Goal: Communication & Community: Participate in discussion

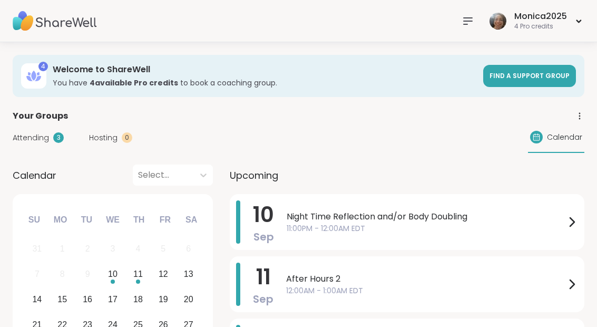
click at [333, 235] on div "Night Time Reflection and/or Body Doubling 11:00PM - 12:00AM EDT" at bounding box center [432, 221] width 291 height 43
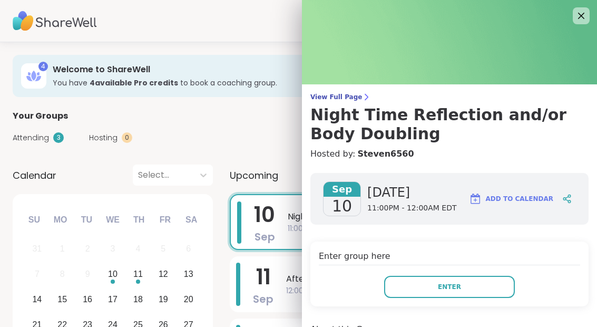
click at [428, 289] on button "Enter" at bounding box center [449, 287] width 131 height 22
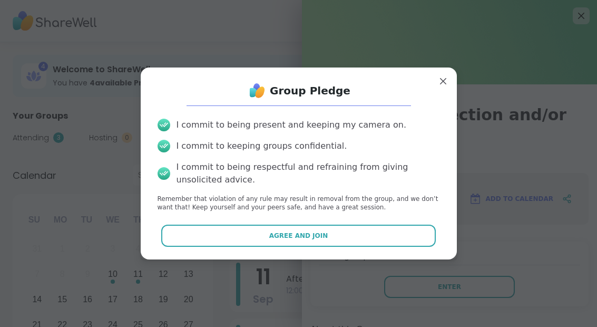
click at [334, 238] on button "Agree and Join" at bounding box center [298, 235] width 274 height 22
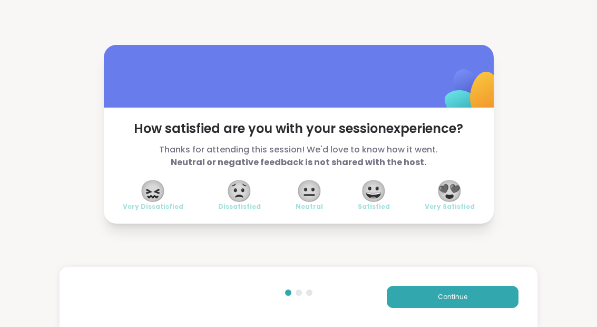
click at [364, 197] on span "😀" at bounding box center [373, 190] width 26 height 19
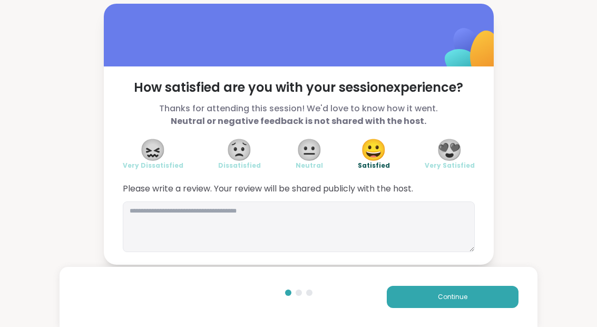
click at [430, 295] on button "Continue" at bounding box center [453, 297] width 132 height 22
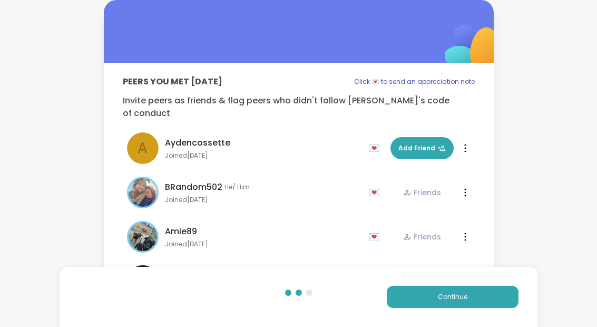
click at [430, 295] on button "Continue" at bounding box center [453, 297] width 132 height 22
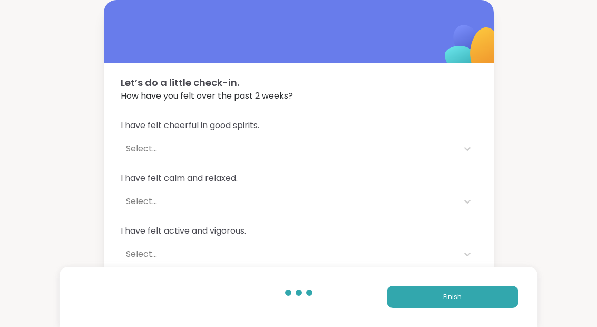
click at [440, 302] on button "Finish" at bounding box center [453, 297] width 132 height 22
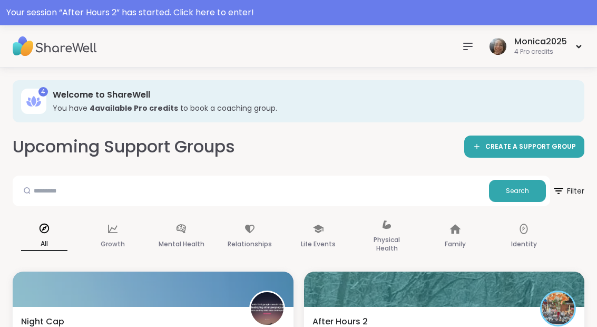
click at [219, 22] on div "Your session “ After Hours 2 ” has started. Click here to enter!" at bounding box center [298, 12] width 597 height 25
click at [202, 18] on div at bounding box center [298, 12] width 597 height 25
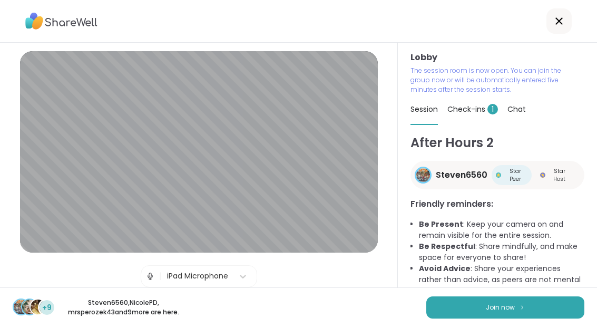
click at [485, 316] on button "Join now" at bounding box center [505, 307] width 158 height 22
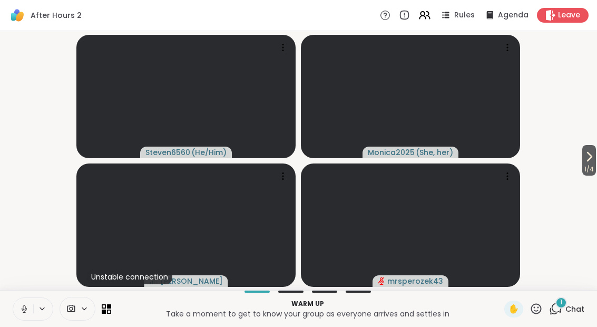
click at [554, 305] on icon at bounding box center [557, 307] width 10 height 9
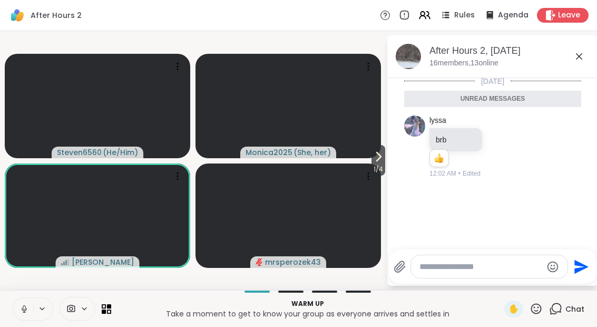
scroll to position [4, 0]
click at [582, 61] on icon at bounding box center [579, 56] width 13 height 13
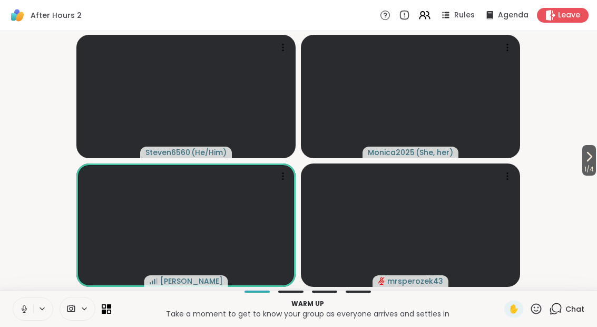
click at [14, 315] on button at bounding box center [23, 309] width 20 height 22
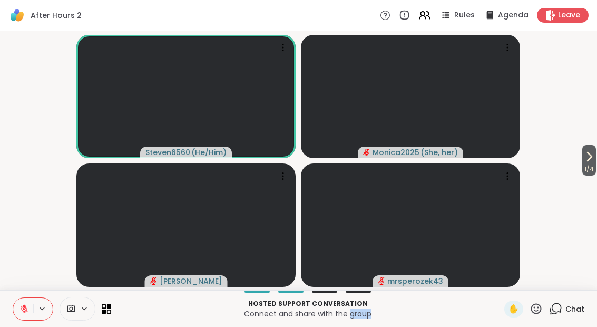
click at [594, 155] on button "1 / 4" at bounding box center [589, 160] width 14 height 31
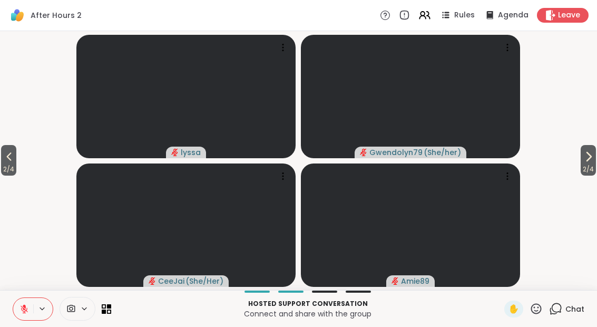
click at [588, 167] on span "2 / 4" at bounding box center [588, 169] width 15 height 13
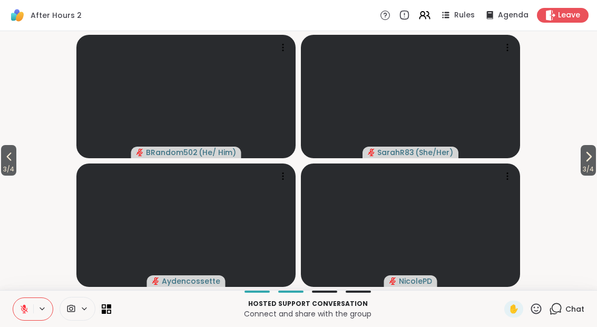
click at [592, 164] on span "3 / 4" at bounding box center [588, 169] width 15 height 13
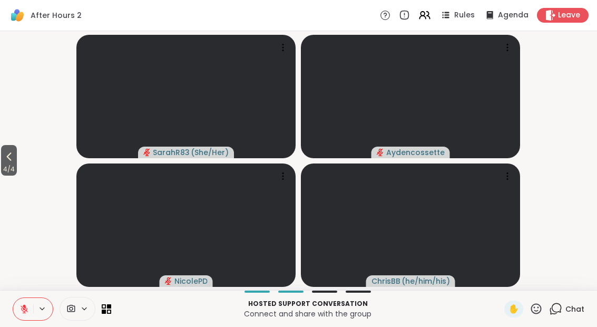
click at [17, 162] on button "4 / 4" at bounding box center [9, 160] width 16 height 31
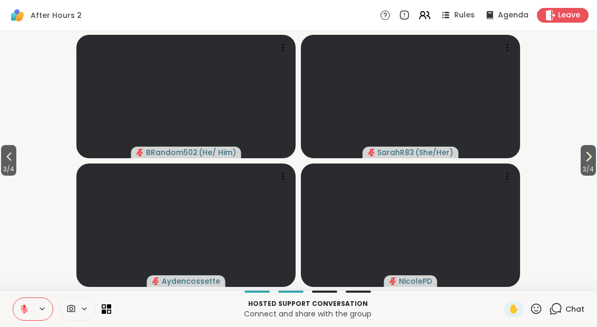
click at [9, 172] on span "3 / 4" at bounding box center [8, 169] width 15 height 13
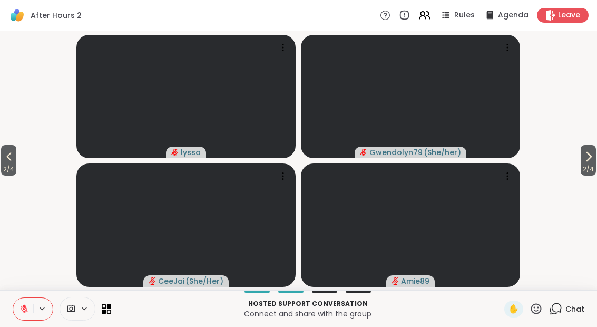
click at [11, 167] on span "2 / 4" at bounding box center [8, 169] width 15 height 13
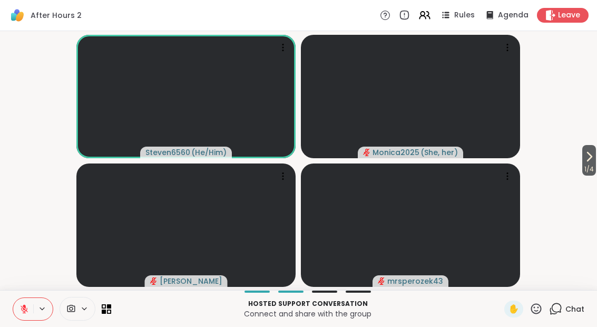
click at [595, 159] on button "1 / 4" at bounding box center [589, 160] width 14 height 31
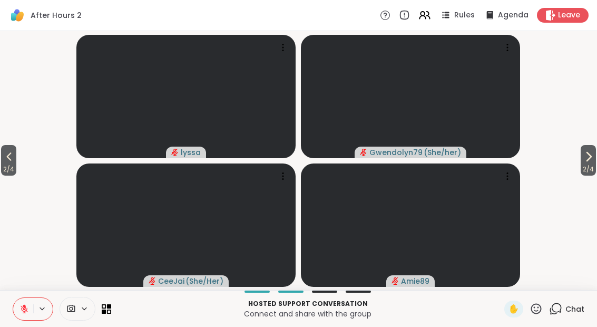
click at [585, 165] on span "2 / 4" at bounding box center [588, 169] width 15 height 13
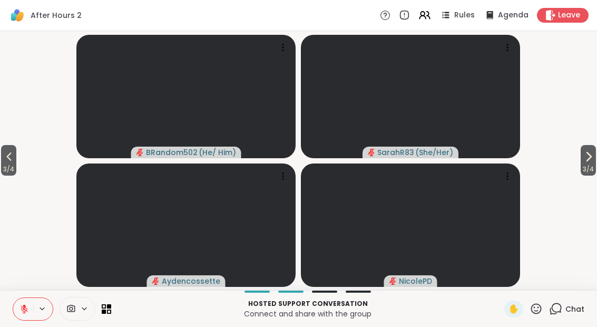
click at [574, 158] on video-player-container "3 / 4 3 / 4 BRandom502 ( He/ Him ) SarahR83 ( She/Her ) Aydencossette NicolePD" at bounding box center [298, 160] width 584 height 250
click at [591, 165] on span "3 / 4" at bounding box center [588, 169] width 15 height 13
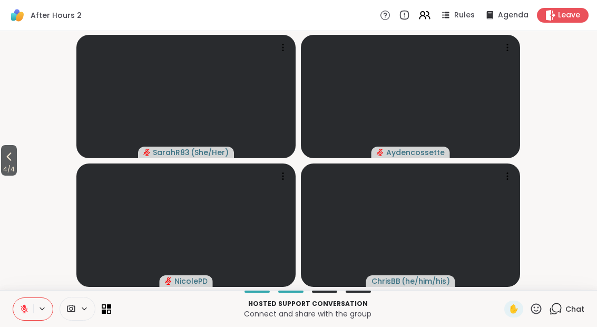
click at [2, 174] on span "4 / 4" at bounding box center [9, 169] width 16 height 13
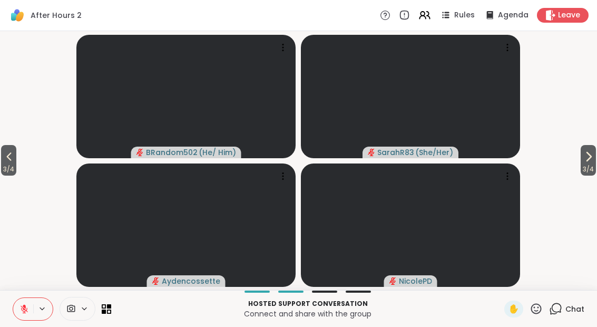
click at [7, 160] on icon at bounding box center [9, 156] width 13 height 13
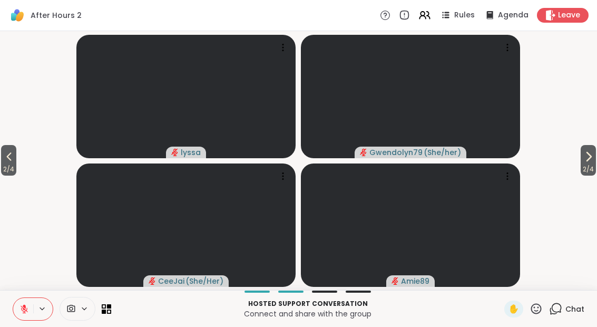
click at [1, 165] on span "2 / 4" at bounding box center [8, 169] width 15 height 13
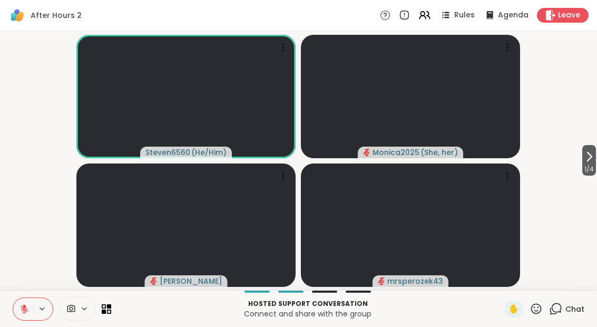
click at [574, 164] on video-player-container "1 / 4 Steven6560 ( He/Him ) Monica2025 ( She, her ) Sandra_D mrsperozek43" at bounding box center [298, 160] width 584 height 250
click at [586, 164] on span "1 / 4" at bounding box center [589, 169] width 14 height 13
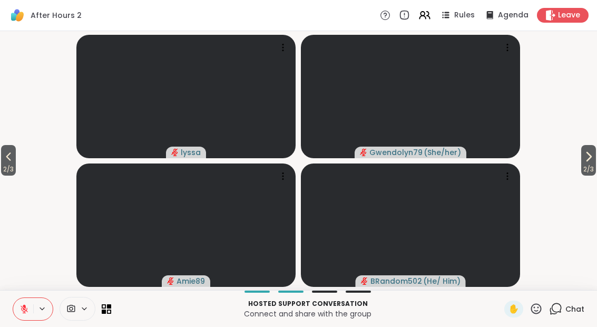
click at [591, 170] on span "2 / 3" at bounding box center [588, 169] width 15 height 13
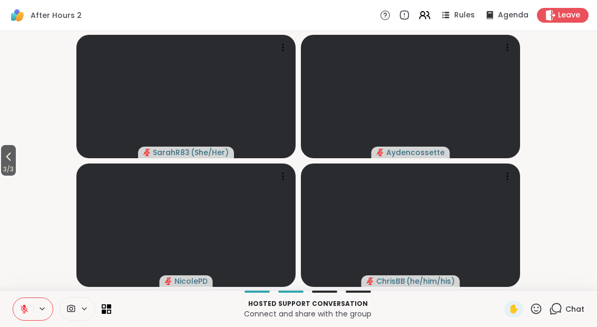
click at [16, 166] on span "3 / 3" at bounding box center [8, 169] width 15 height 13
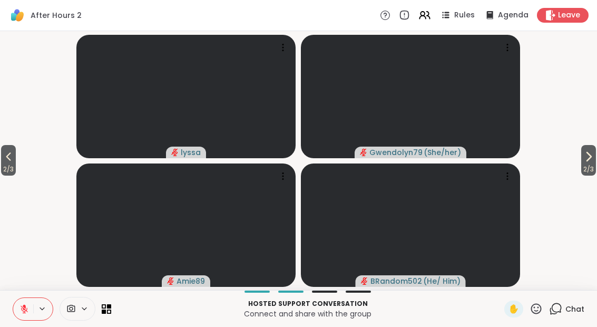
click at [4, 159] on icon at bounding box center [8, 156] width 13 height 13
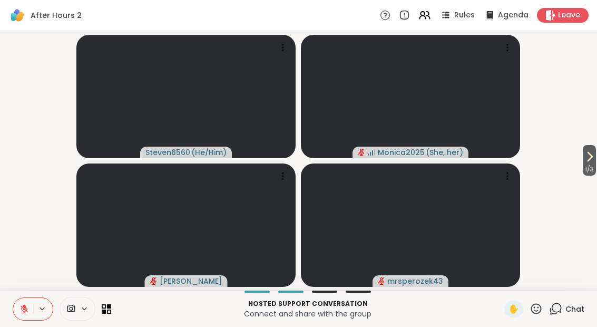
click at [594, 154] on button "1 / 3" at bounding box center [589, 160] width 13 height 31
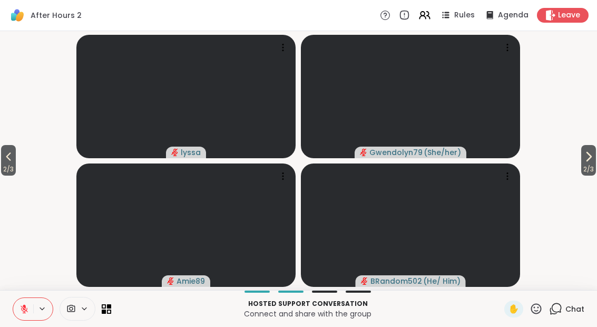
click at [593, 157] on icon at bounding box center [588, 156] width 13 height 13
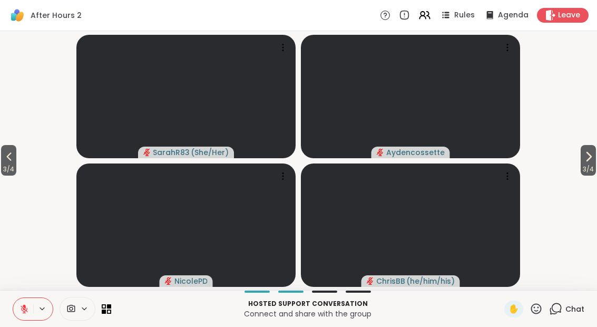
click at [104, 304] on div at bounding box center [106, 308] width 9 height 9
click at [110, 306] on icon at bounding box center [109, 306] width 4 height 4
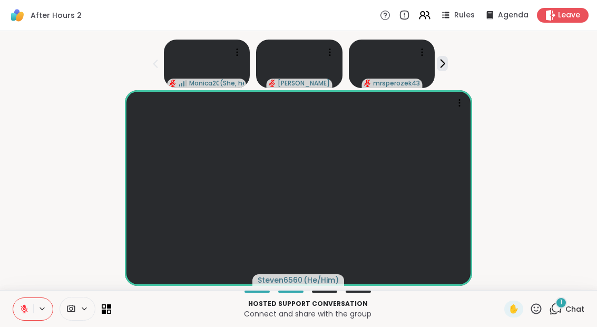
click at [562, 309] on icon at bounding box center [555, 308] width 13 height 13
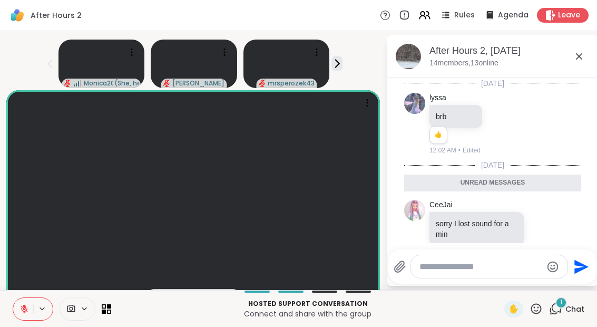
scroll to position [18, 0]
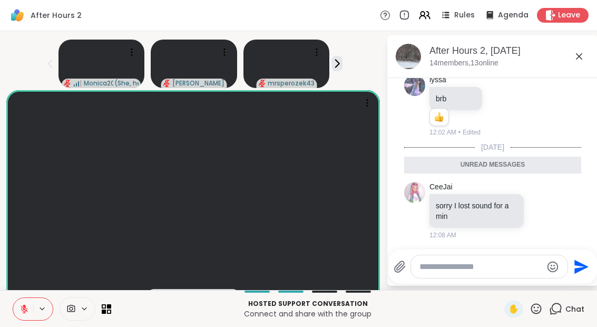
click at [577, 63] on div "After Hours 2, [DATE] members, 13 online" at bounding box center [509, 56] width 160 height 24
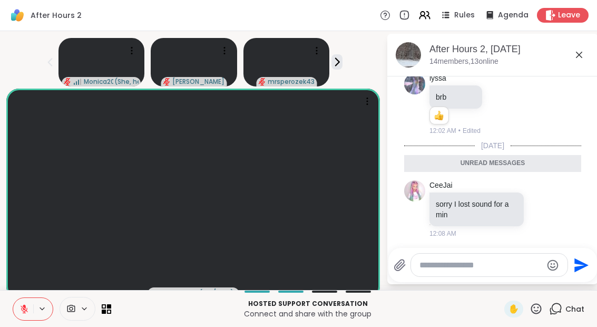
scroll to position [3, 0]
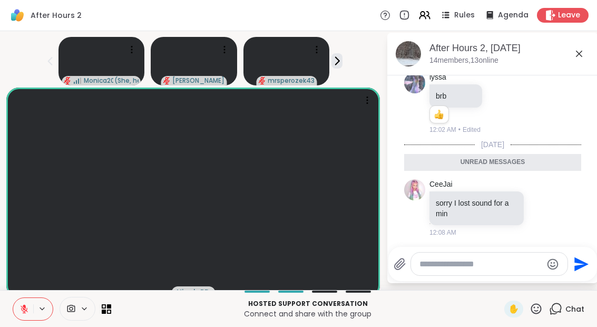
click at [578, 57] on icon at bounding box center [579, 53] width 13 height 13
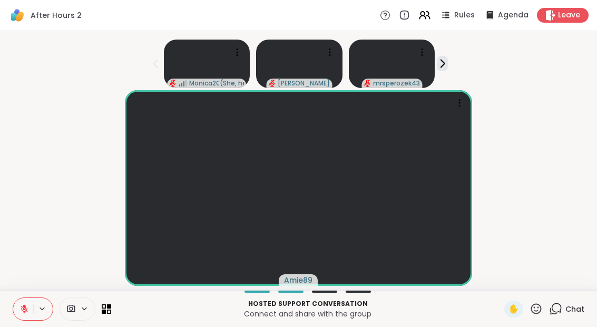
scroll to position [13, 0]
click at [27, 318] on button at bounding box center [23, 309] width 20 height 22
click at [16, 313] on button at bounding box center [23, 309] width 20 height 22
click at [566, 304] on div "1" at bounding box center [561, 303] width 12 height 12
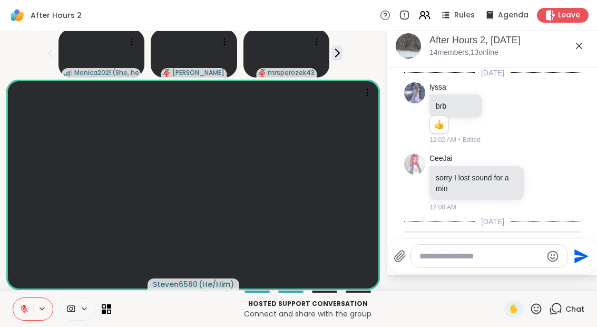
scroll to position [74, 0]
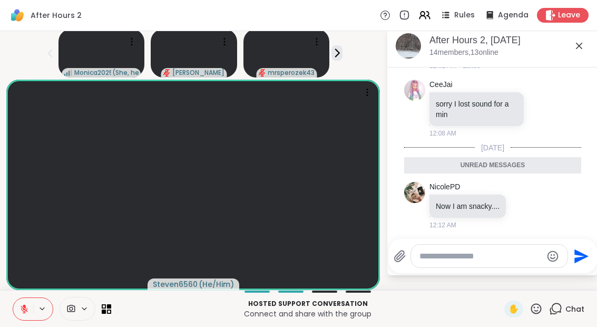
click at [533, 203] on icon at bounding box center [535, 205] width 9 height 13
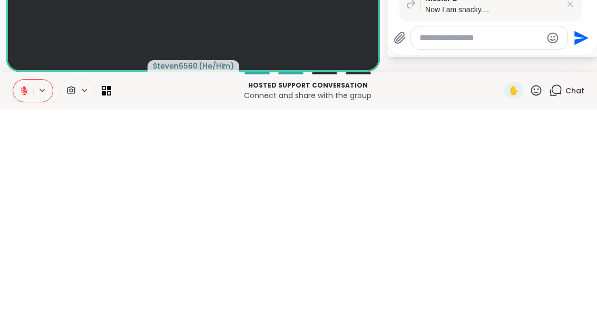
scroll to position [127, 0]
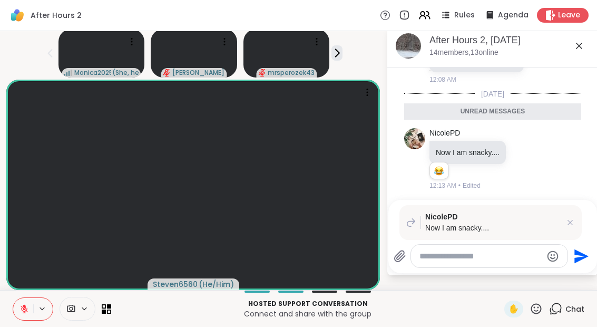
click at [575, 217] on icon at bounding box center [570, 222] width 11 height 11
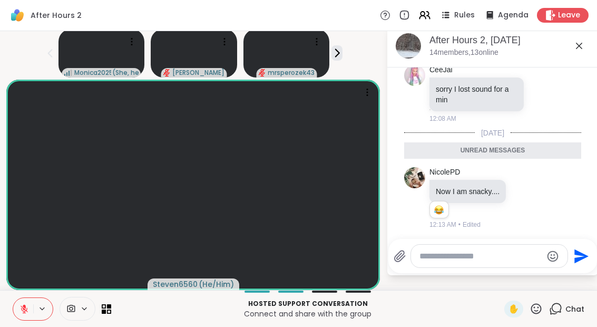
click at [525, 196] on icon at bounding box center [523, 198] width 9 height 11
click at [479, 176] on div "Select Reaction: Joy" at bounding box center [477, 180] width 9 height 9
click at [443, 205] on div "Reactions: haha" at bounding box center [438, 209] width 9 height 9
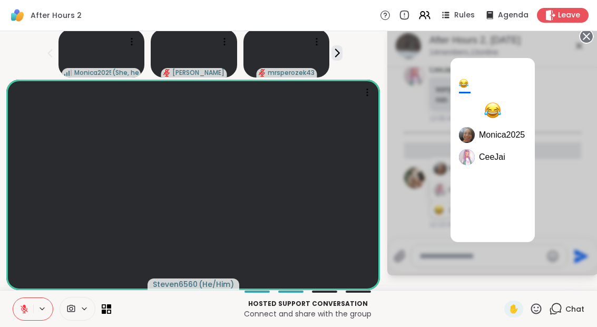
click at [592, 40] on icon at bounding box center [586, 36] width 15 height 15
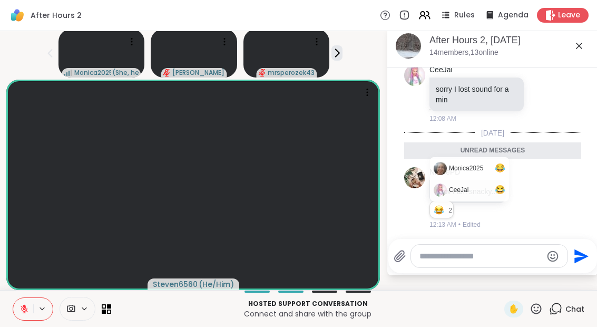
click at [470, 251] on textarea "Type your message" at bounding box center [480, 256] width 123 height 11
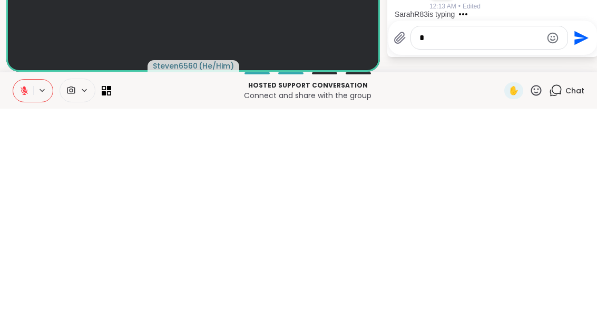
type textarea "*"
type textarea "**********"
click at [585, 249] on icon "Send" at bounding box center [583, 256] width 14 height 14
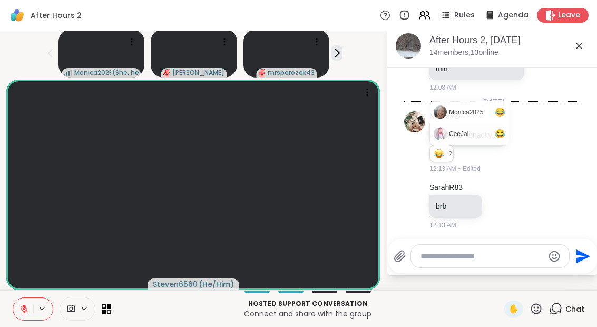
scroll to position [175, 0]
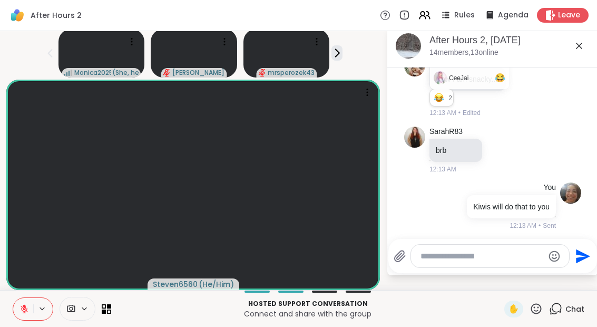
click at [32, 319] on button at bounding box center [23, 309] width 20 height 22
click at [44, 322] on div "Hosted support conversation Connect and share with the group ✋ Chat" at bounding box center [298, 308] width 597 height 37
click at [43, 312] on icon at bounding box center [42, 308] width 8 height 9
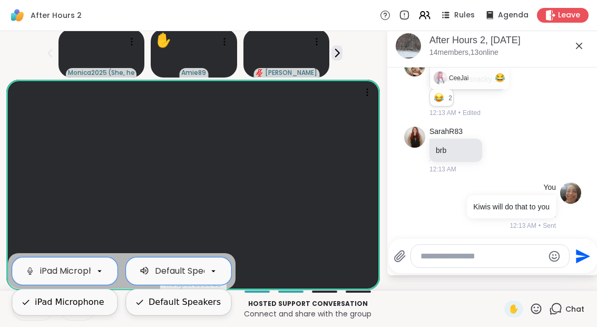
click at [401, 319] on div "Hosted support conversation Connect and share with the group" at bounding box center [307, 309] width 380 height 24
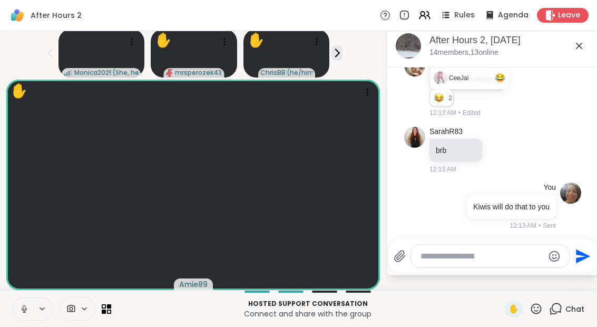
click at [34, 312] on button at bounding box center [42, 308] width 19 height 9
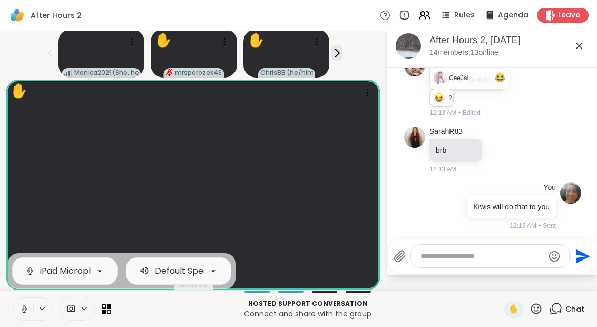
click at [25, 315] on button at bounding box center [23, 309] width 20 height 22
click at [453, 260] on textarea "Type your message" at bounding box center [481, 256] width 123 height 11
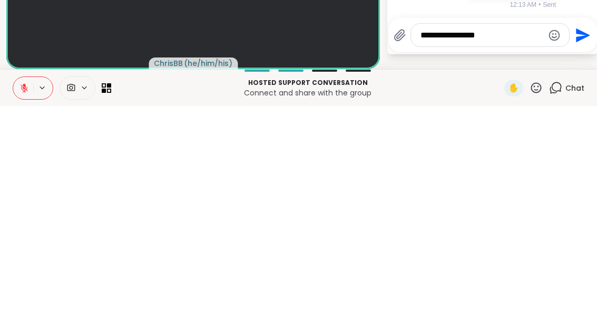
type textarea "**********"
click at [587, 249] on icon "Send" at bounding box center [583, 256] width 14 height 14
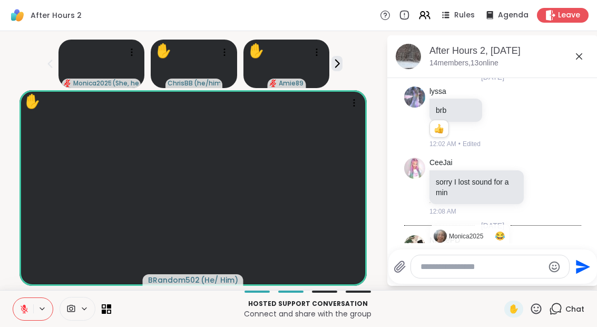
scroll to position [0, 0]
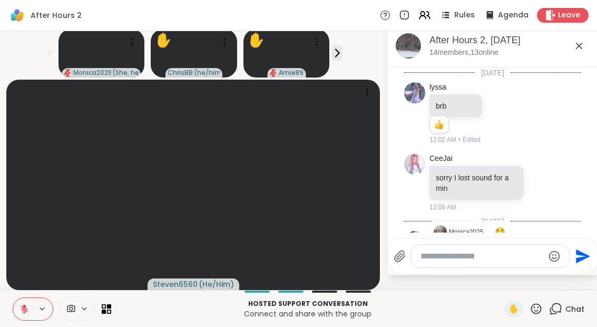
click at [570, 48] on div "After Hours 2, [DATE] members, 13 online" at bounding box center [509, 46] width 160 height 24
click at [579, 50] on icon at bounding box center [579, 46] width 13 height 13
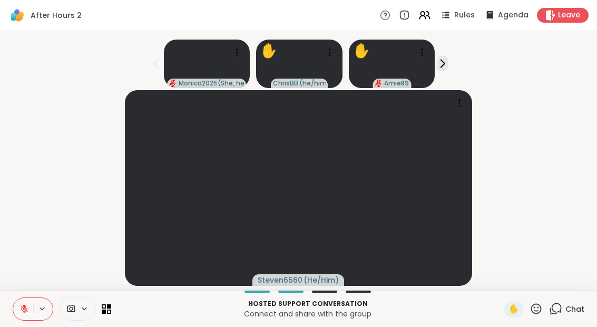
click at [562, 313] on icon at bounding box center [555, 308] width 13 height 13
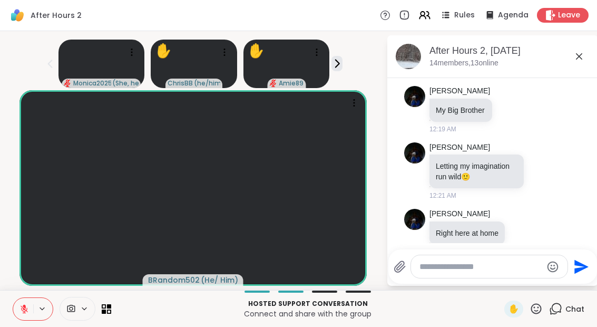
scroll to position [455, 0]
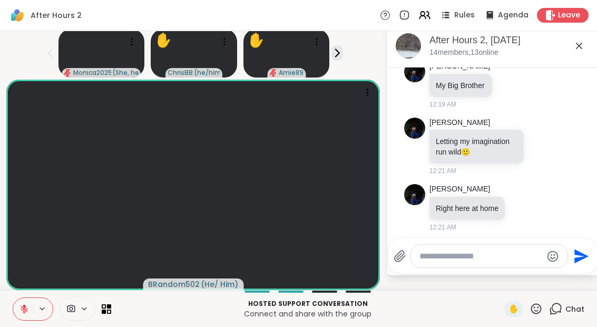
click at [27, 305] on icon at bounding box center [23, 308] width 9 height 9
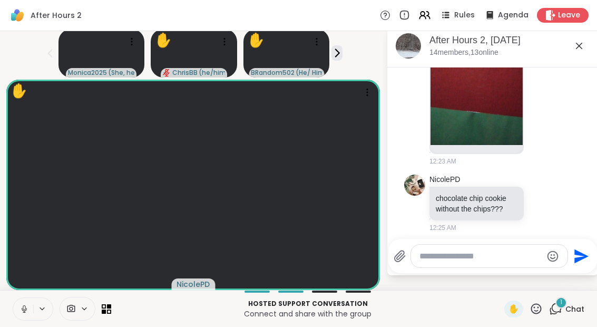
scroll to position [891, 0]
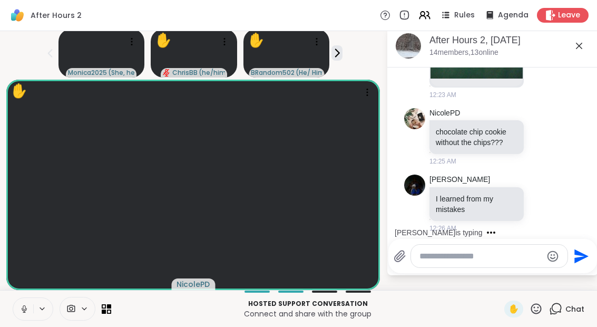
click at [21, 304] on icon at bounding box center [23, 308] width 9 height 9
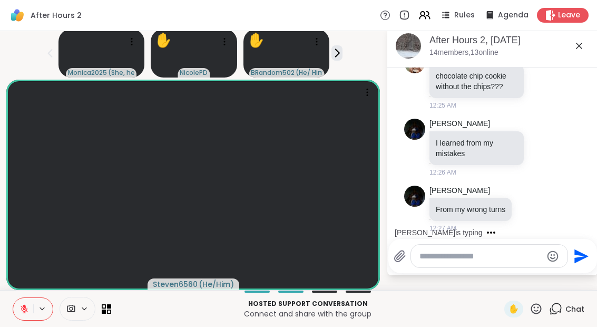
scroll to position [1014, 0]
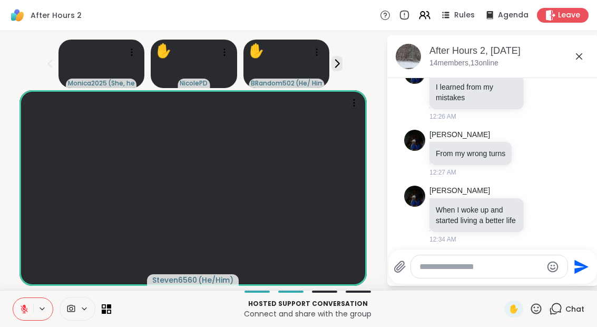
click at [515, 317] on div "✋" at bounding box center [513, 308] width 19 height 17
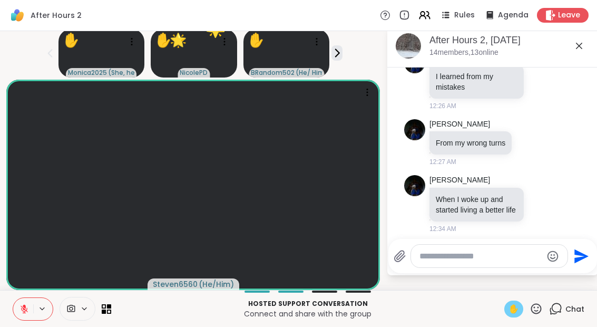
click at [26, 313] on icon at bounding box center [23, 308] width 9 height 9
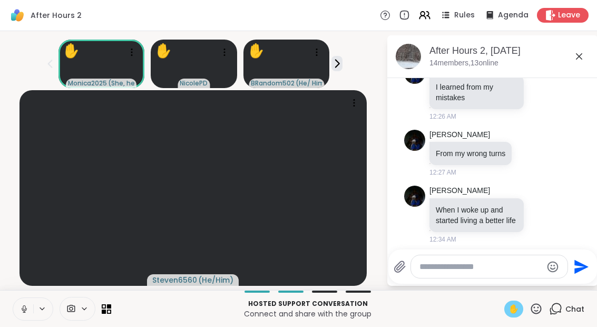
click at [21, 315] on button at bounding box center [23, 309] width 20 height 22
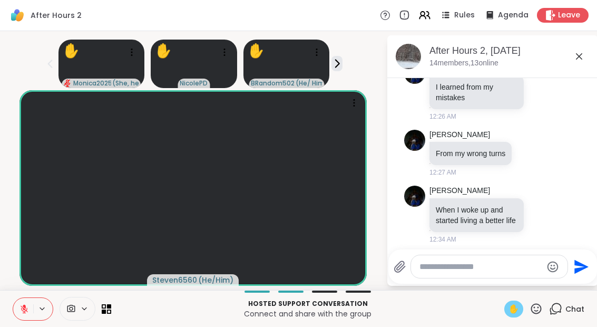
click at [590, 44] on div "After Hours 2, [DATE]" at bounding box center [509, 50] width 160 height 13
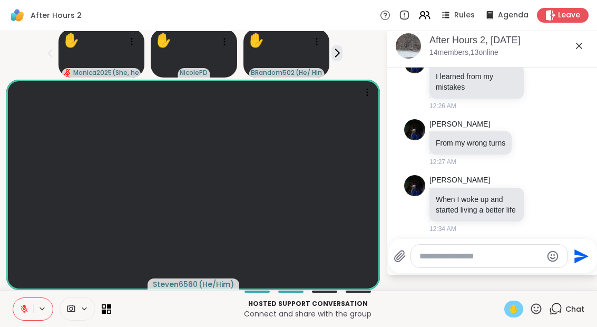
click at [590, 47] on div "After Hours 2, [DATE] members, 13 online" at bounding box center [509, 46] width 160 height 24
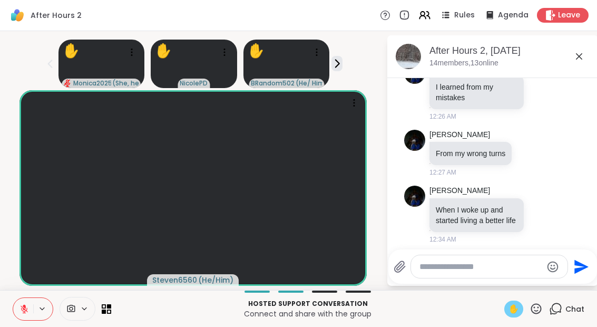
click at [585, 50] on icon at bounding box center [579, 56] width 13 height 13
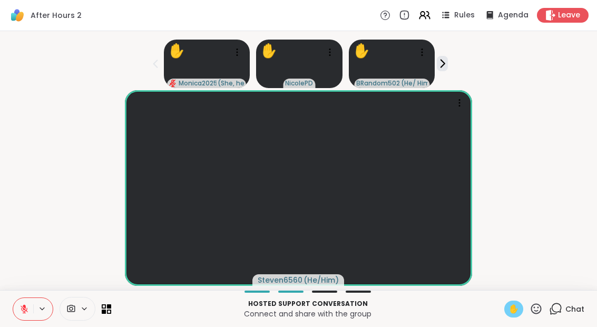
click at [560, 315] on icon at bounding box center [555, 308] width 13 height 13
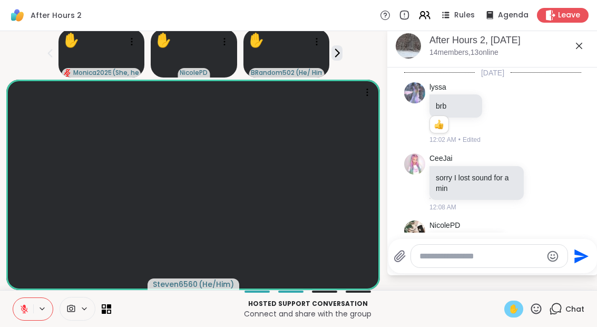
scroll to position [1003, 0]
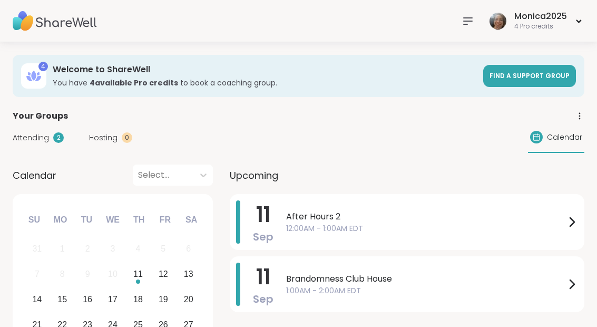
click at [351, 235] on div "After Hours 2 12:00AM - 1:00AM EDT" at bounding box center [432, 221] width 292 height 43
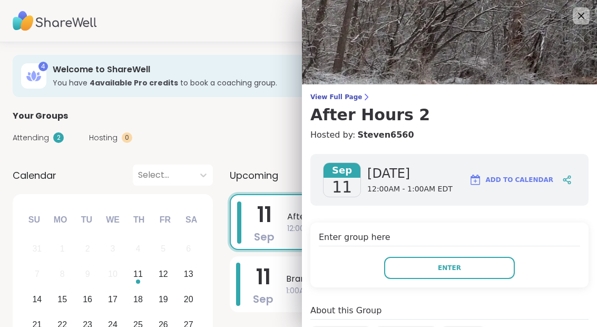
click at [470, 264] on button "Enter" at bounding box center [449, 268] width 131 height 22
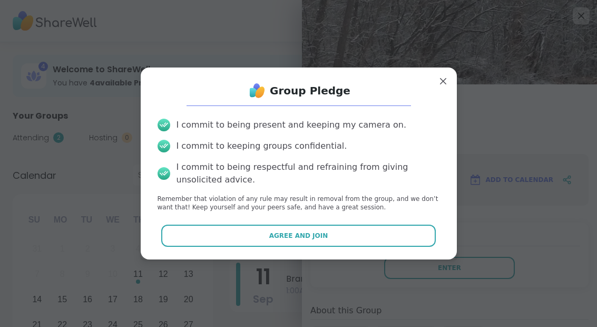
click at [380, 226] on button "Agree and Join" at bounding box center [298, 235] width 274 height 22
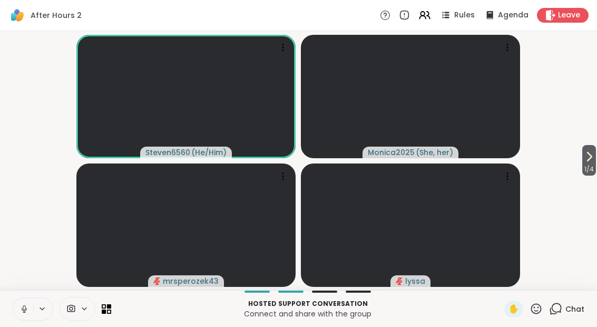
click at [569, 315] on div "Chat" at bounding box center [566, 308] width 35 height 17
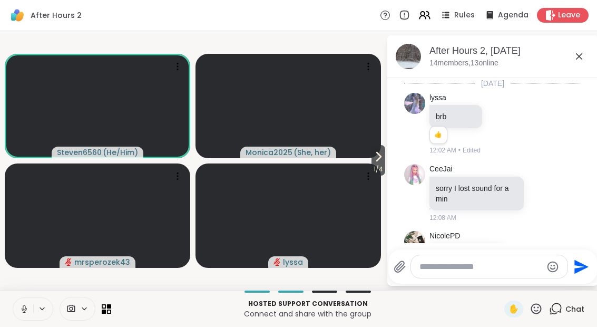
scroll to position [1003, 0]
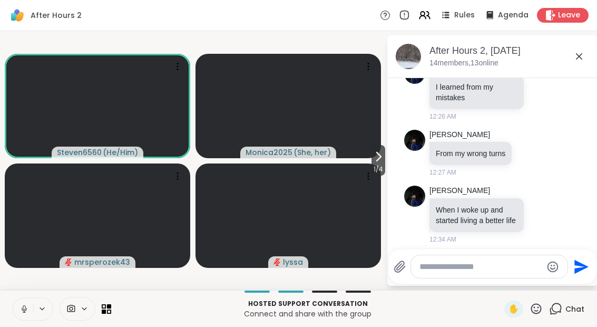
click at [590, 73] on div "After Hours 2, [DATE] members, 13 online" at bounding box center [492, 56] width 211 height 43
click at [587, 53] on div "After Hours 2, [DATE]" at bounding box center [509, 50] width 160 height 13
click at [579, 62] on icon at bounding box center [579, 56] width 13 height 13
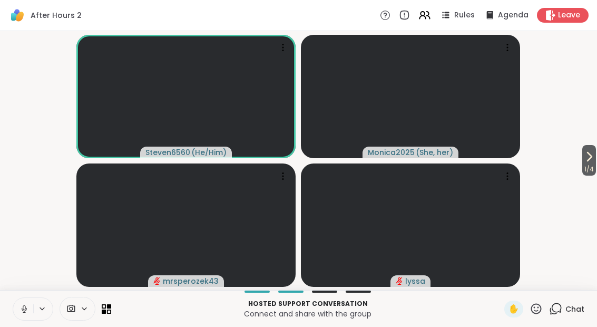
click at [21, 315] on button at bounding box center [23, 309] width 20 height 22
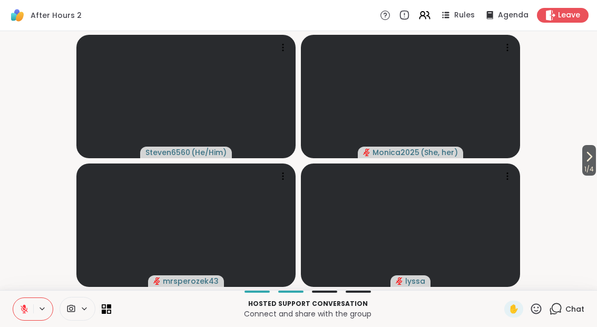
click at [596, 158] on button "1 / 4" at bounding box center [589, 160] width 14 height 31
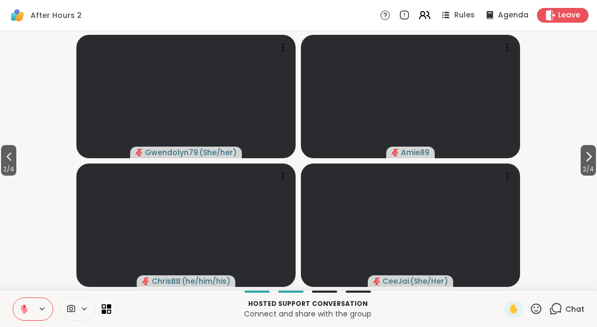
click at [590, 170] on span "2 / 4" at bounding box center [588, 169] width 15 height 13
click at [595, 164] on span "3 / 4" at bounding box center [588, 169] width 15 height 13
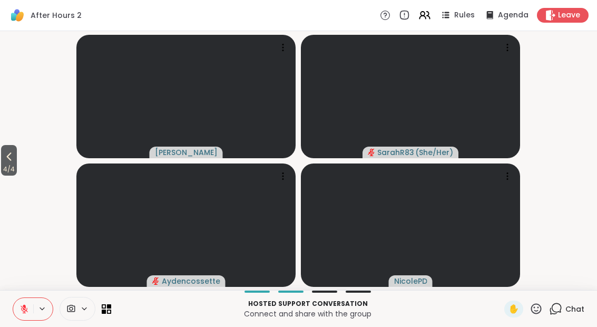
click at [542, 315] on icon at bounding box center [535, 308] width 13 height 13
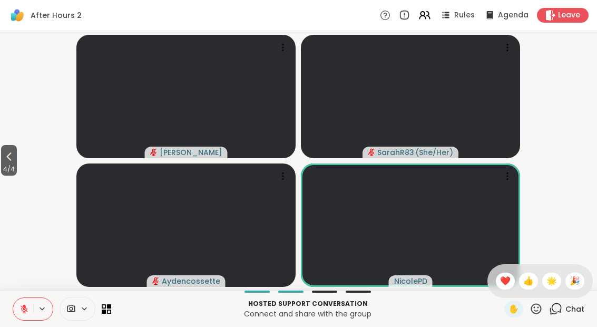
click at [557, 281] on div "🌟" at bounding box center [551, 280] width 19 height 17
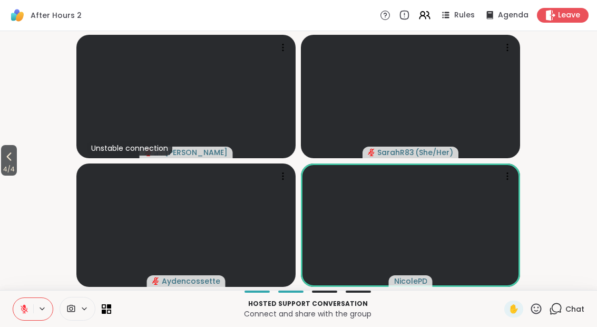
click at [11, 157] on icon at bounding box center [9, 156] width 13 height 13
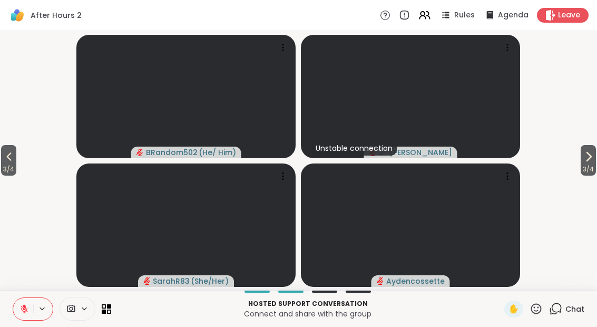
click at [592, 162] on icon at bounding box center [588, 156] width 13 height 13
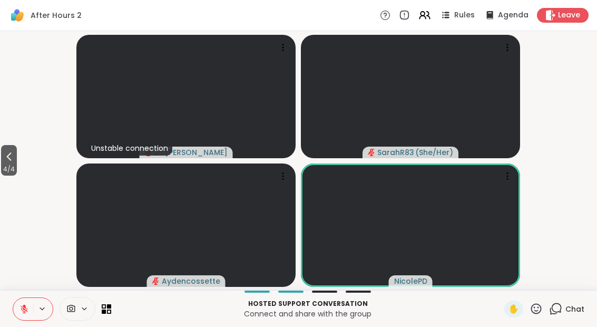
click at [2, 171] on span "4 / 4" at bounding box center [9, 169] width 16 height 13
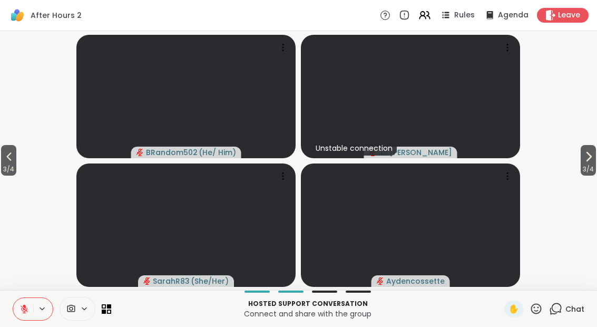
click at [595, 158] on button "3 / 4" at bounding box center [588, 160] width 15 height 31
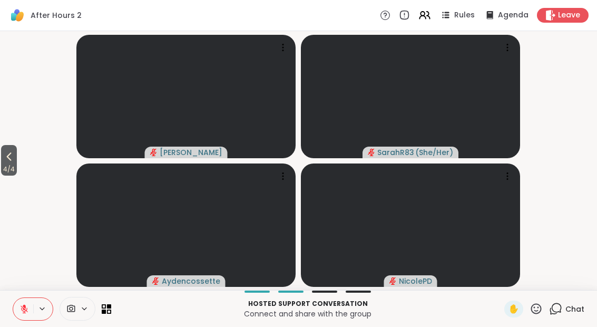
click at [2, 169] on span "4 / 4" at bounding box center [9, 169] width 16 height 13
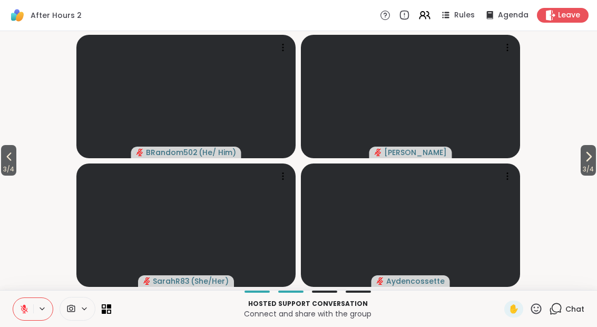
click at [30, 319] on button at bounding box center [23, 309] width 20 height 22
click at [7, 154] on icon at bounding box center [9, 156] width 13 height 13
click at [12, 155] on icon at bounding box center [9, 156] width 13 height 13
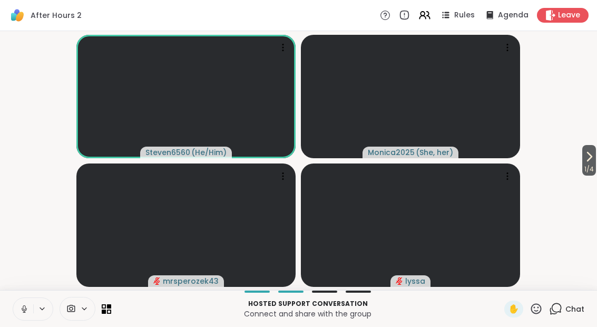
click at [27, 313] on button at bounding box center [23, 309] width 20 height 22
click at [595, 163] on button "1 / 4" at bounding box center [589, 160] width 14 height 31
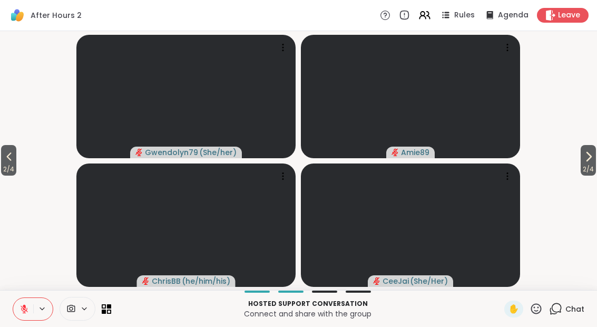
click at [591, 168] on span "2 / 4" at bounding box center [588, 169] width 15 height 13
click at [590, 167] on span "3 / 4" at bounding box center [588, 169] width 15 height 13
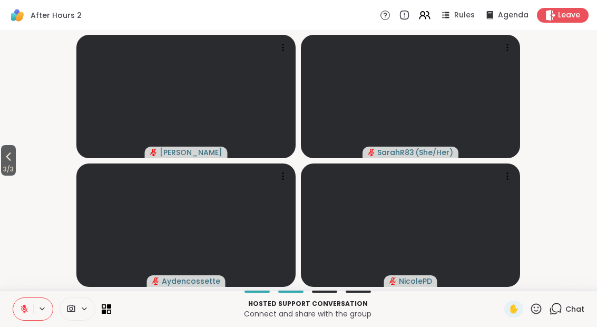
click at [506, 316] on div "✋" at bounding box center [513, 308] width 19 height 17
click at [511, 313] on span "✋" at bounding box center [513, 308] width 11 height 13
click at [3, 165] on span "3 / 3" at bounding box center [8, 169] width 15 height 13
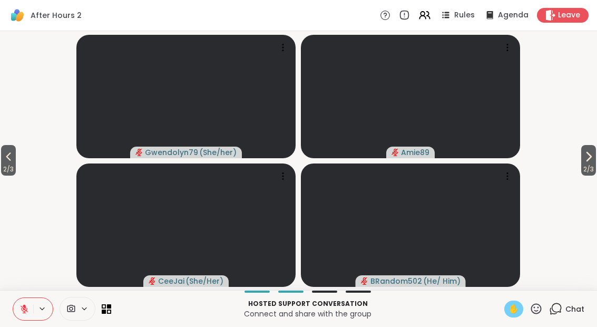
click at [595, 152] on button "2 / 3" at bounding box center [588, 160] width 15 height 31
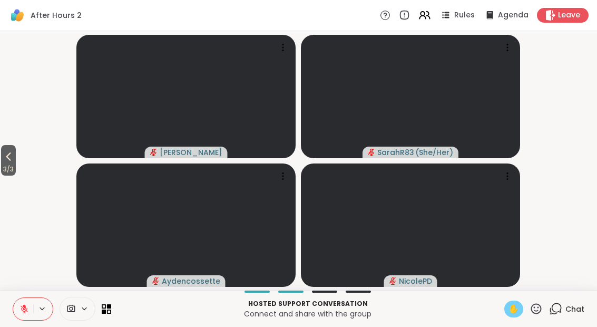
click at [93, 315] on div at bounding box center [78, 309] width 36 height 24
click at [111, 306] on icon at bounding box center [109, 306] width 4 height 4
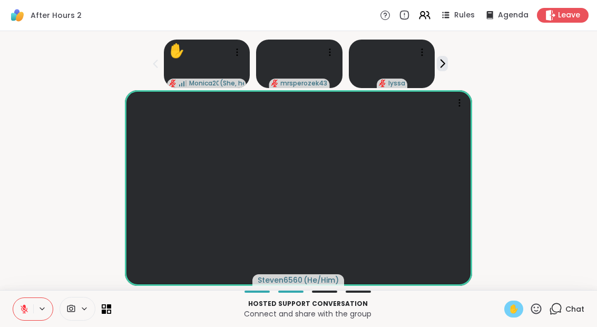
click at [31, 315] on button at bounding box center [23, 309] width 20 height 22
click at [571, 305] on span "Chat" at bounding box center [574, 308] width 19 height 11
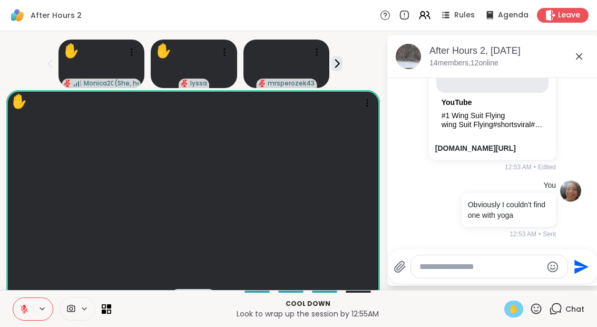
scroll to position [1677, 0]
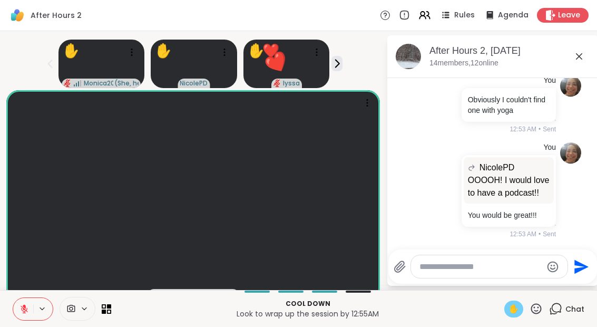
click at [582, 58] on icon at bounding box center [579, 56] width 6 height 6
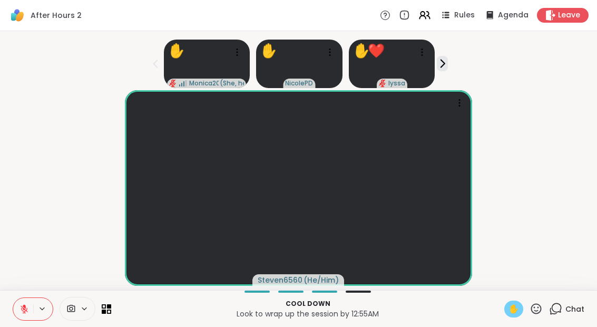
click at [562, 316] on div "Chat" at bounding box center [566, 308] width 35 height 17
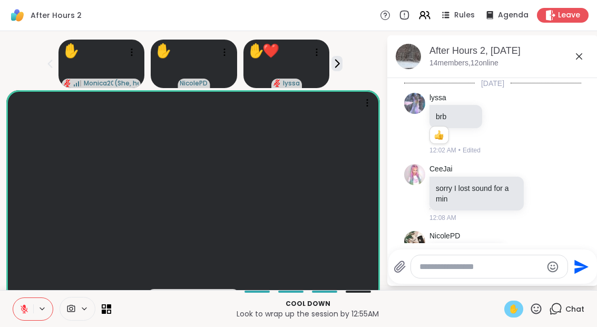
scroll to position [1666, 0]
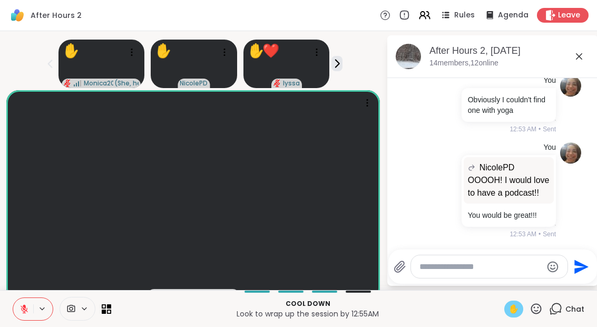
click at [578, 56] on icon at bounding box center [579, 56] width 13 height 13
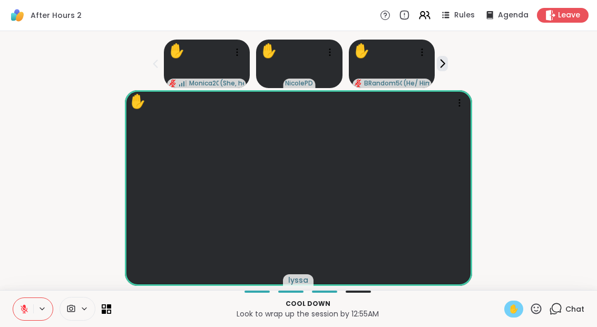
click at [31, 319] on button at bounding box center [23, 309] width 20 height 22
click at [14, 316] on button at bounding box center [23, 309] width 20 height 22
click at [23, 315] on button at bounding box center [23, 309] width 20 height 22
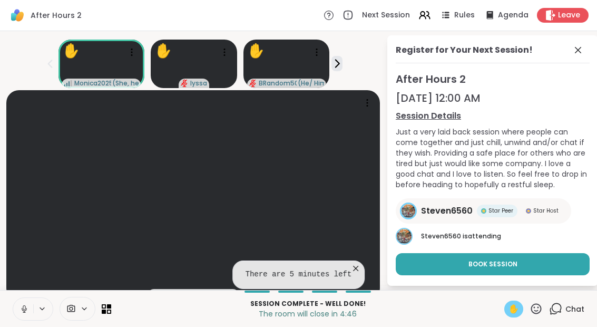
click at [576, 52] on icon at bounding box center [578, 50] width 13 height 13
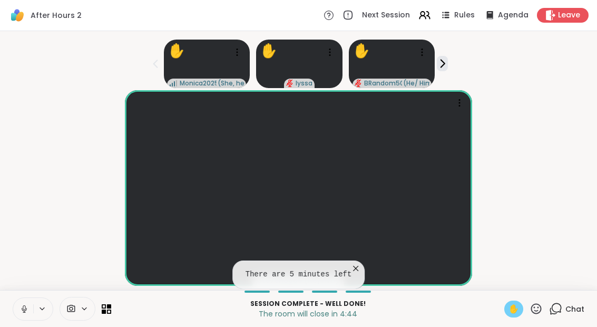
click at [21, 306] on icon at bounding box center [23, 308] width 9 height 9
click at [560, 307] on icon at bounding box center [555, 308] width 13 height 13
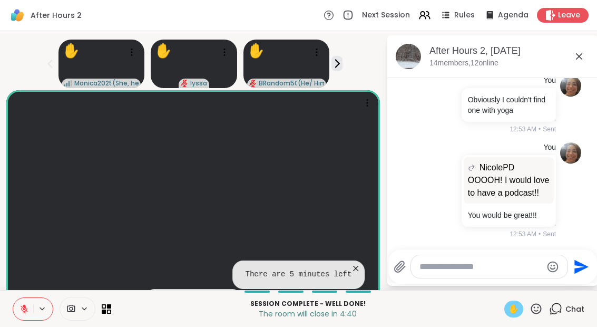
click at [578, 60] on icon at bounding box center [579, 56] width 13 height 13
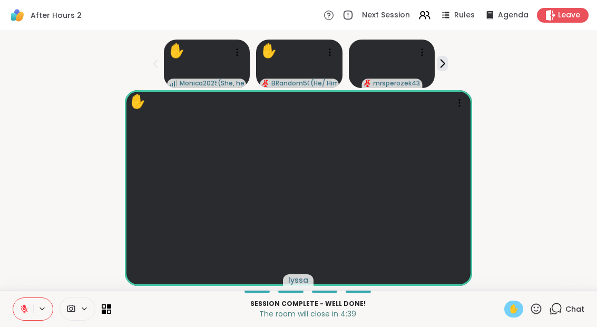
click at [514, 316] on div "✋" at bounding box center [513, 308] width 19 height 17
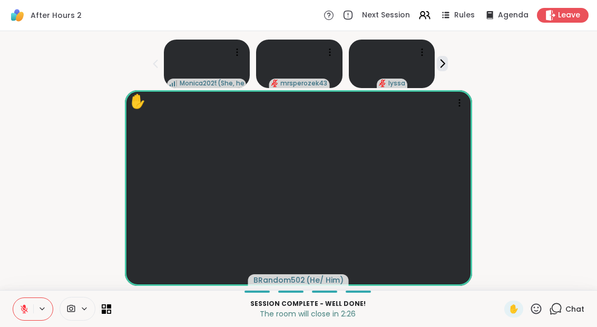
click at [105, 322] on div "Session Complete - well done! The room will close in 2:26 ✋ Chat" at bounding box center [298, 308] width 597 height 37
click at [109, 311] on icon at bounding box center [106, 308] width 9 height 9
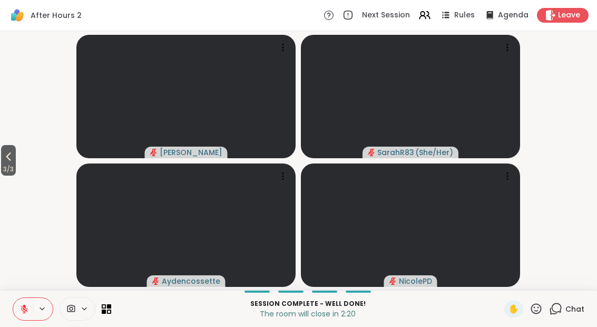
click at [8, 171] on span "3 / 3" at bounding box center [8, 169] width 15 height 13
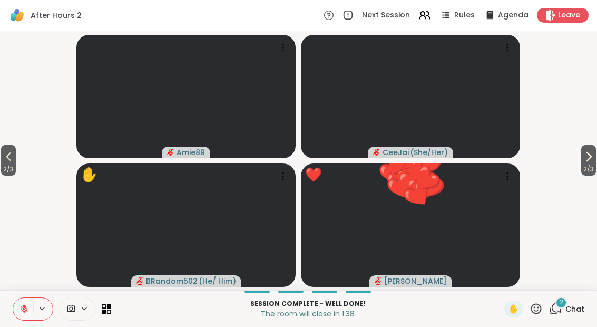
click at [564, 315] on div "2 Chat" at bounding box center [566, 308] width 35 height 17
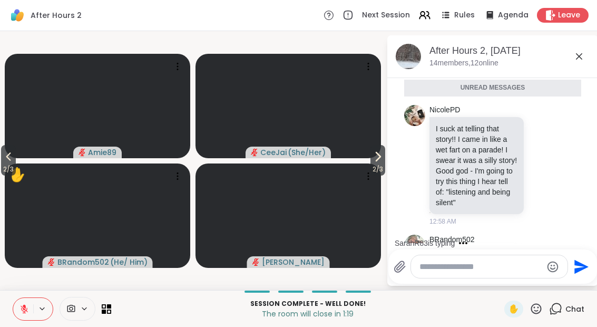
scroll to position [1918, 0]
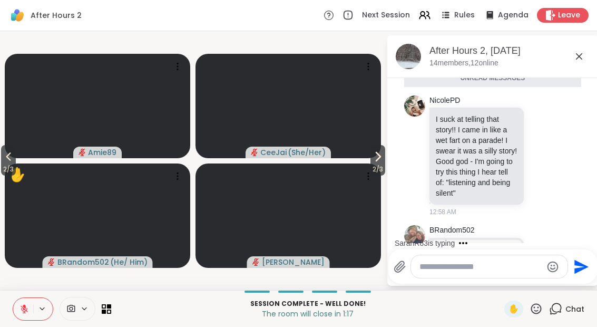
click at [535, 156] on div at bounding box center [530, 155] width 9 height 13
click at [575, 207] on div "[PERSON_NAME] I suck at telling that story!! I came in like a wet fart on a par…" at bounding box center [492, 156] width 177 height 130
click at [544, 160] on icon at bounding box center [541, 155] width 9 height 11
click at [465, 145] on button "Select Reaction: Heart" at bounding box center [458, 138] width 21 height 21
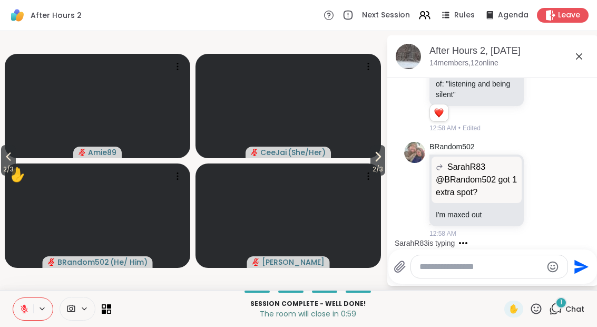
scroll to position [2069, 0]
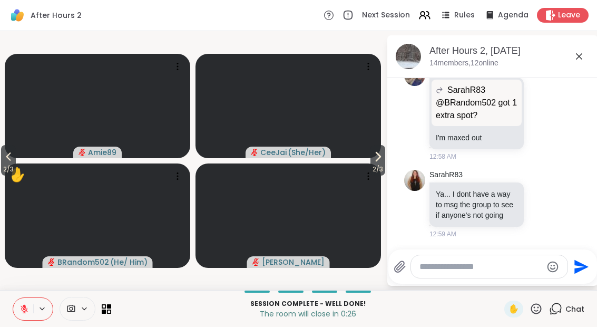
click at [385, 168] on span "2 / 3" at bounding box center [377, 169] width 15 height 13
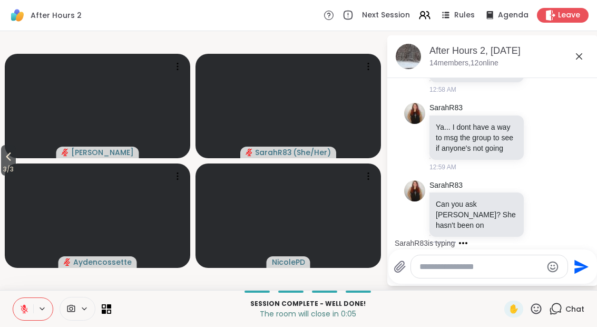
scroll to position [2191, 0]
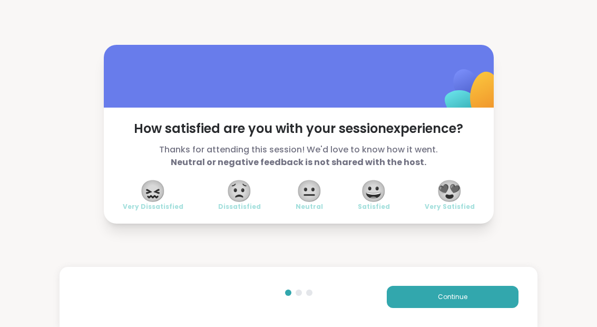
click at [372, 189] on span "😀" at bounding box center [373, 190] width 26 height 19
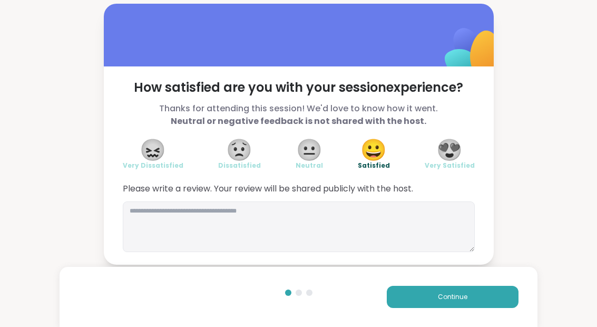
click at [479, 295] on button "Continue" at bounding box center [453, 297] width 132 height 22
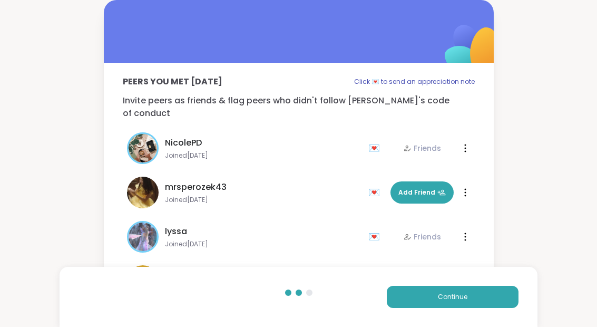
click at [478, 294] on button "Continue" at bounding box center [453, 297] width 132 height 22
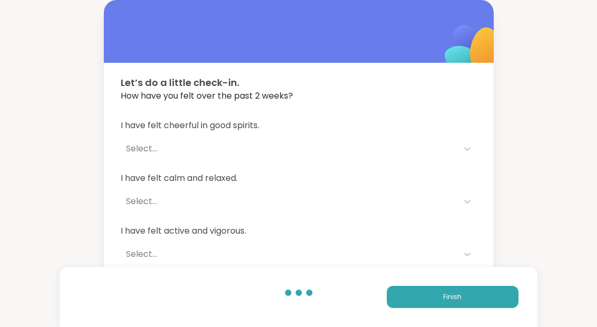
click at [494, 303] on button "Finish" at bounding box center [453, 297] width 132 height 22
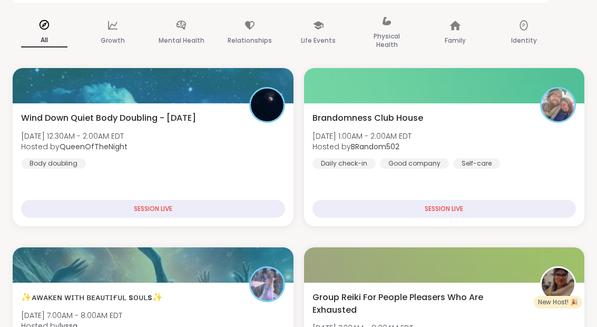
scroll to position [198, 0]
click at [478, 139] on div "Brandomness Club House [DATE] 1:00AM - 2:00AM EDT Hosted by BRandom502 Daily ch…" at bounding box center [444, 140] width 264 height 57
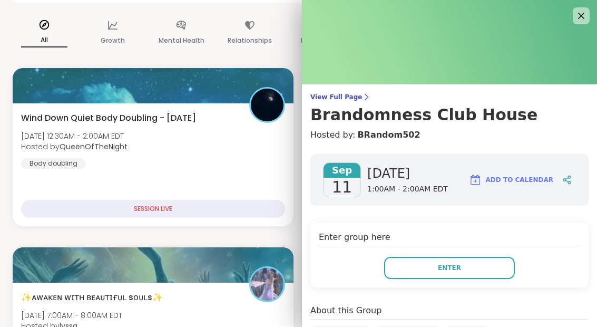
click at [485, 276] on button "Enter" at bounding box center [449, 268] width 131 height 22
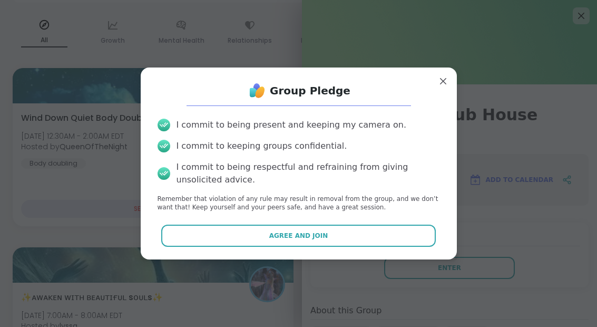
click at [375, 241] on button "Agree and Join" at bounding box center [298, 235] width 274 height 22
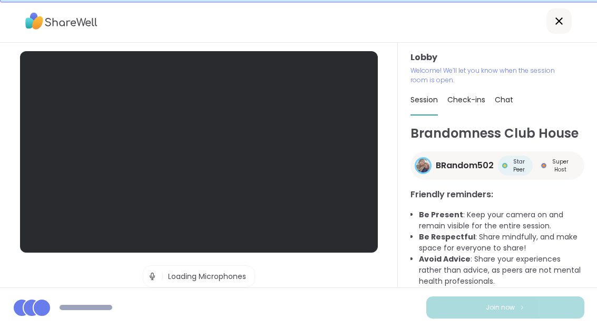
scroll to position [20, 0]
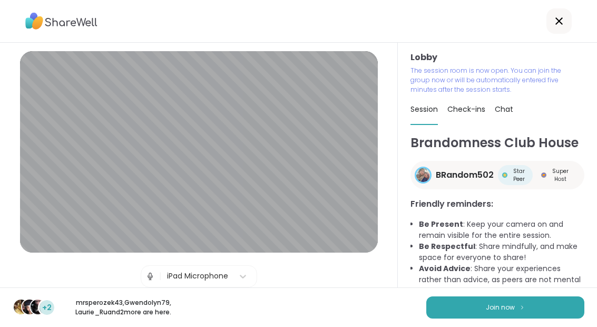
click at [507, 314] on button "Join now" at bounding box center [505, 307] width 158 height 22
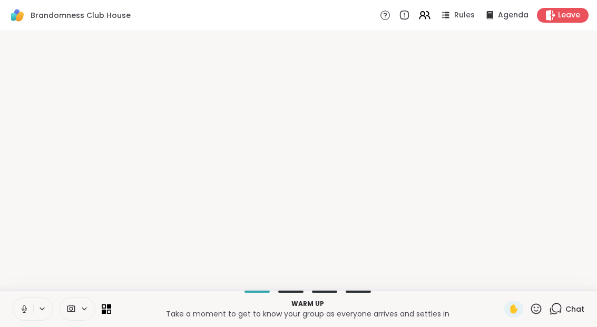
scroll to position [0, 0]
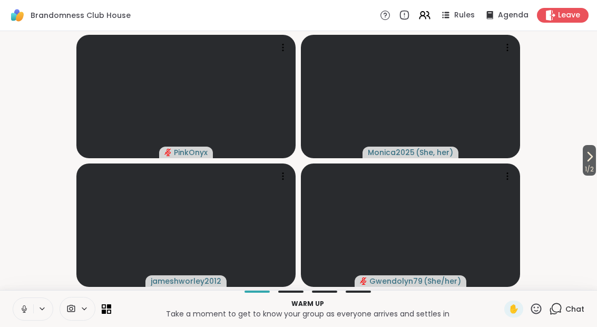
click at [21, 309] on icon at bounding box center [23, 308] width 9 height 9
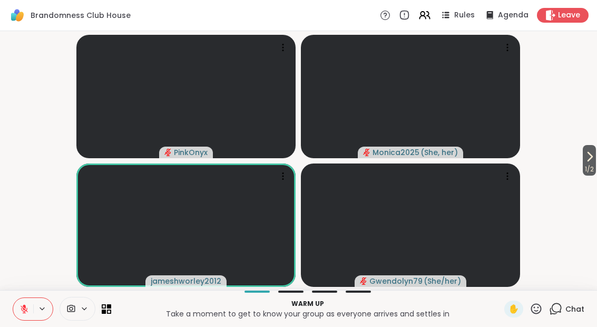
click at [596, 166] on span "1 / 2" at bounding box center [589, 169] width 13 height 13
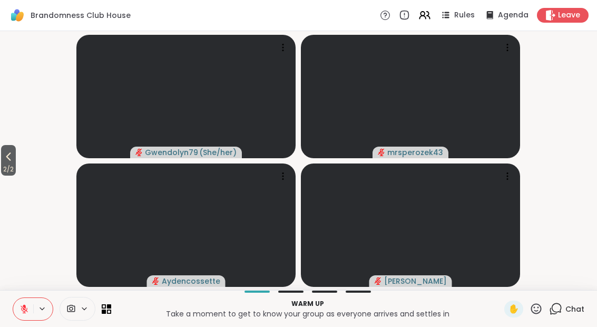
click at [7, 156] on icon at bounding box center [8, 156] width 13 height 13
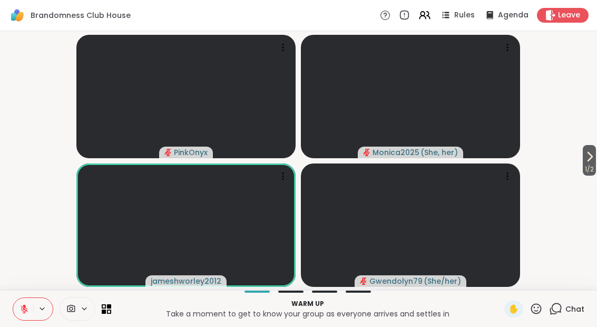
click at [424, 20] on icon at bounding box center [424, 15] width 13 height 13
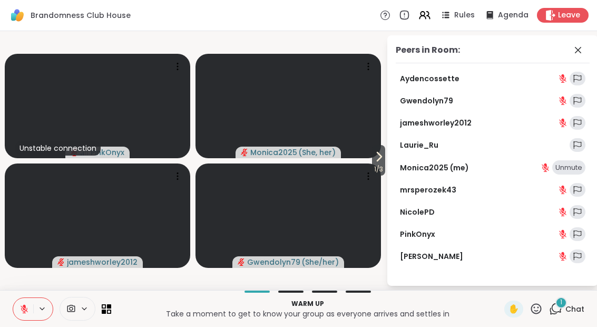
click at [580, 51] on icon at bounding box center [578, 50] width 13 height 13
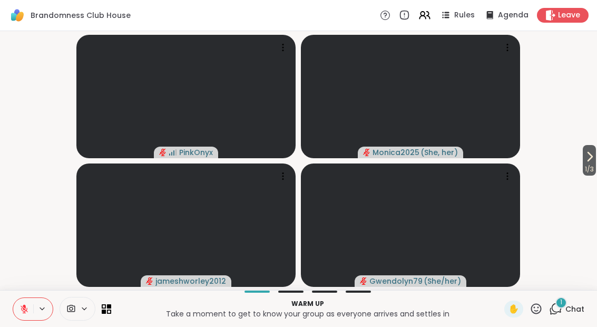
click at [563, 302] on div "1" at bounding box center [561, 303] width 12 height 12
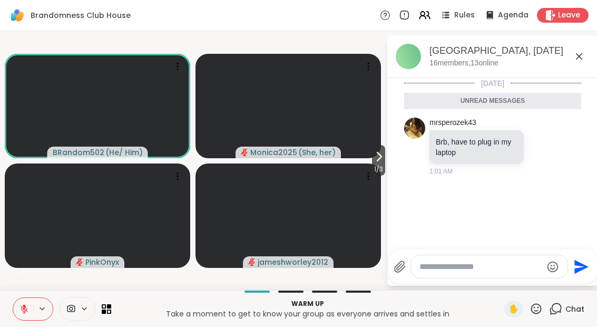
click at [375, 165] on span "1 / 3" at bounding box center [378, 169] width 13 height 13
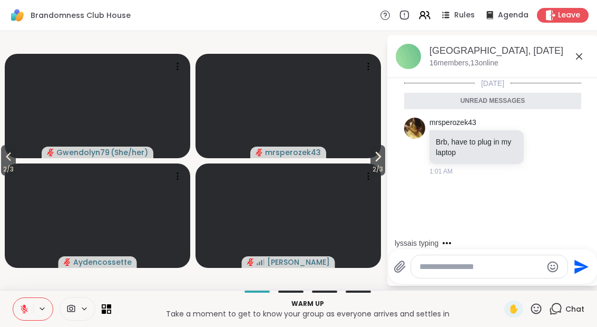
click at [375, 162] on icon at bounding box center [377, 156] width 13 height 13
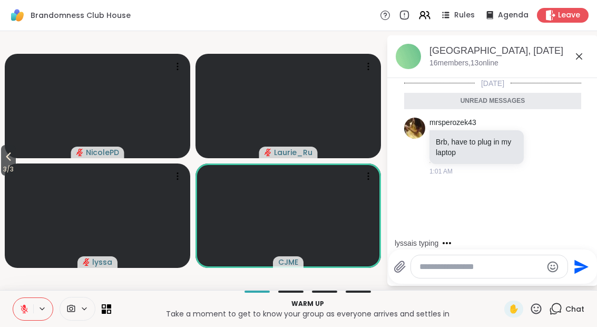
click at [572, 61] on div "Brandomness Club House, [DATE] members, 13 online" at bounding box center [509, 56] width 160 height 24
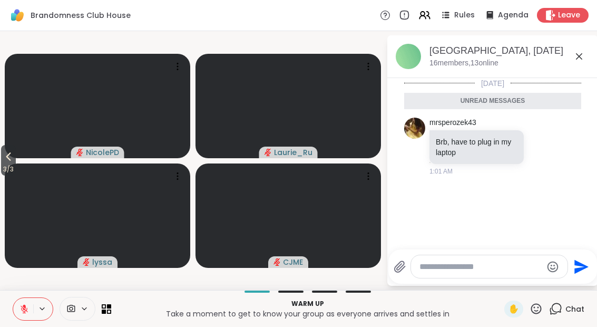
click at [19, 166] on video at bounding box center [97, 215] width 185 height 104
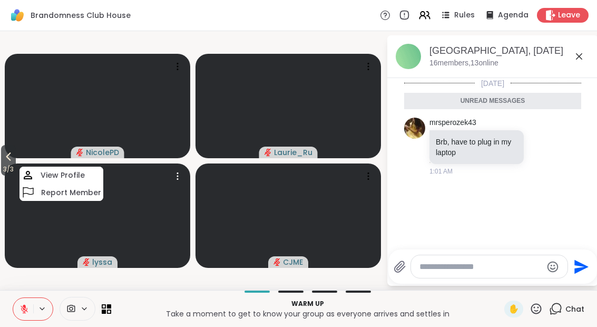
click at [6, 161] on icon at bounding box center [8, 156] width 13 height 13
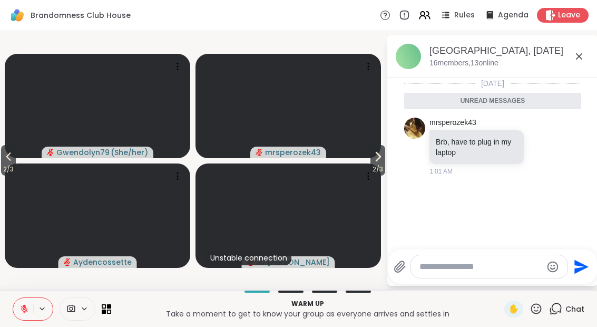
click at [5, 166] on span "2 / 3" at bounding box center [8, 169] width 15 height 13
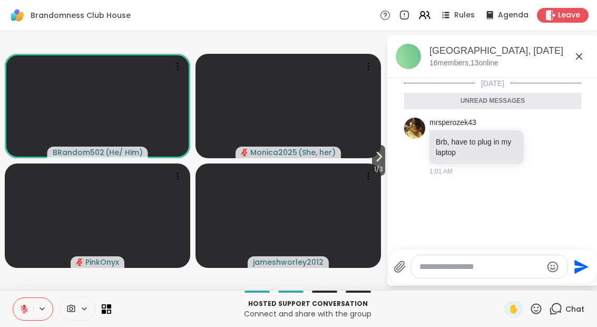
click at [376, 166] on span "1 / 3" at bounding box center [378, 169] width 13 height 13
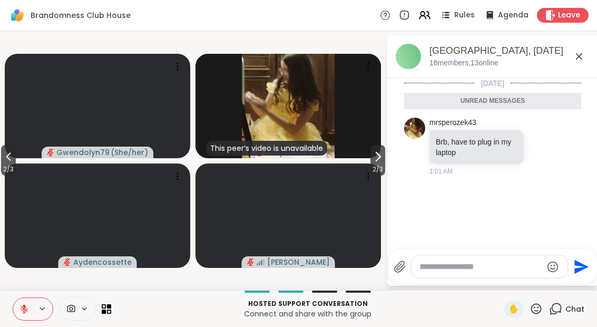
click at [378, 162] on icon at bounding box center [377, 156] width 13 height 13
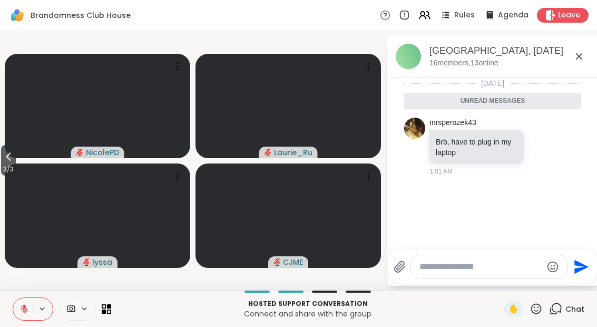
click at [3, 161] on button "3 / 3" at bounding box center [8, 160] width 15 height 31
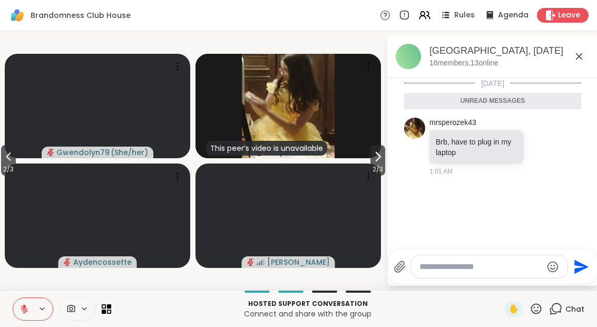
click at [3, 161] on button "2 / 3" at bounding box center [8, 160] width 15 height 31
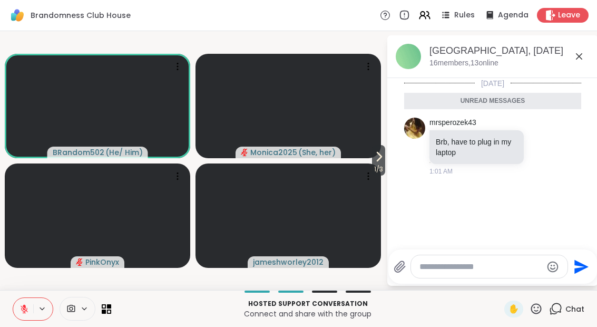
click at [381, 163] on icon at bounding box center [378, 156] width 13 height 13
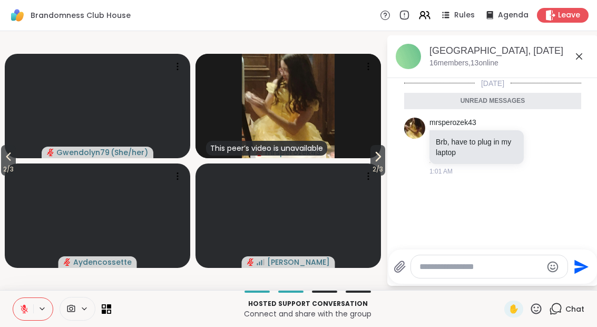
click at [370, 163] on span "2 / 3" at bounding box center [377, 169] width 15 height 13
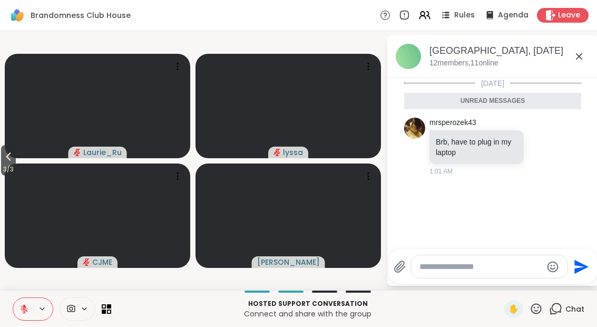
click at [1, 156] on button "3 / 3" at bounding box center [8, 160] width 15 height 31
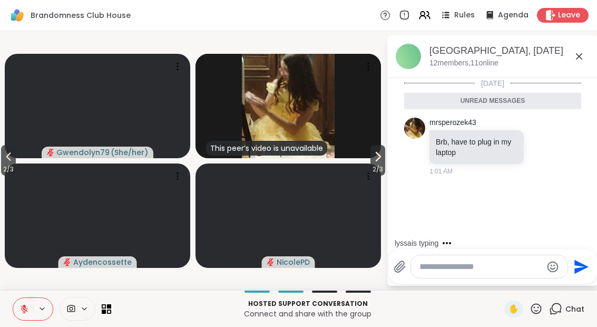
click at [5, 159] on icon at bounding box center [8, 156] width 13 height 13
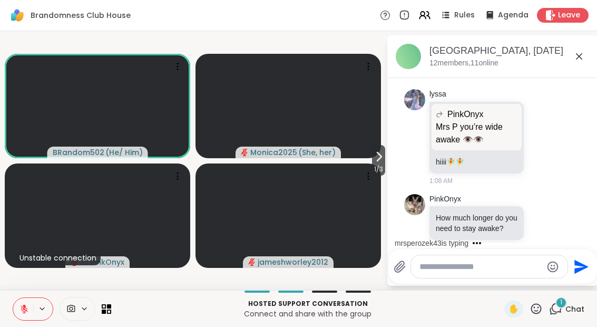
scroll to position [643, 0]
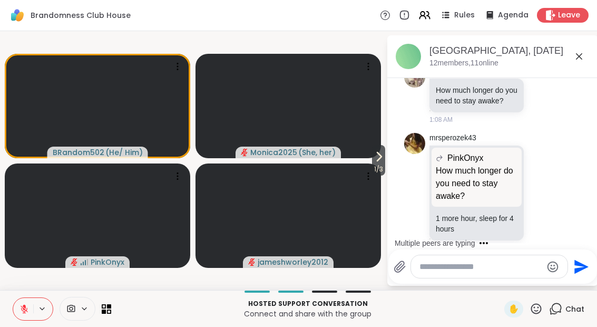
click at [377, 156] on icon at bounding box center [378, 156] width 13 height 13
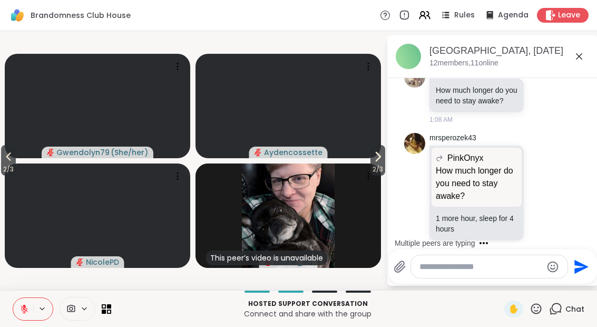
click at [376, 161] on icon at bounding box center [378, 156] width 4 height 8
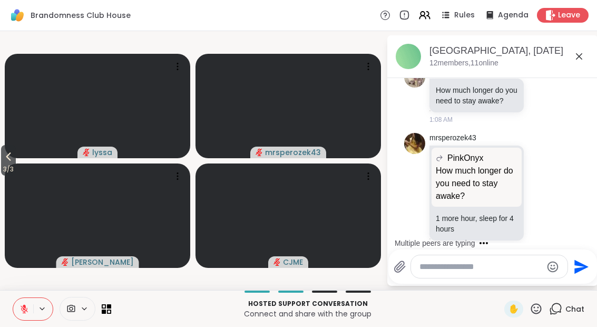
click at [8, 160] on icon at bounding box center [8, 156] width 13 height 13
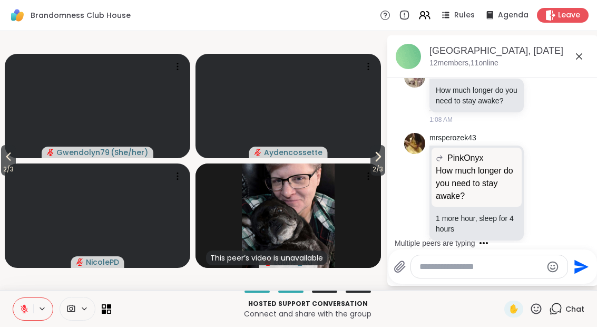
click at [4, 158] on icon at bounding box center [8, 156] width 13 height 13
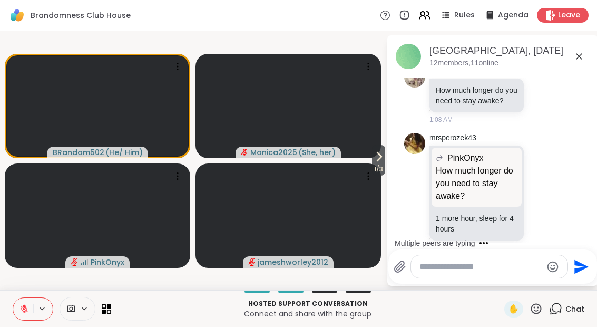
click at [378, 167] on span "1 / 3" at bounding box center [378, 169] width 13 height 13
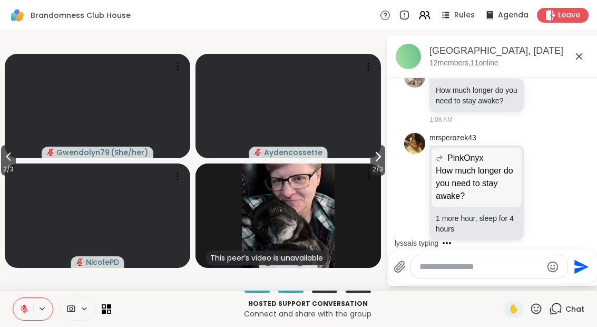
click at [377, 166] on span "2 / 3" at bounding box center [377, 169] width 15 height 13
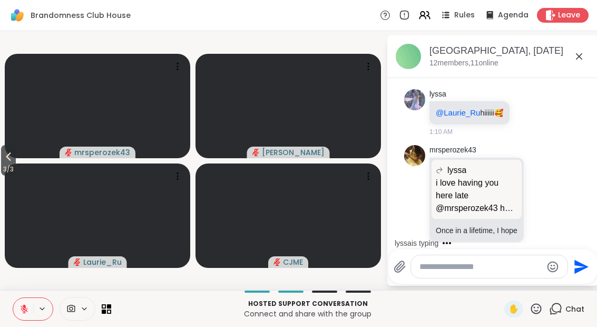
scroll to position [1030, 0]
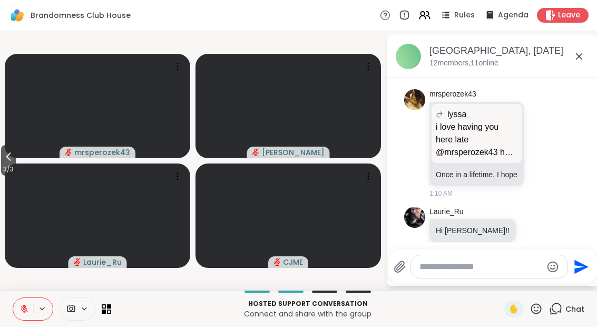
click at [4, 154] on icon at bounding box center [8, 156] width 13 height 13
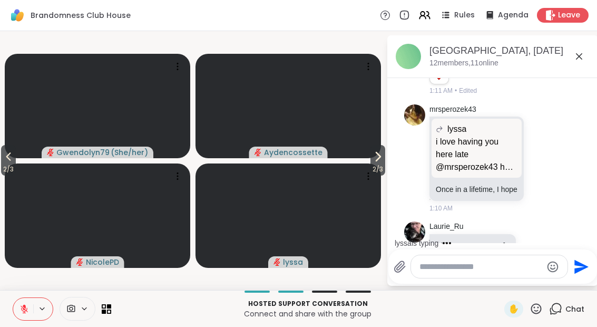
click at [7, 170] on span "2 / 3" at bounding box center [8, 169] width 15 height 13
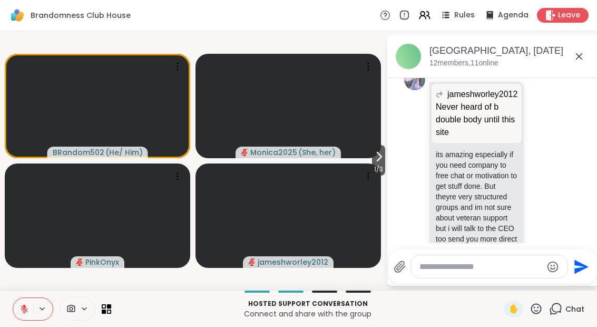
scroll to position [1278, 0]
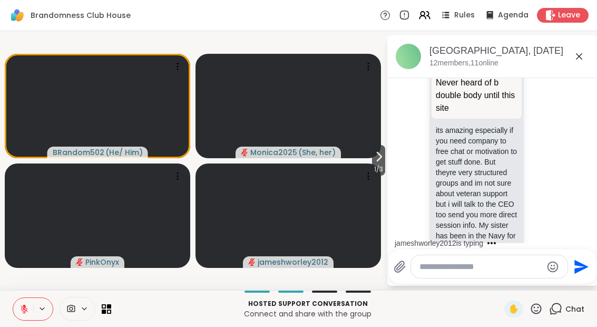
click at [375, 156] on icon at bounding box center [378, 156] width 13 height 13
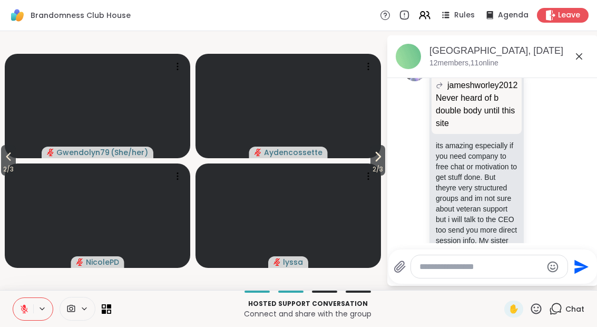
click at [374, 168] on span "2 / 3" at bounding box center [377, 169] width 15 height 13
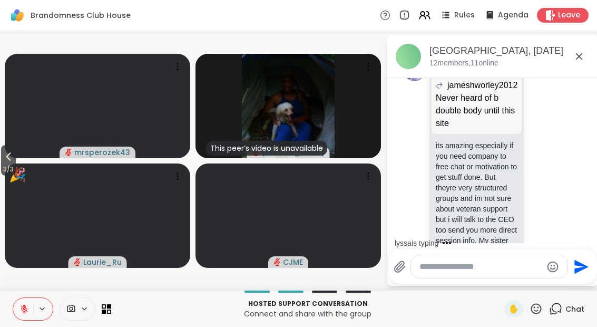
click at [8, 168] on span "3 / 3" at bounding box center [8, 169] width 15 height 13
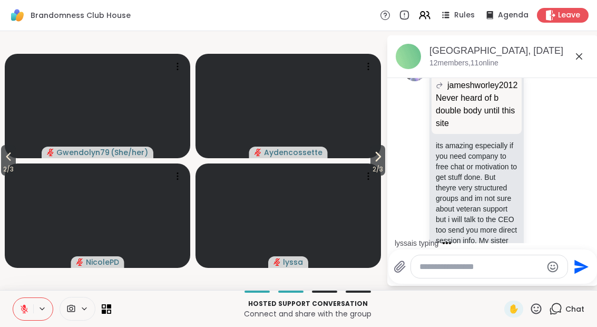
click at [7, 167] on span "2 / 3" at bounding box center [8, 169] width 15 height 13
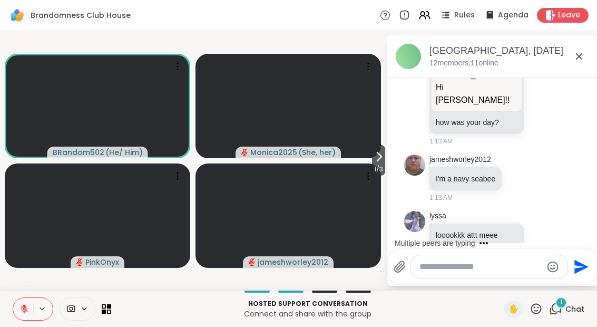
scroll to position [1608, 0]
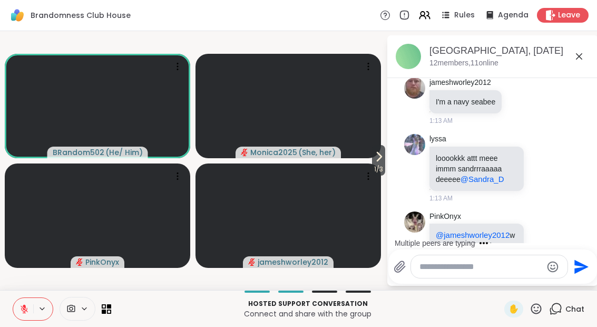
click at [375, 156] on icon at bounding box center [378, 156] width 13 height 13
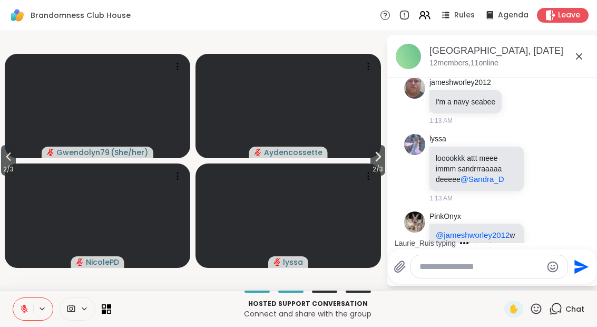
click at [1, 160] on button "2 / 3" at bounding box center [8, 160] width 15 height 31
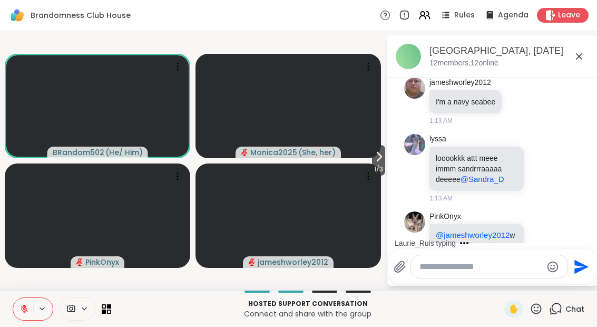
click at [27, 299] on button at bounding box center [23, 309] width 20 height 22
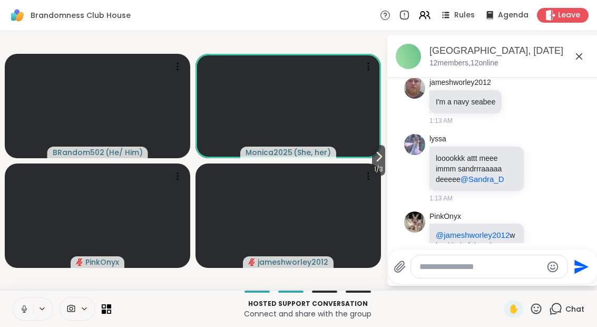
scroll to position [1696, 0]
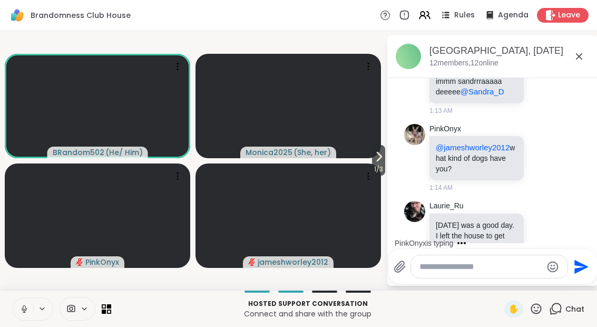
click at [19, 300] on button at bounding box center [23, 309] width 20 height 22
click at [25, 315] on button at bounding box center [23, 309] width 20 height 22
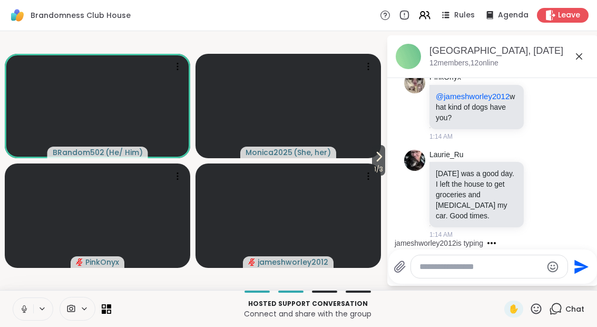
scroll to position [1854, 0]
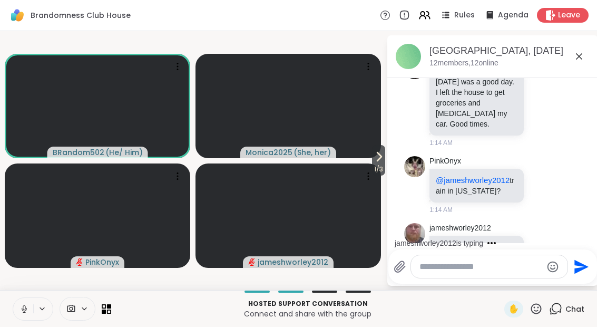
click at [17, 315] on button at bounding box center [23, 309] width 20 height 22
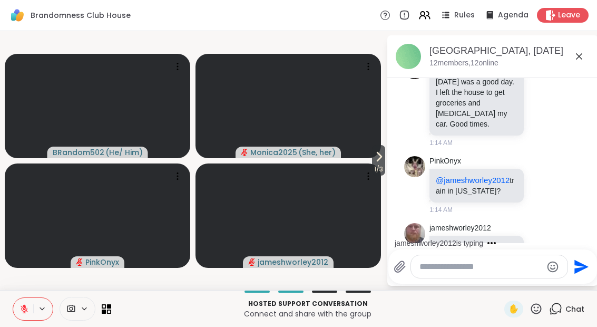
click at [377, 158] on icon at bounding box center [378, 156] width 13 height 13
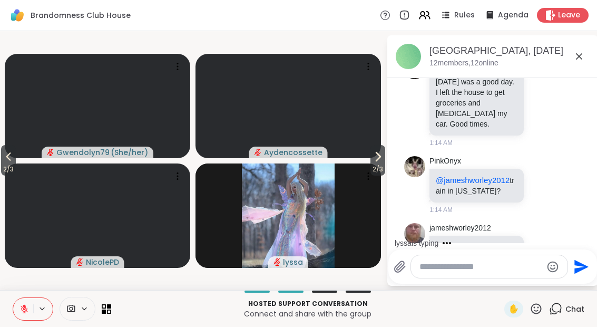
click at [379, 169] on span "2 / 3" at bounding box center [377, 169] width 15 height 13
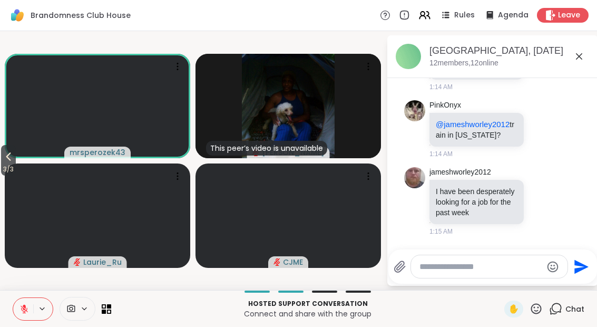
scroll to position [1976, 0]
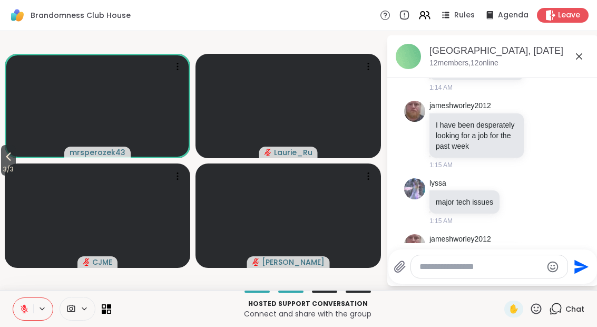
click at [2, 165] on span "3 / 3" at bounding box center [8, 169] width 15 height 13
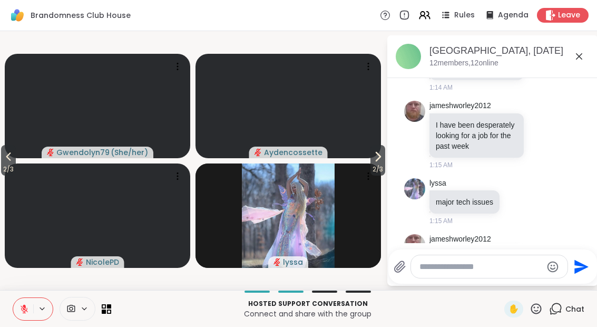
click at [9, 163] on icon at bounding box center [8, 156] width 13 height 13
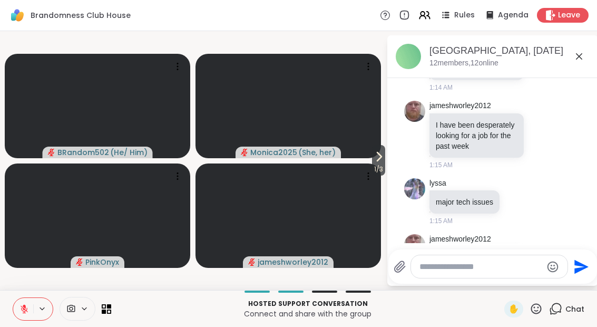
click at [102, 312] on icon at bounding box center [104, 311] width 4 height 4
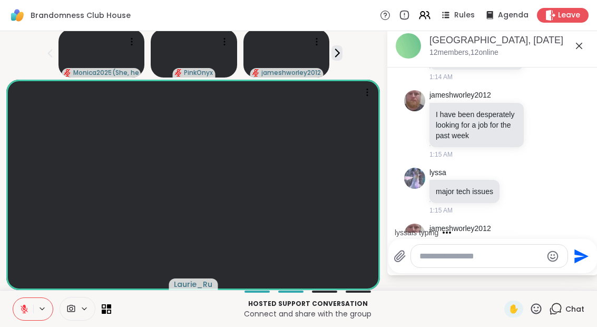
scroll to position [2043, 0]
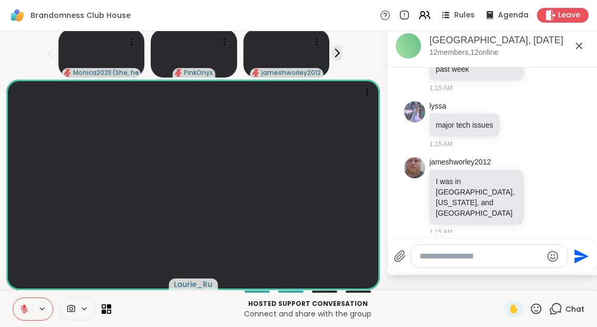
click at [442, 258] on textarea "Type your message" at bounding box center [480, 256] width 123 height 11
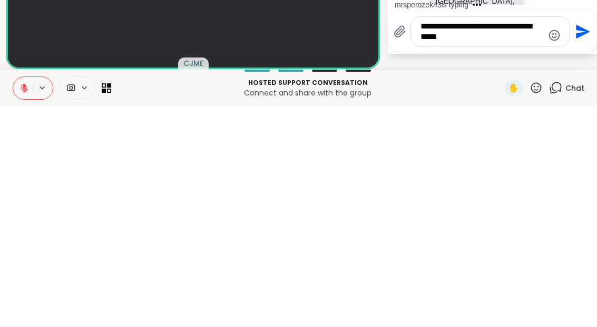
type textarea "**********"
click at [589, 241] on button "Send" at bounding box center [582, 253] width 24 height 24
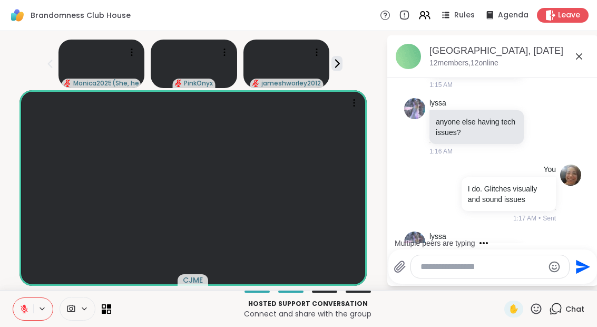
scroll to position [2345, 0]
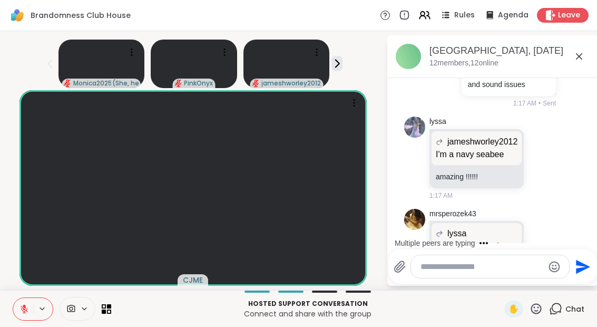
click at [585, 50] on icon at bounding box center [579, 56] width 13 height 13
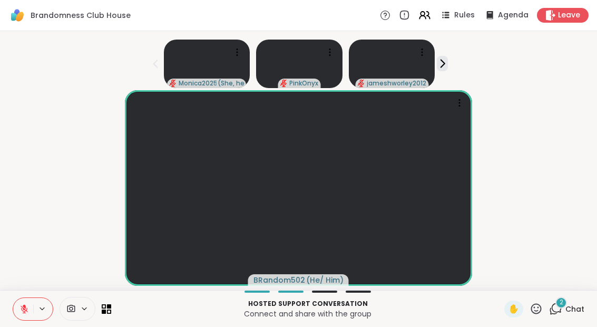
click at [560, 312] on icon at bounding box center [555, 308] width 13 height 13
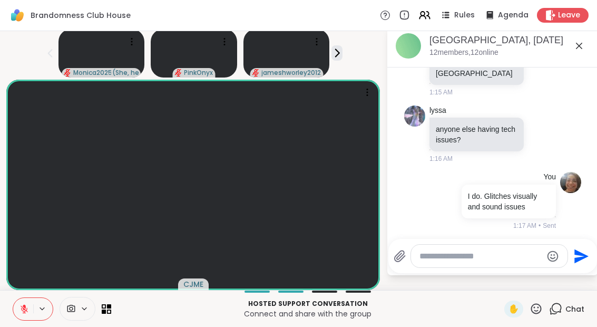
scroll to position [2211, 0]
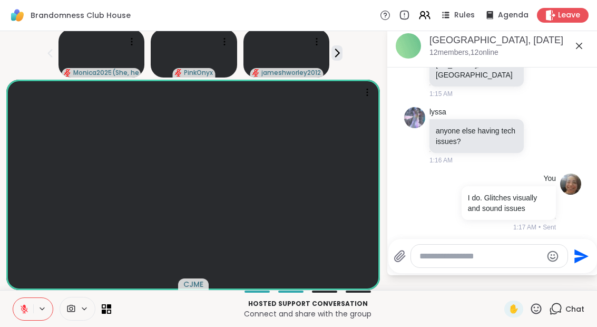
click at [582, 44] on icon at bounding box center [579, 46] width 13 height 13
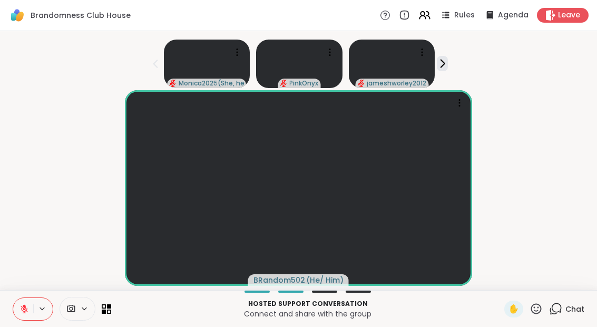
click at [109, 321] on div "Hosted support conversation Connect and share with the group ✋ Chat" at bounding box center [298, 308] width 597 height 37
click at [103, 306] on icon at bounding box center [106, 308] width 9 height 9
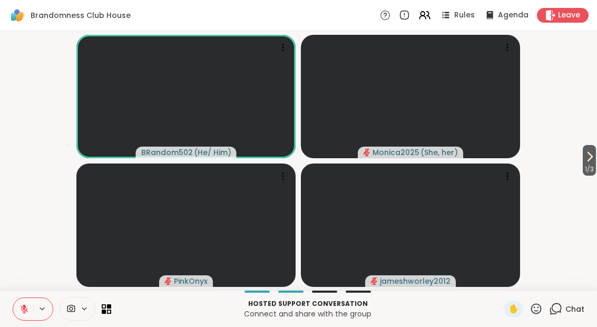
scroll to position [0, 0]
click at [593, 156] on icon at bounding box center [589, 156] width 13 height 13
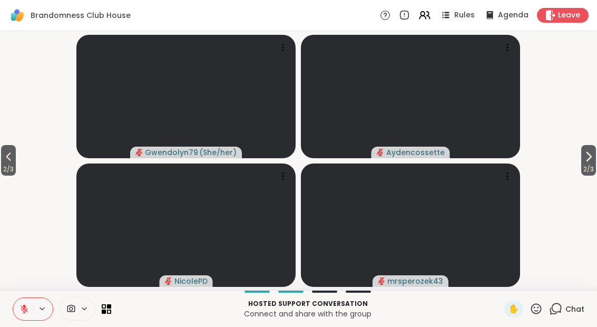
click at [581, 155] on button "2 / 3" at bounding box center [588, 160] width 15 height 31
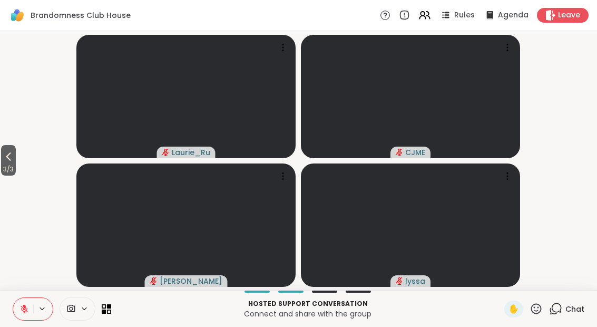
click at [16, 163] on button "3 / 3" at bounding box center [8, 160] width 15 height 31
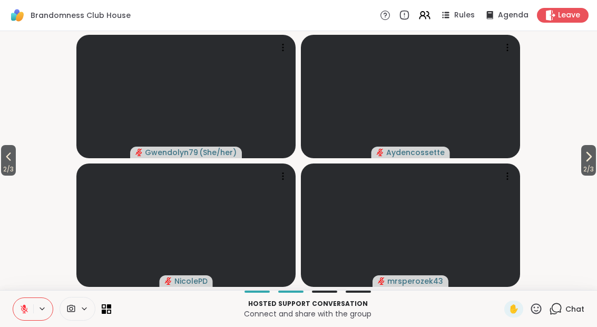
click at [5, 165] on span "2 / 3" at bounding box center [8, 169] width 15 height 13
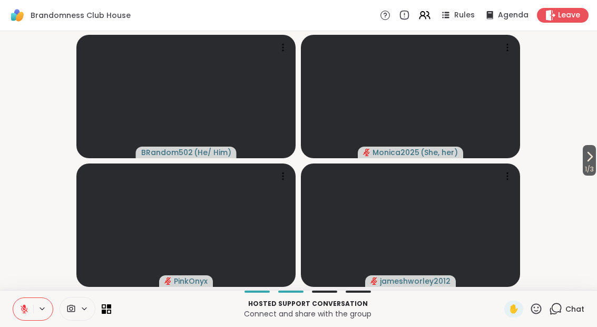
click at [106, 320] on div "Hosted support conversation Connect and share with the group ✋ Chat" at bounding box center [298, 308] width 597 height 37
click at [105, 316] on div at bounding box center [62, 309] width 99 height 24
click at [103, 310] on icon at bounding box center [104, 311] width 4 height 4
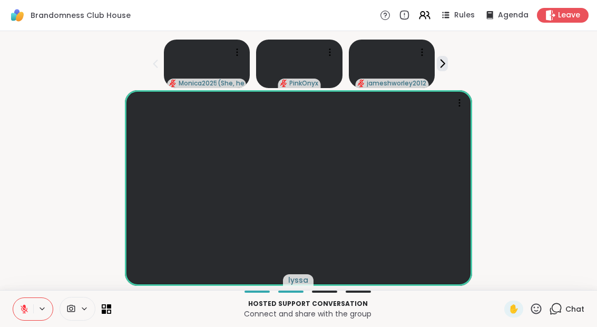
scroll to position [13, 0]
click at [534, 319] on div "Hosted support conversation Connect and share with the group ✋ Chat" at bounding box center [298, 308] width 597 height 37
click at [535, 310] on icon at bounding box center [535, 308] width 13 height 13
click at [574, 278] on span "🎉" at bounding box center [575, 280] width 11 height 13
click at [563, 305] on div "1" at bounding box center [561, 303] width 12 height 12
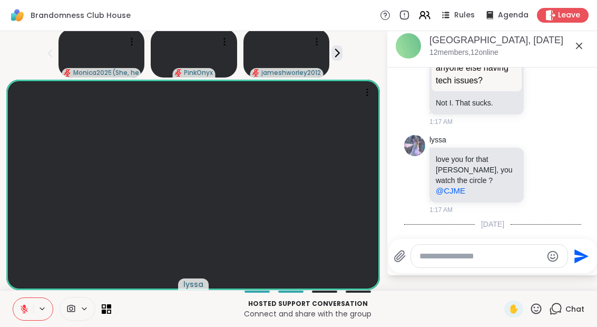
scroll to position [2657, 0]
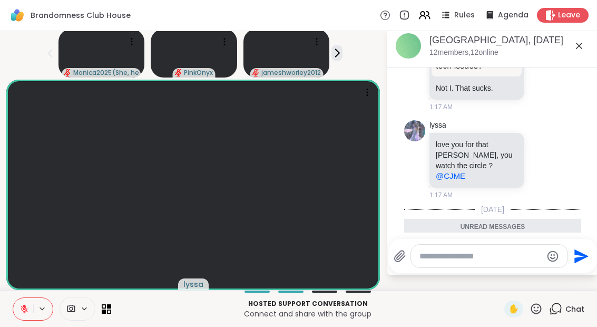
click at [532, 305] on icon at bounding box center [535, 308] width 13 height 13
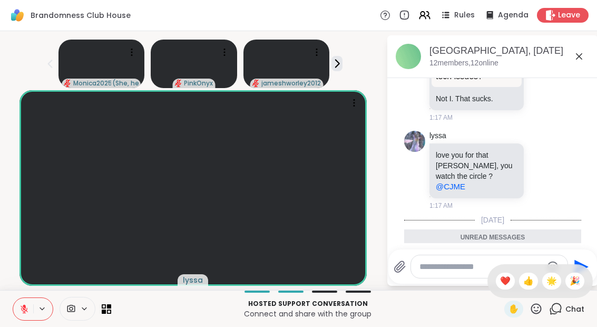
click at [497, 276] on div "❤️" at bounding box center [505, 280] width 19 height 17
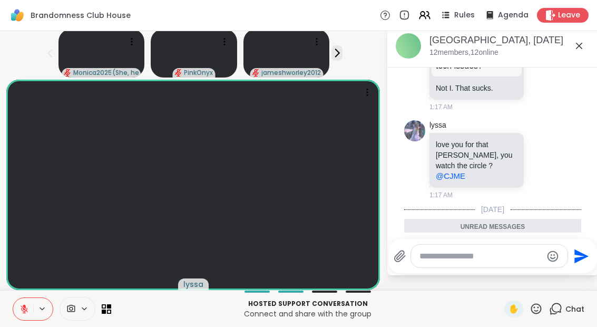
click at [582, 40] on icon at bounding box center [579, 46] width 13 height 13
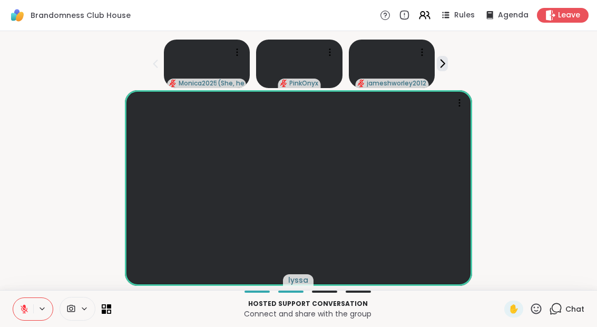
click at [558, 317] on div "Chat" at bounding box center [566, 308] width 35 height 17
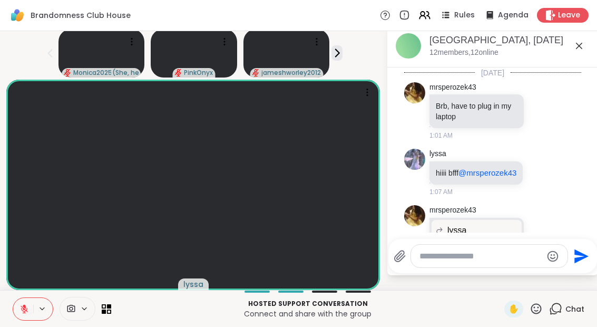
scroll to position [2622, 0]
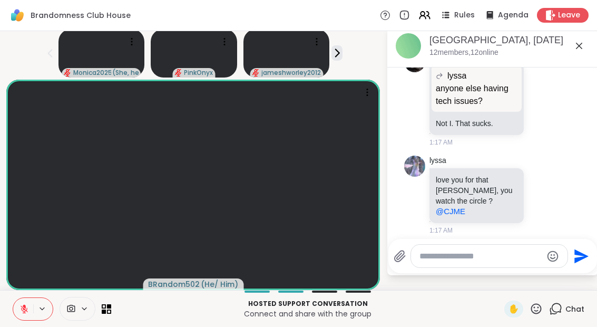
click at [583, 48] on icon at bounding box center [579, 46] width 13 height 13
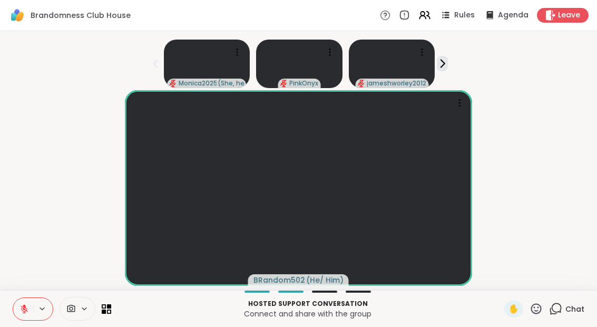
click at [106, 311] on icon at bounding box center [104, 311] width 4 height 4
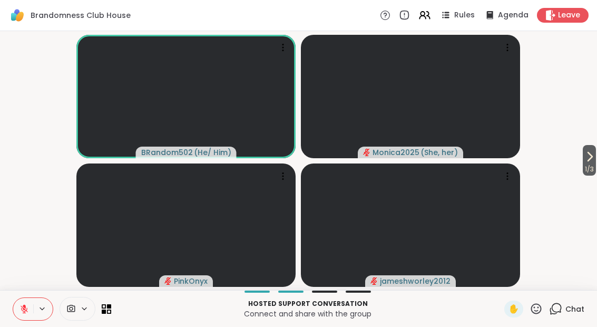
scroll to position [0, 0]
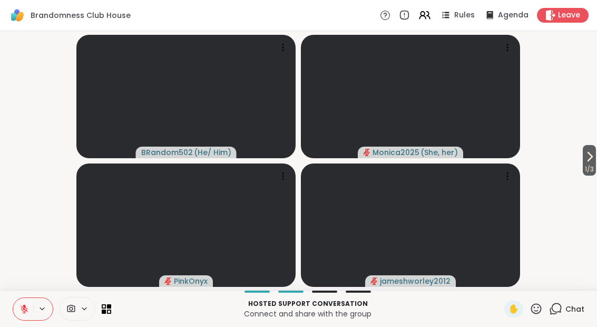
click at [586, 162] on icon at bounding box center [589, 156] width 13 height 13
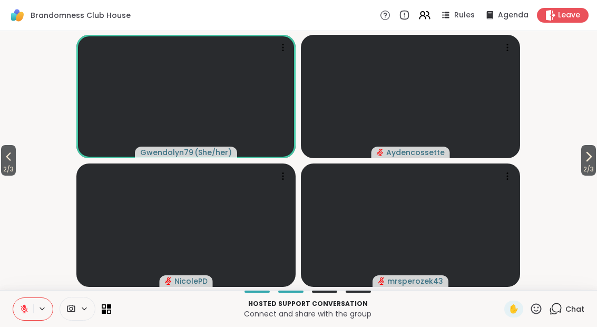
click at [594, 157] on button "2 / 3" at bounding box center [588, 160] width 15 height 31
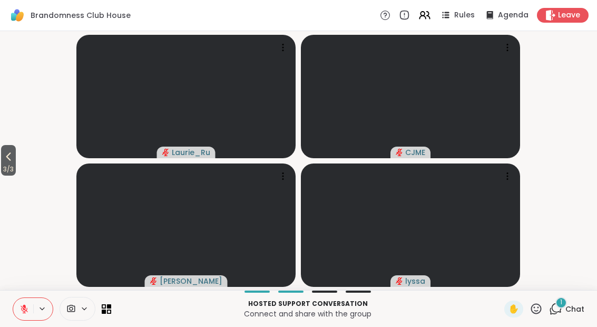
click at [12, 164] on span "3 / 3" at bounding box center [8, 169] width 15 height 13
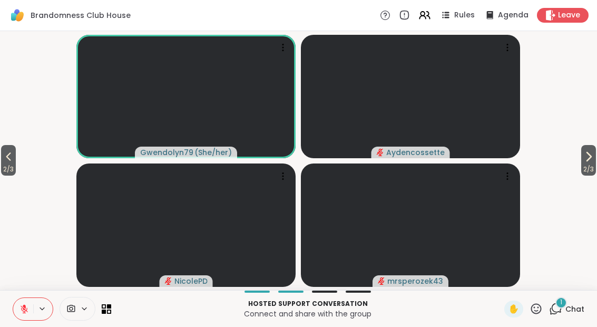
click at [6, 164] on span "2 / 3" at bounding box center [8, 169] width 15 height 13
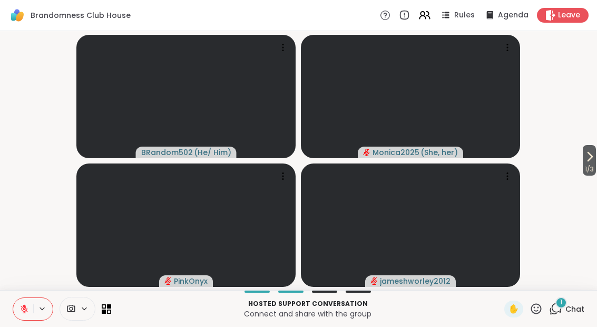
click at [560, 312] on icon at bounding box center [557, 307] width 10 height 9
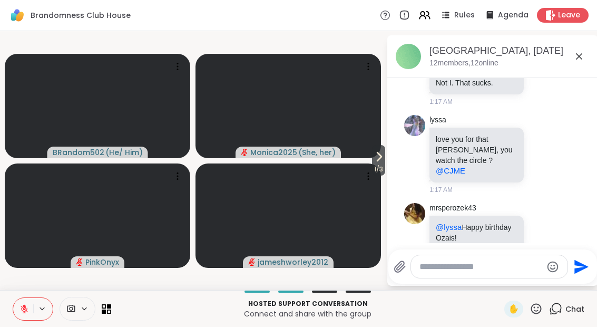
scroll to position [2666, 0]
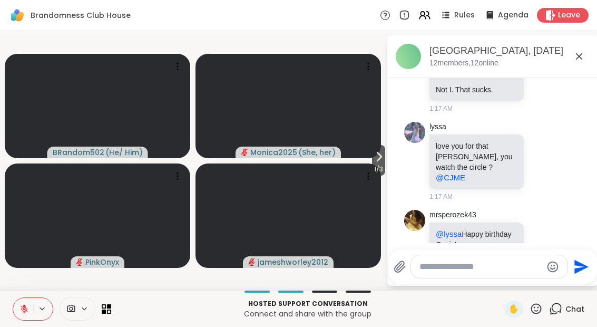
click at [546, 242] on icon at bounding box center [542, 246] width 8 height 8
click at [462, 219] on button "Select Reaction: Heart" at bounding box center [458, 229] width 21 height 21
click at [558, 72] on div "Brandomness Club House, [DATE] members, 12 online" at bounding box center [492, 56] width 211 height 43
click at [575, 60] on icon at bounding box center [579, 56] width 13 height 13
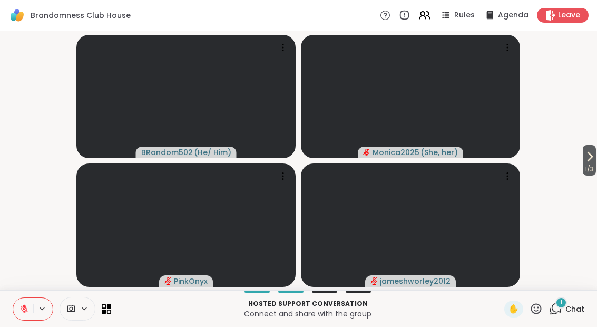
click at [61, 322] on div "Hosted support conversation Connect and share with the group ✋ 1 Chat" at bounding box center [298, 308] width 597 height 37
click at [102, 317] on div at bounding box center [62, 309] width 99 height 24
click at [104, 312] on icon at bounding box center [104, 311] width 4 height 4
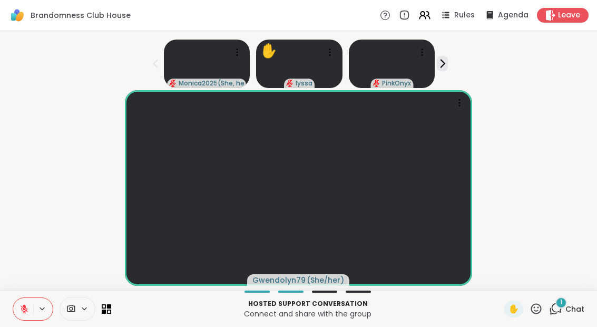
scroll to position [13, 0]
click at [557, 317] on div "1 Chat" at bounding box center [566, 308] width 35 height 17
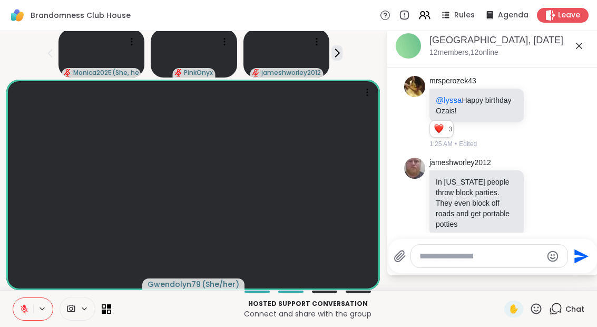
scroll to position [2789, 0]
click at [578, 48] on icon at bounding box center [579, 46] width 13 height 13
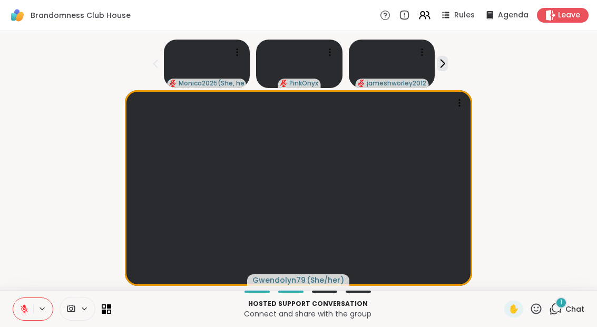
click at [564, 306] on div "1" at bounding box center [561, 303] width 12 height 12
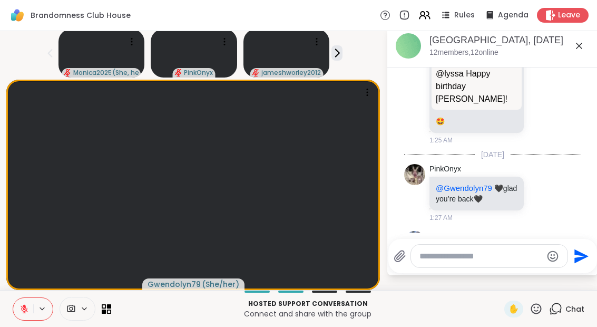
scroll to position [11, 0]
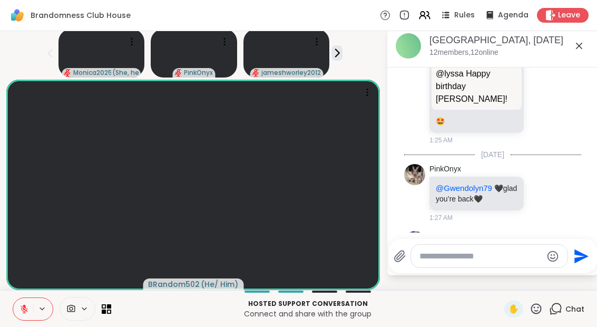
click at [535, 279] on div at bounding box center [530, 285] width 9 height 13
click at [568, 227] on div "lyssa i suffer horribly with SI. youre not suppose to be stronger than this, yo…" at bounding box center [492, 287] width 177 height 120
click at [544, 286] on icon at bounding box center [542, 286] width 3 height 1
click at [462, 263] on span "Select Reaction: Heart" at bounding box center [458, 268] width 9 height 11
click at [462, 249] on p "i suffer horribly with SI. youre not suppose to be stronger than this, you dont…" at bounding box center [477, 286] width 82 height 74
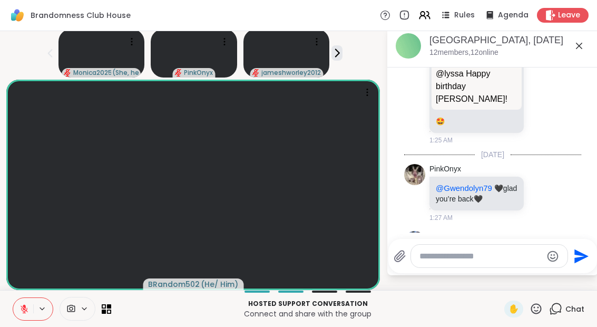
scroll to position [3039, 0]
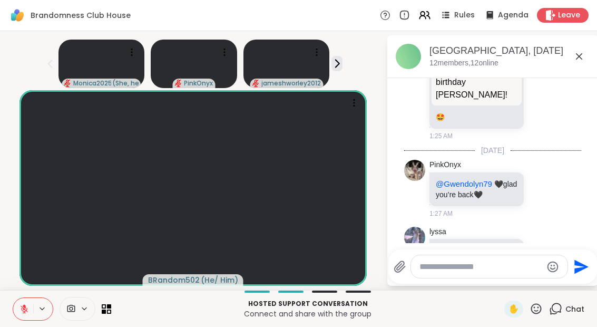
click at [581, 50] on icon at bounding box center [579, 56] width 13 height 13
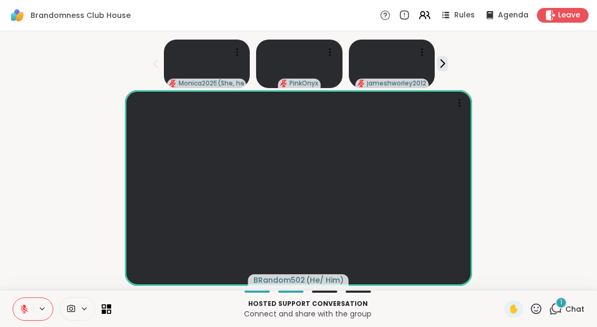
click at [572, 315] on div "1 Chat" at bounding box center [566, 308] width 35 height 17
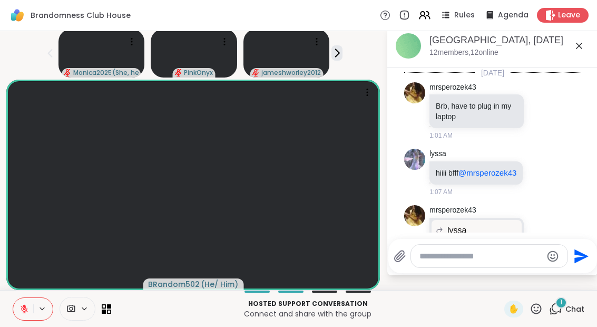
scroll to position [3135, 0]
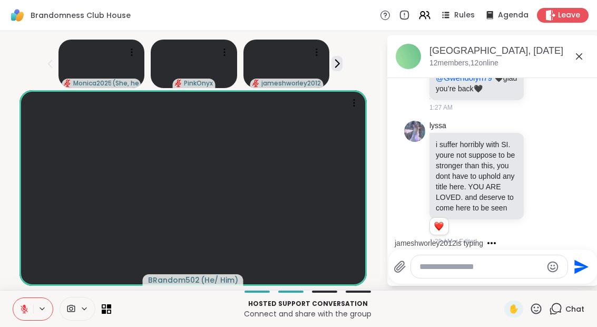
click at [568, 315] on div "Chat" at bounding box center [566, 308] width 35 height 17
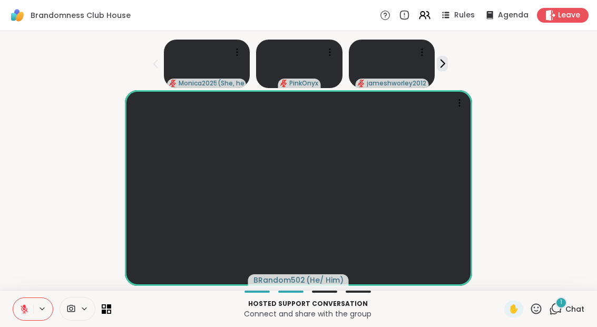
click at [561, 299] on span "1" at bounding box center [561, 302] width 2 height 9
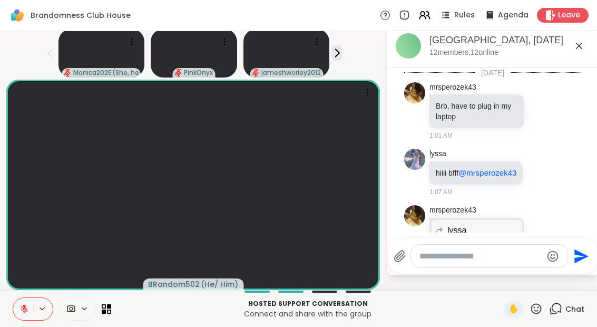
scroll to position [3286, 0]
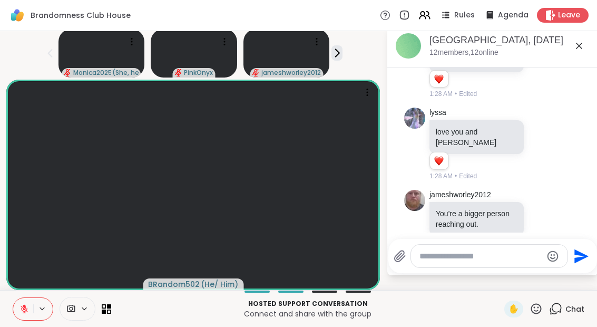
click at [585, 44] on icon at bounding box center [579, 46] width 13 height 13
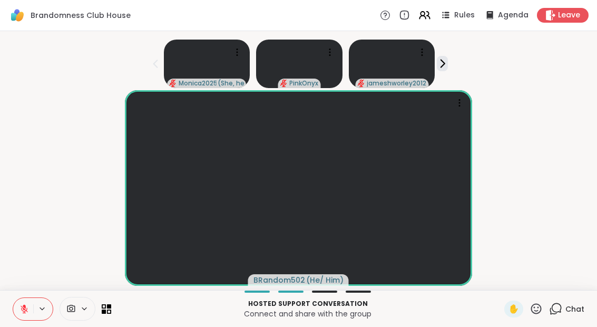
click at [562, 304] on icon at bounding box center [555, 308] width 13 height 13
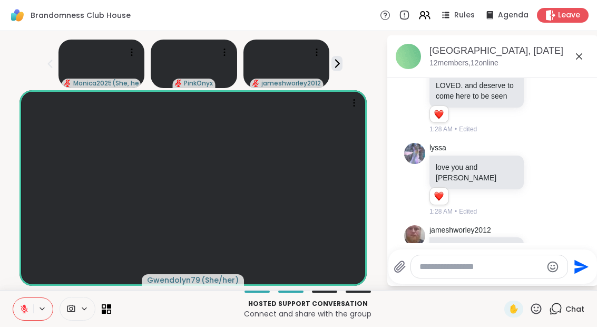
scroll to position [3266, 0]
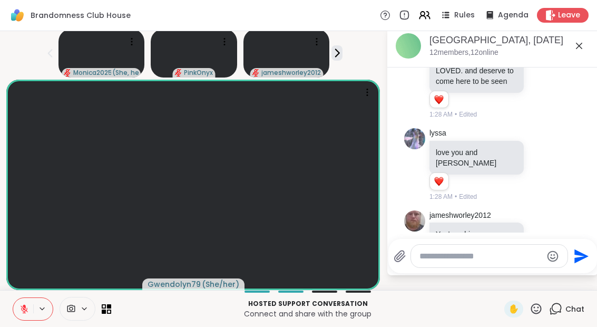
click at [566, 315] on div "Chat" at bounding box center [566, 308] width 35 height 17
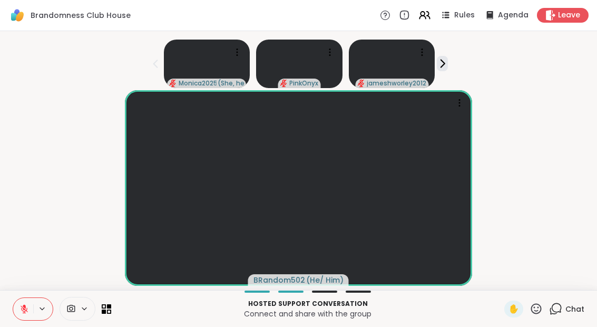
click at [106, 311] on icon at bounding box center [104, 311] width 4 height 4
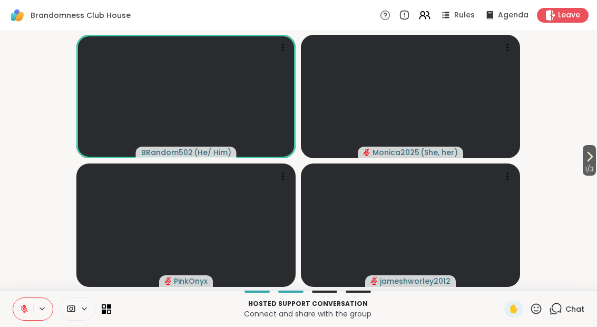
scroll to position [0, 0]
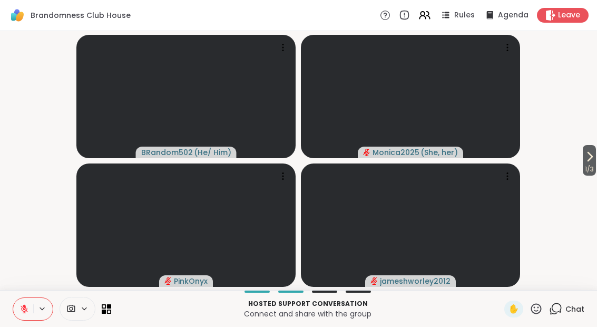
click at [583, 163] on icon at bounding box center [589, 156] width 13 height 13
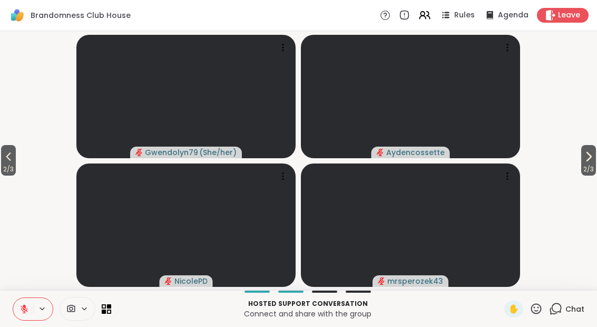
click at [594, 168] on span "2 / 3" at bounding box center [588, 169] width 15 height 13
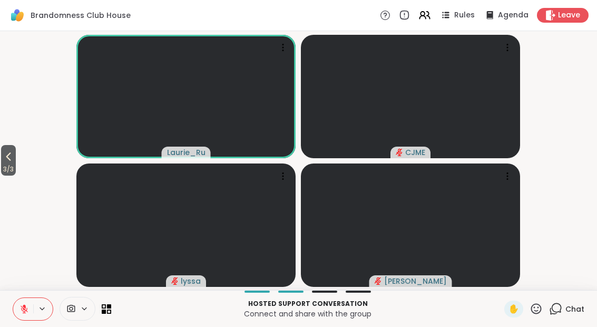
click at [121, 308] on p "Connect and share with the group" at bounding box center [307, 313] width 380 height 11
click at [103, 312] on icon at bounding box center [104, 311] width 4 height 4
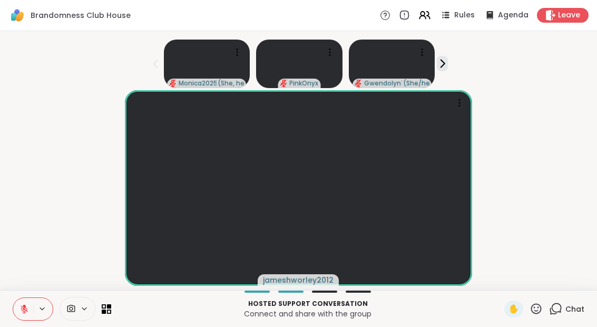
click at [121, 302] on p "Hosted support conversation" at bounding box center [307, 303] width 380 height 9
click at [105, 316] on div at bounding box center [62, 309] width 99 height 24
click at [111, 312] on icon at bounding box center [109, 311] width 4 height 4
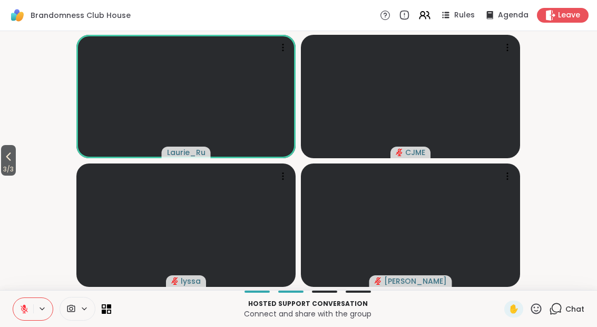
click at [80, 318] on div at bounding box center [78, 309] width 36 height 24
click at [118, 320] on div "Hosted support conversation Connect and share with the group" at bounding box center [307, 309] width 380 height 24
click at [111, 312] on icon at bounding box center [109, 311] width 4 height 4
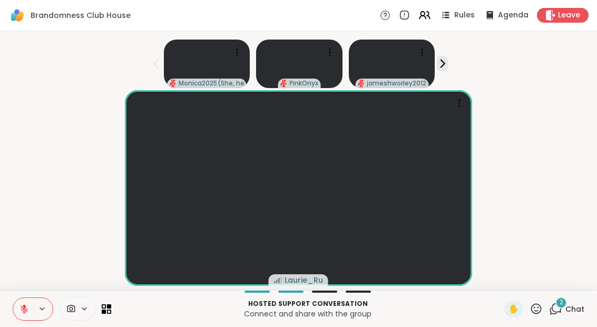
click at [565, 301] on div "2" at bounding box center [561, 303] width 12 height 12
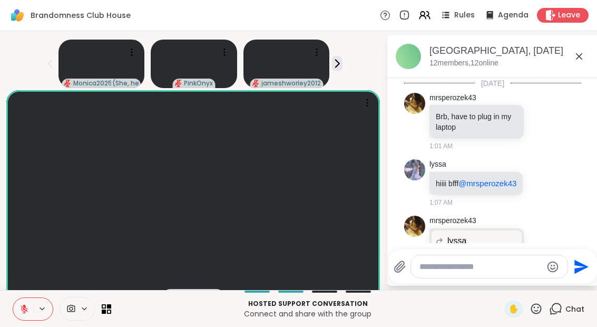
scroll to position [3423, 0]
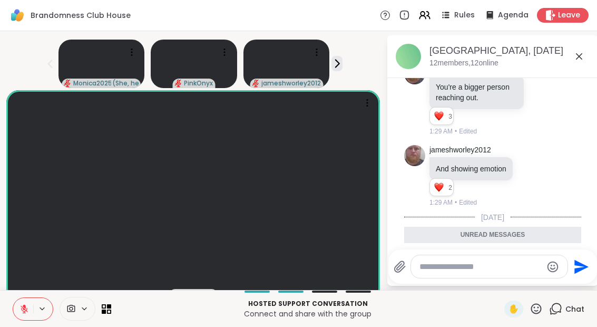
click at [567, 311] on span "Chat" at bounding box center [574, 308] width 19 height 11
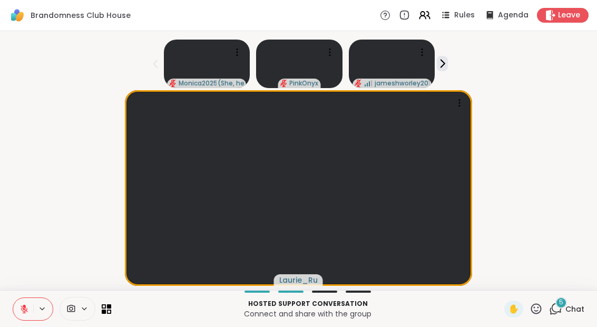
click at [558, 304] on div "5" at bounding box center [561, 303] width 12 height 12
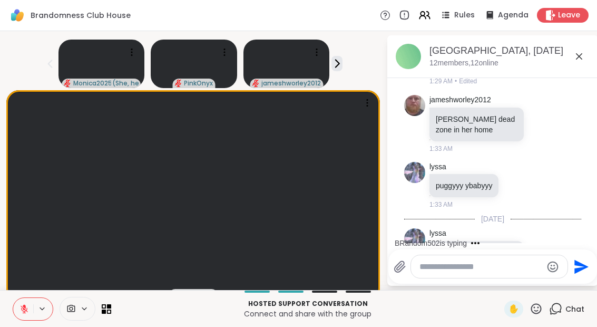
scroll to position [3544, 0]
click at [572, 306] on span "Chat" at bounding box center [574, 308] width 19 height 11
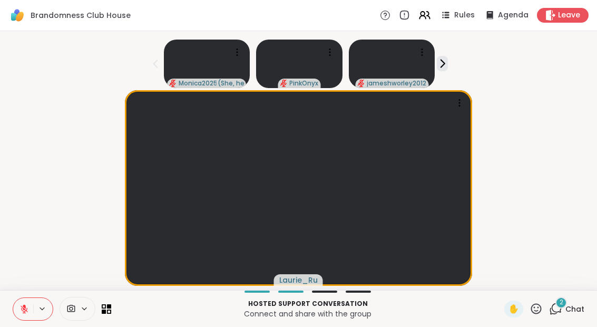
click at [557, 315] on div "2 Chat" at bounding box center [566, 308] width 35 height 17
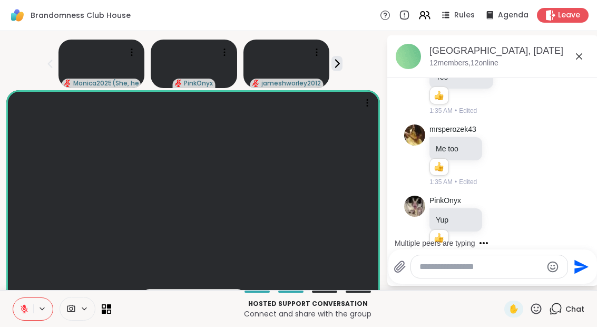
scroll to position [3775, 0]
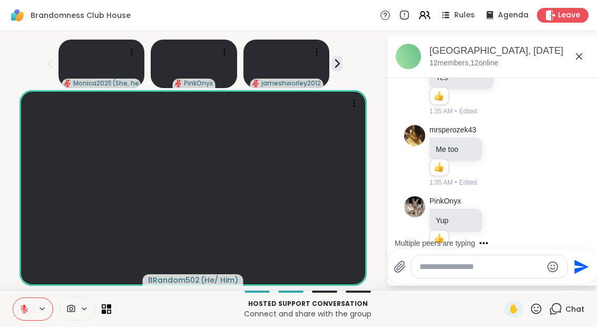
click at [562, 317] on div "Chat" at bounding box center [566, 308] width 35 height 17
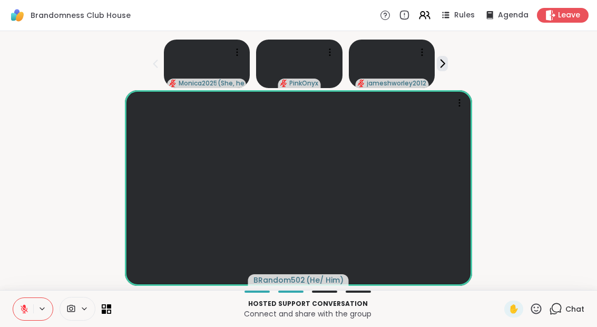
click at [564, 311] on div "Chat" at bounding box center [566, 308] width 35 height 17
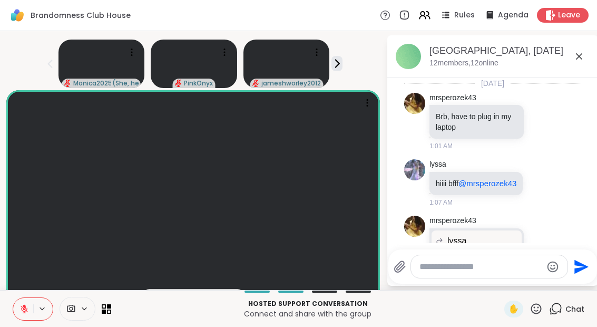
scroll to position [4321, 0]
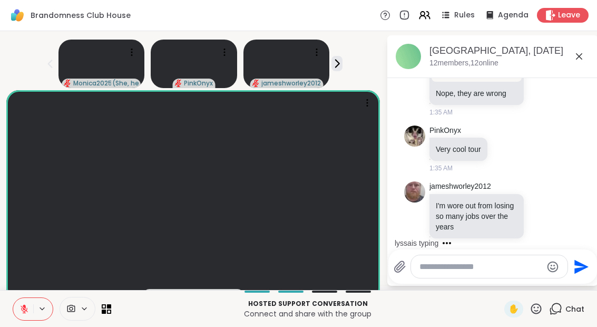
click at [565, 316] on div "Chat" at bounding box center [566, 308] width 35 height 17
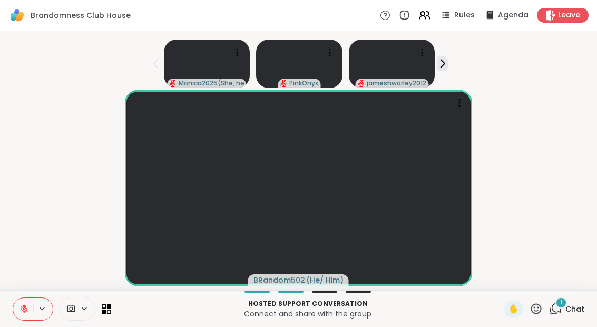
click at [569, 312] on span "Chat" at bounding box center [574, 308] width 19 height 11
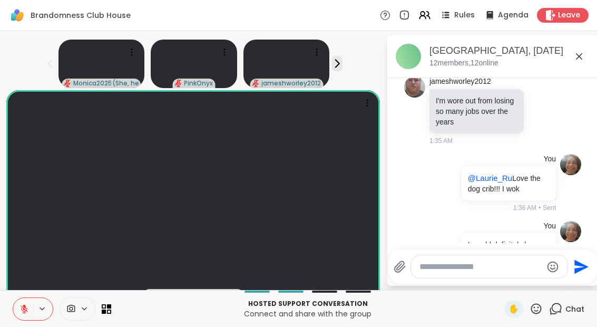
scroll to position [4426, 0]
click at [565, 317] on div "Chat" at bounding box center [566, 308] width 35 height 17
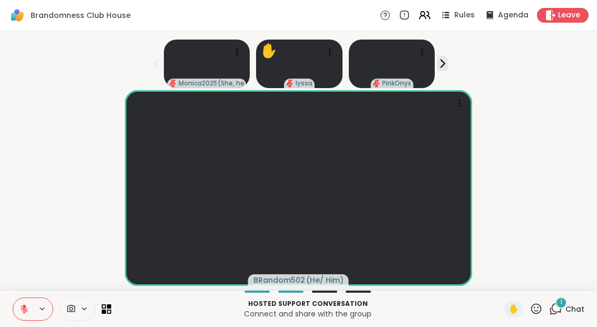
click at [568, 312] on span "Chat" at bounding box center [574, 308] width 19 height 11
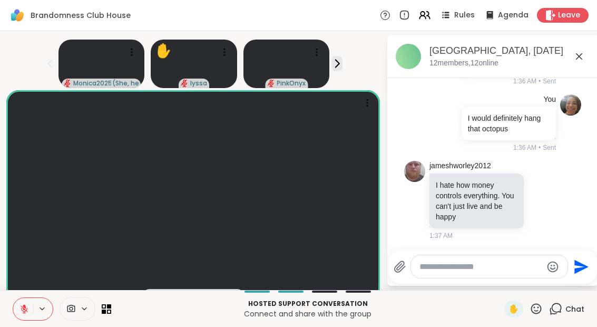
scroll to position [4567, 0]
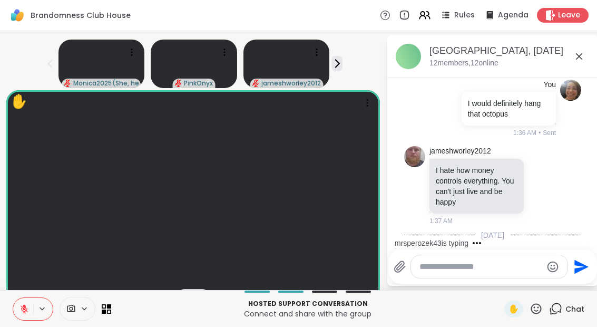
click at [561, 315] on div "Chat" at bounding box center [566, 308] width 35 height 17
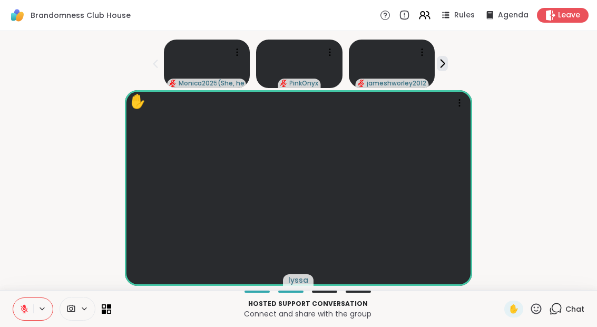
scroll to position [13, 0]
click at [568, 312] on span "Chat" at bounding box center [574, 308] width 19 height 11
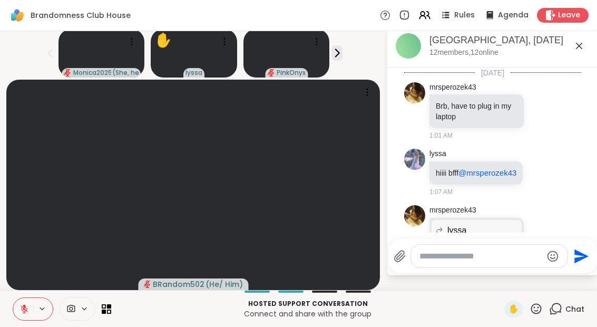
scroll to position [4633, 0]
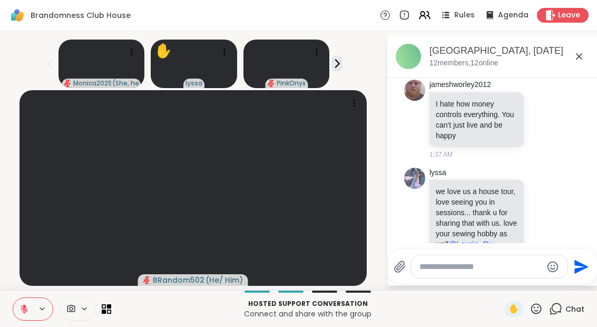
click at [572, 311] on span "Chat" at bounding box center [574, 308] width 19 height 11
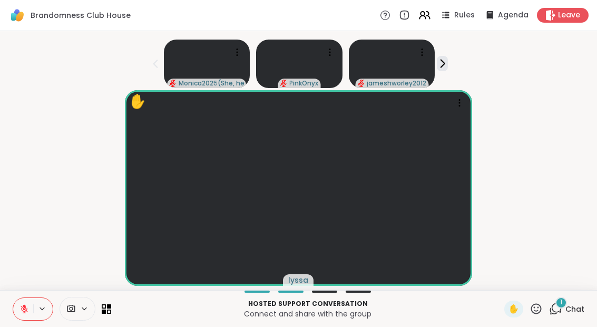
click at [573, 301] on div "1 Chat" at bounding box center [566, 308] width 35 height 17
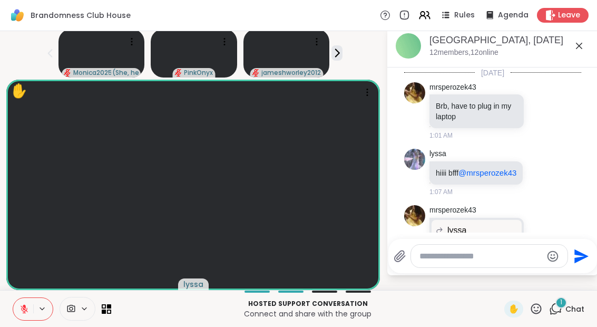
scroll to position [4737, 0]
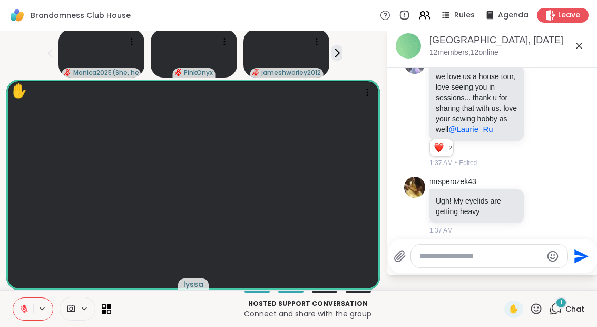
click at [571, 312] on span "Chat" at bounding box center [574, 308] width 19 height 11
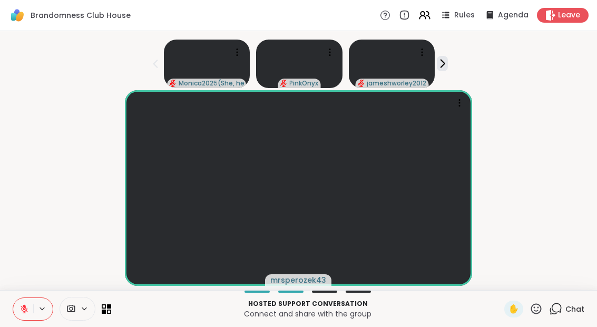
click at [561, 305] on icon at bounding box center [557, 307] width 10 height 9
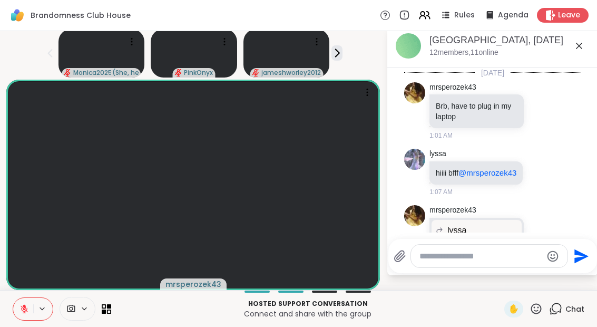
scroll to position [5478, 0]
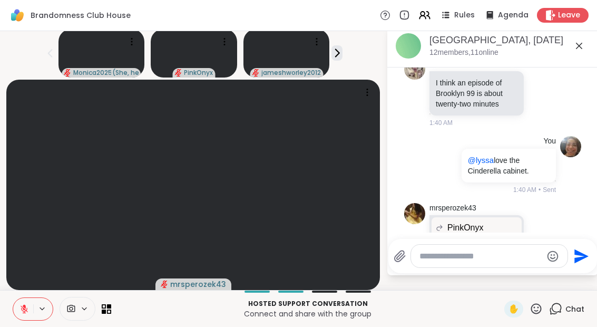
click at [560, 316] on div "Chat" at bounding box center [566, 308] width 35 height 17
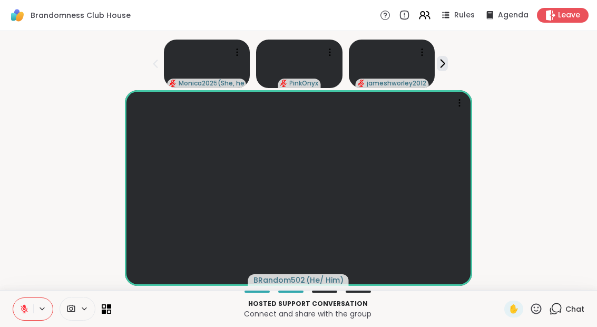
click at [541, 311] on icon at bounding box center [536, 308] width 11 height 11
click at [535, 276] on div "👍" at bounding box center [528, 280] width 19 height 17
click at [562, 307] on icon at bounding box center [555, 308] width 13 height 13
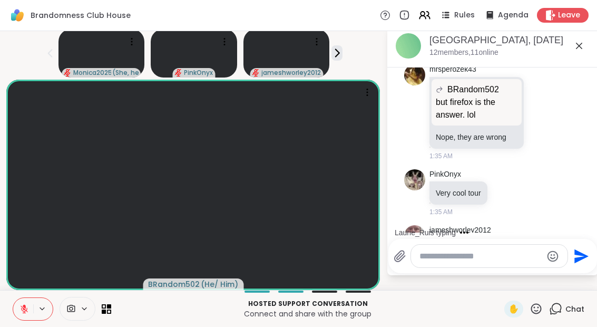
scroll to position [4266, 0]
click at [570, 316] on div "Chat" at bounding box center [566, 308] width 35 height 17
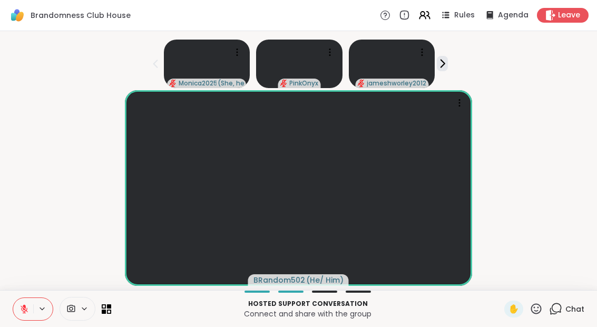
click at [568, 315] on div "Chat" at bounding box center [566, 308] width 35 height 17
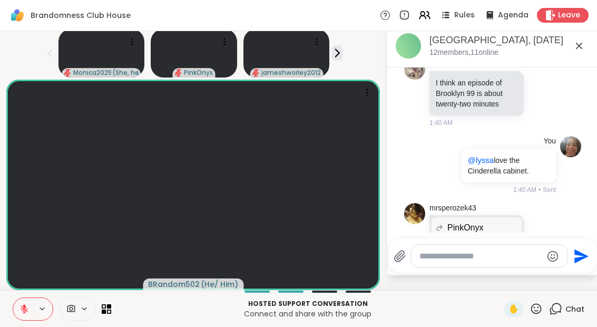
scroll to position [5544, 0]
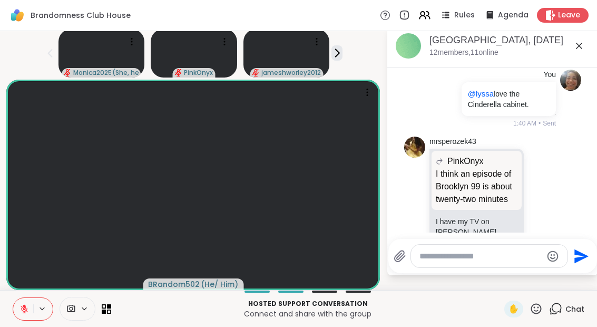
click at [567, 317] on div "Chat" at bounding box center [566, 308] width 35 height 17
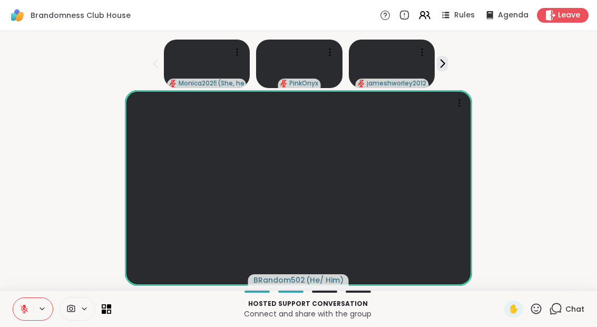
click at [566, 319] on div "Hosted support conversation Connect and share with the group ✋ Chat" at bounding box center [298, 308] width 597 height 37
click at [569, 312] on span "Chat" at bounding box center [574, 308] width 19 height 11
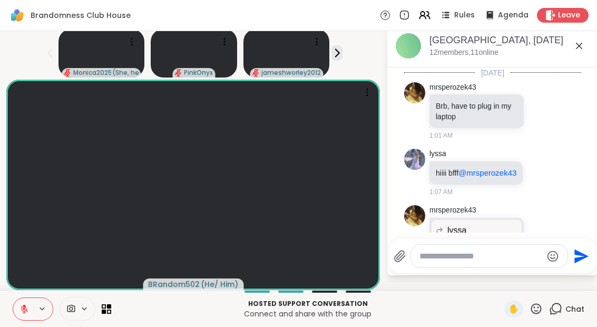
scroll to position [5533, 0]
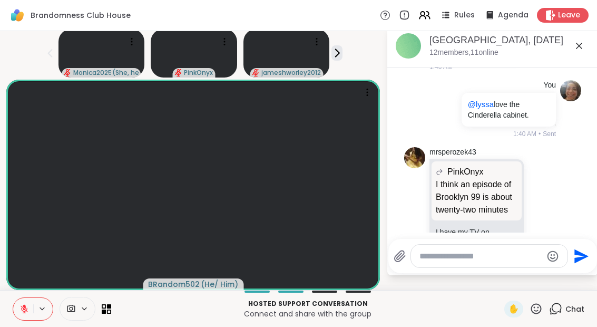
click at [567, 316] on div "Chat" at bounding box center [566, 308] width 35 height 17
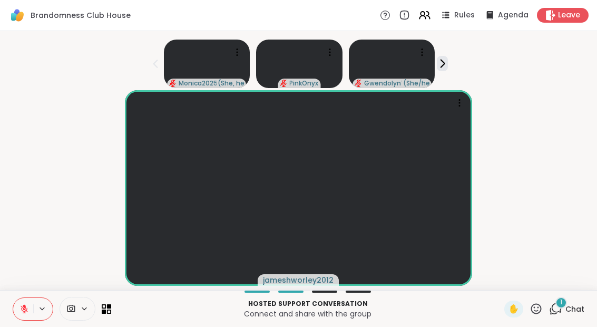
click at [565, 315] on div "1 Chat" at bounding box center [566, 308] width 35 height 17
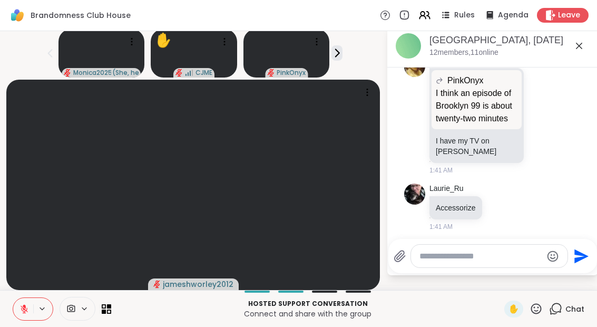
scroll to position [5656, 0]
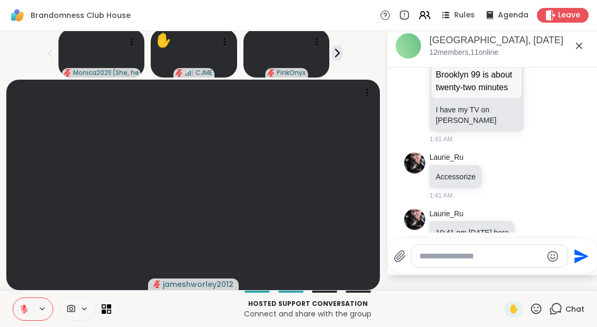
click at [572, 315] on div "Chat" at bounding box center [566, 308] width 35 height 17
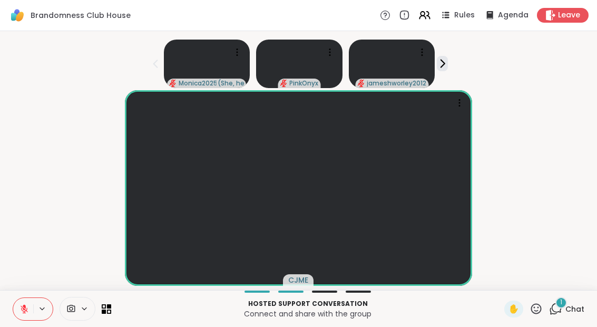
click at [562, 311] on icon at bounding box center [555, 308] width 13 height 13
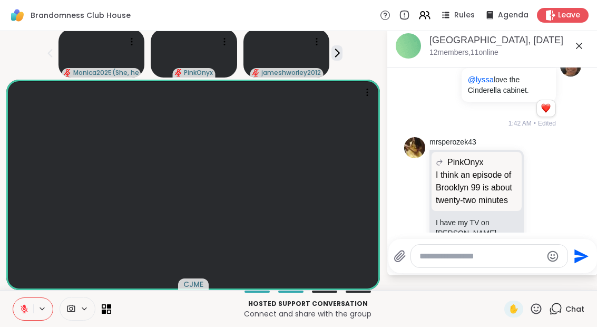
scroll to position [5557, 0]
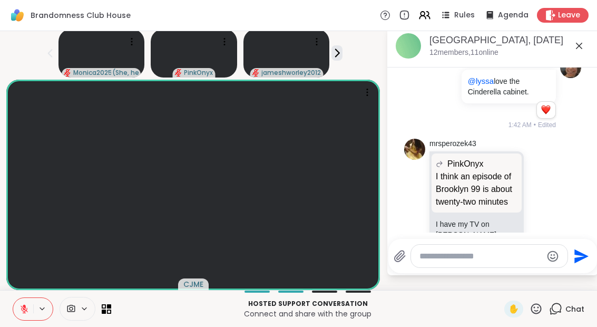
click at [568, 312] on span "Chat" at bounding box center [574, 308] width 19 height 11
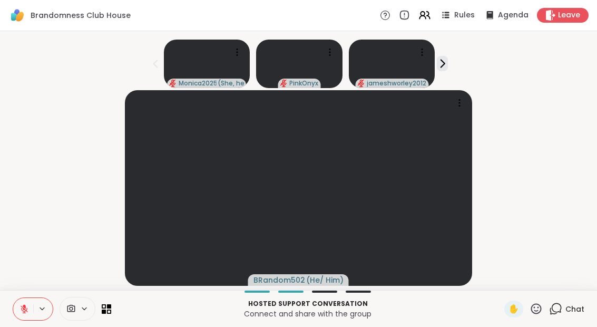
click at [568, 316] on div "Chat" at bounding box center [566, 308] width 35 height 17
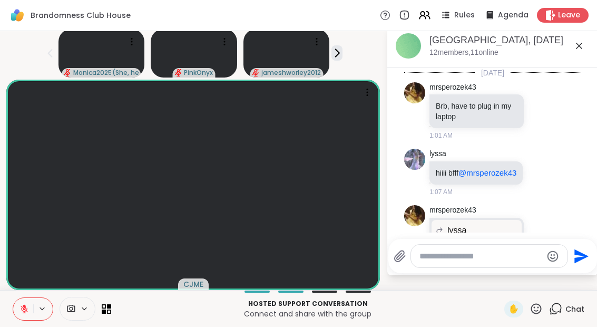
scroll to position [5726, 0]
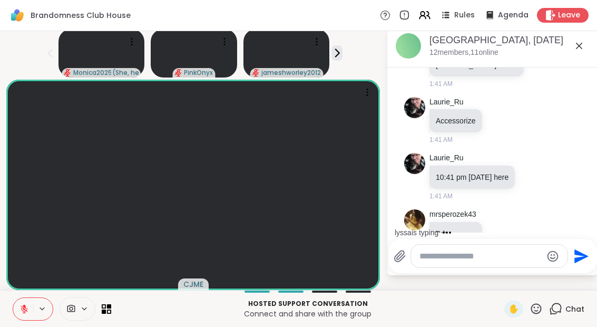
click at [568, 317] on div "Chat" at bounding box center [566, 308] width 35 height 17
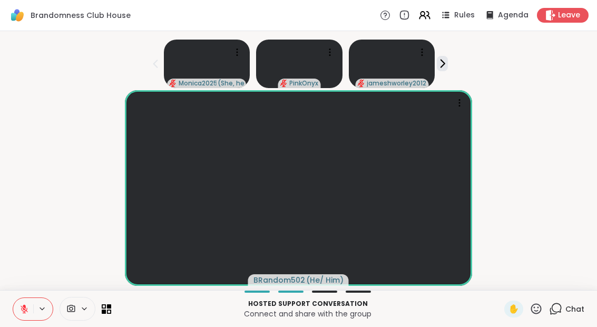
scroll to position [9, 0]
click at [110, 309] on icon at bounding box center [106, 308] width 9 height 9
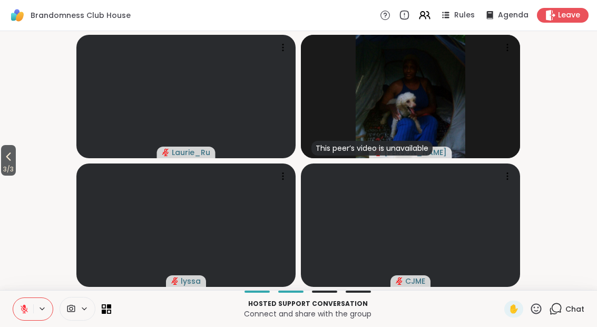
click at [8, 169] on span "3 / 3" at bounding box center [8, 169] width 15 height 13
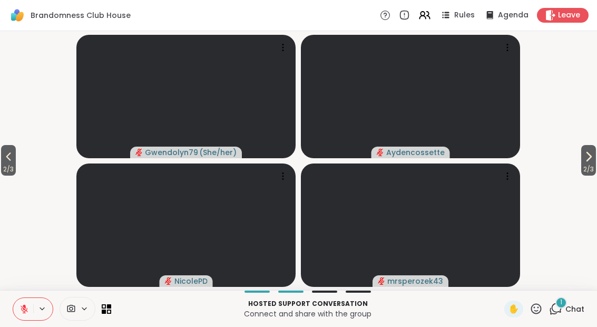
click at [111, 321] on div "Hosted support conversation Connect and share with the group ✋ 1 Chat" at bounding box center [298, 308] width 597 height 37
click at [109, 304] on div at bounding box center [106, 308] width 9 height 9
click at [111, 313] on icon at bounding box center [109, 311] width 4 height 4
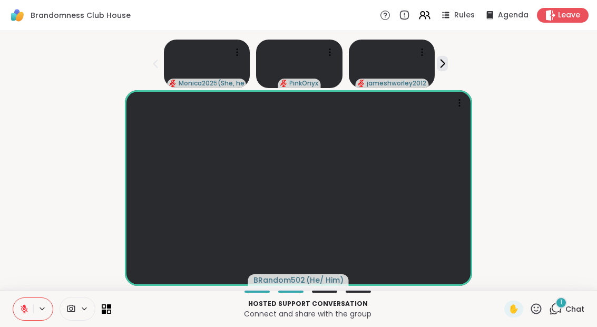
click at [577, 312] on span "Chat" at bounding box center [574, 308] width 19 height 11
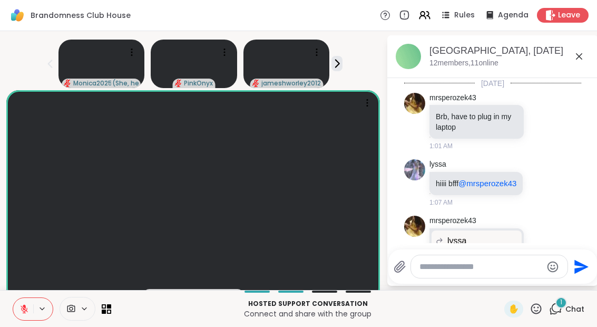
scroll to position [5782, 0]
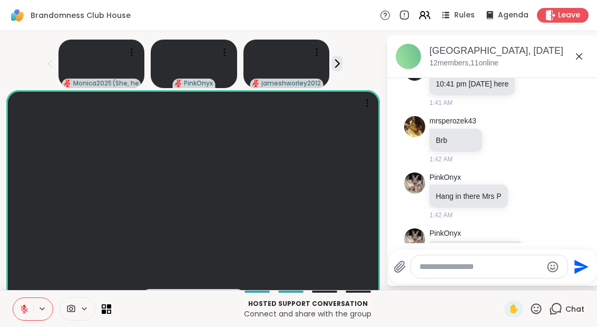
click at [566, 316] on div "Chat" at bounding box center [566, 308] width 35 height 17
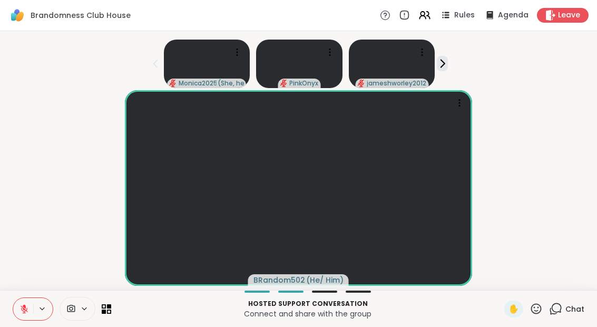
click at [110, 309] on icon at bounding box center [106, 308] width 9 height 9
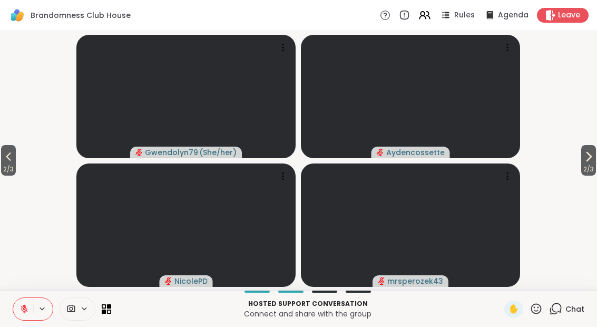
click at [595, 154] on button "2 / 3" at bounding box center [588, 160] width 15 height 31
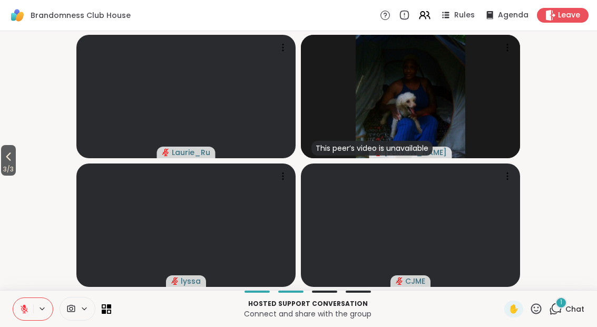
click at [571, 312] on span "Chat" at bounding box center [574, 308] width 19 height 11
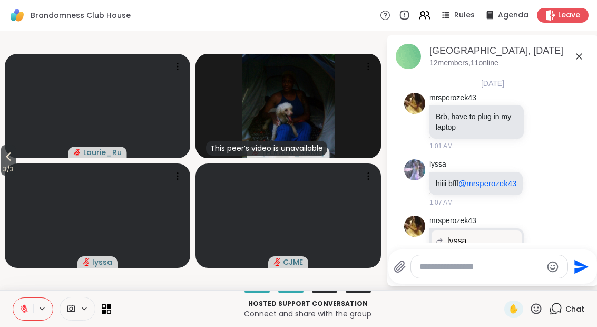
scroll to position [5907, 0]
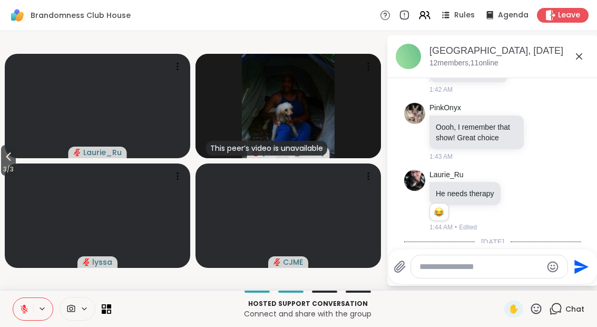
click at [564, 315] on div "Chat" at bounding box center [566, 308] width 35 height 17
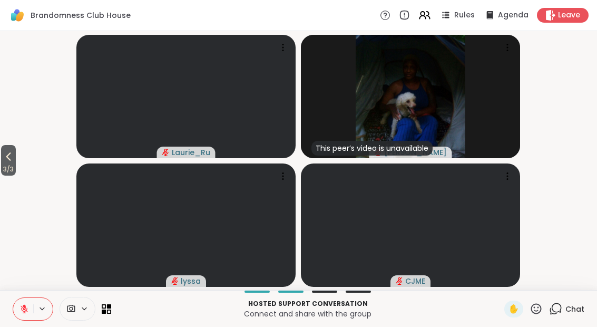
click at [568, 314] on div "Chat" at bounding box center [566, 308] width 35 height 17
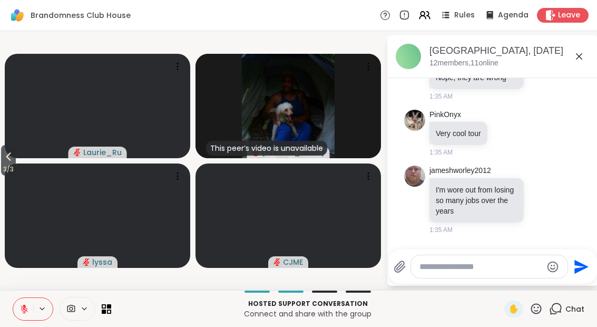
scroll to position [4287, 0]
click at [573, 314] on div "Chat" at bounding box center [566, 308] width 35 height 17
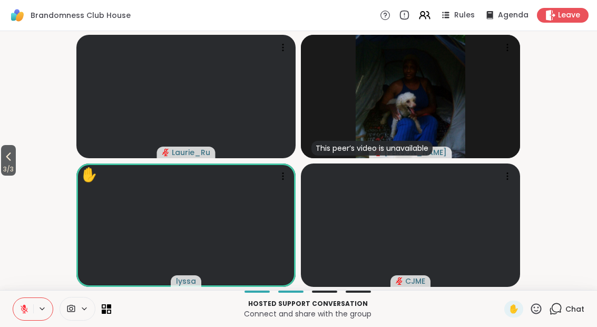
click at [25, 313] on icon at bounding box center [23, 308] width 9 height 9
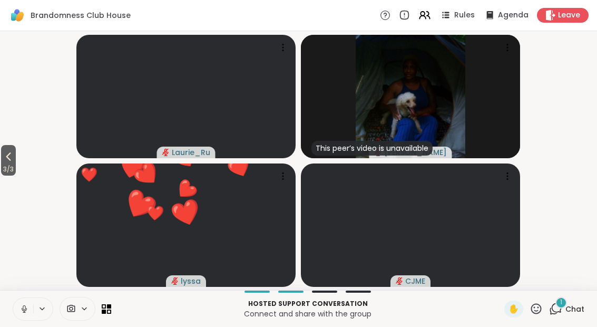
click at [564, 310] on div "1 Chat" at bounding box center [566, 308] width 35 height 17
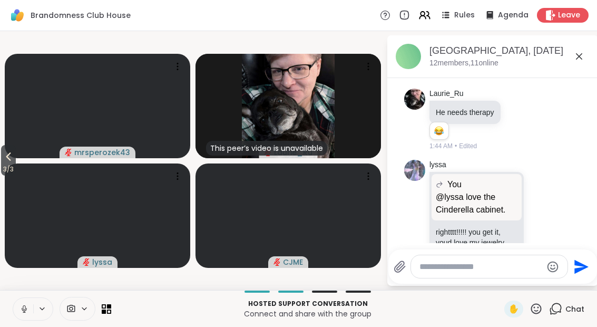
scroll to position [6003, 0]
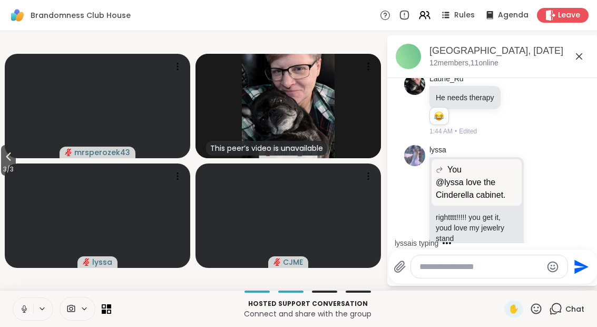
click at [90, 315] on div at bounding box center [78, 309] width 36 height 24
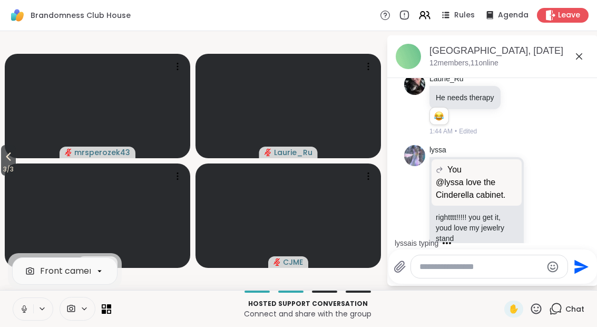
click at [175, 319] on div "Hosted support conversation Connect and share with the group" at bounding box center [307, 309] width 380 height 24
click at [174, 319] on div "Hosted support conversation Connect and share with the group" at bounding box center [307, 309] width 380 height 24
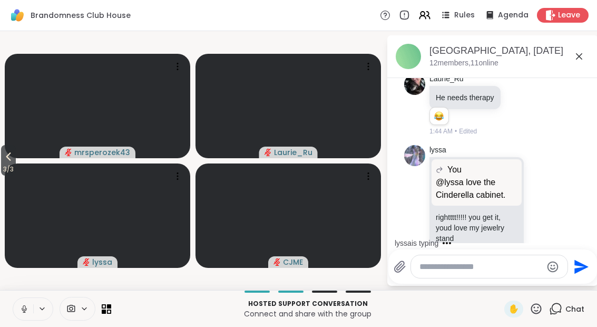
click at [110, 308] on icon at bounding box center [106, 308] width 9 height 9
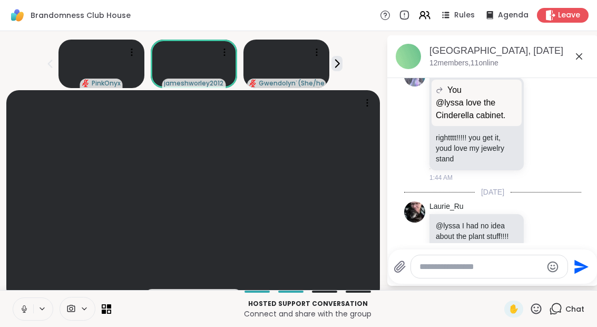
scroll to position [6082, 0]
click at [24, 311] on icon at bounding box center [24, 311] width 1 height 2
click at [579, 61] on div "Brandomness Club House, [DATE] members, 11 online" at bounding box center [509, 56] width 160 height 24
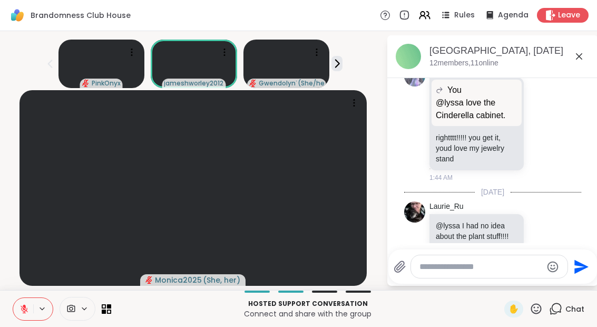
click at [579, 56] on icon at bounding box center [579, 56] width 13 height 13
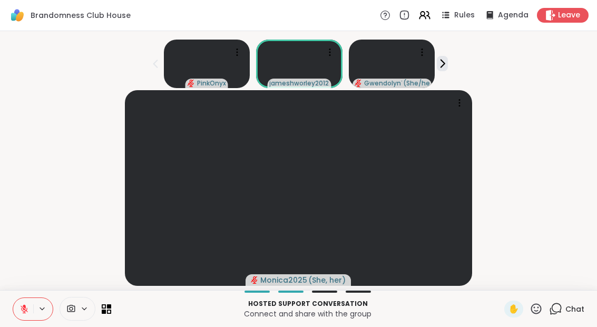
click at [576, 61] on div "PinkOnyx jameshworley2012 Gwendolyn79 ( She/her )" at bounding box center [298, 61] width 584 height 53
click at [103, 312] on icon at bounding box center [104, 311] width 4 height 4
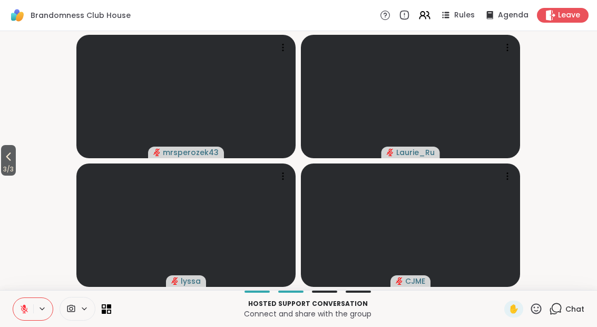
click at [1, 162] on button "3 / 3" at bounding box center [8, 160] width 15 height 31
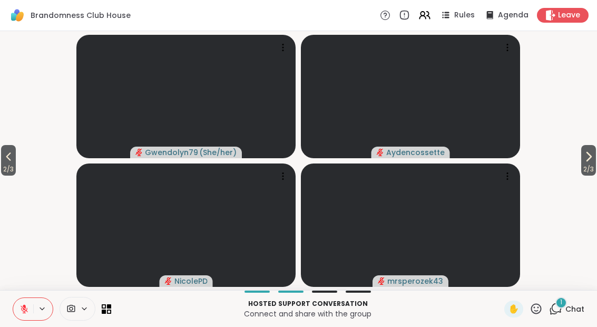
click at [2, 164] on span "2 / 3" at bounding box center [8, 169] width 15 height 13
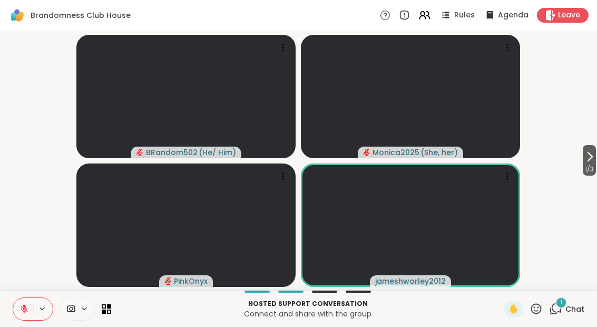
click at [559, 314] on icon at bounding box center [555, 308] width 13 height 13
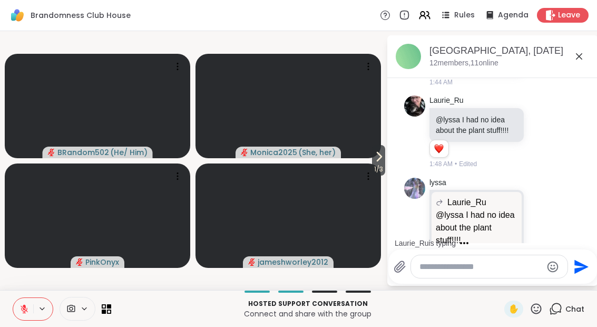
scroll to position [6219, 0]
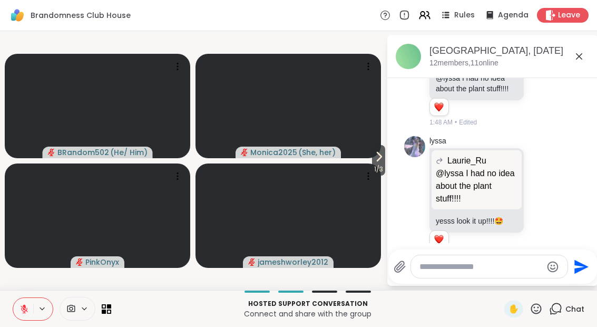
click at [555, 316] on div "Chat" at bounding box center [566, 308] width 35 height 17
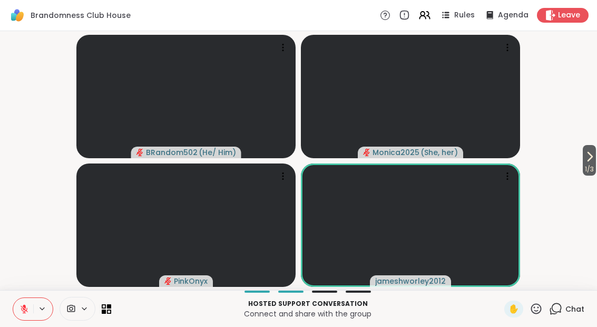
click at [21, 304] on icon at bounding box center [23, 308] width 9 height 9
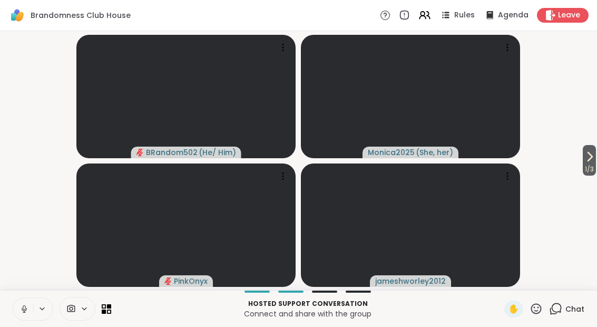
click at [22, 310] on icon at bounding box center [23, 308] width 9 height 9
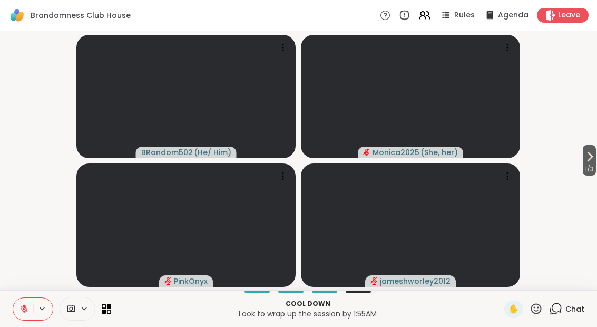
click at [107, 319] on div at bounding box center [62, 309] width 99 height 24
click at [105, 308] on icon at bounding box center [104, 306] width 4 height 4
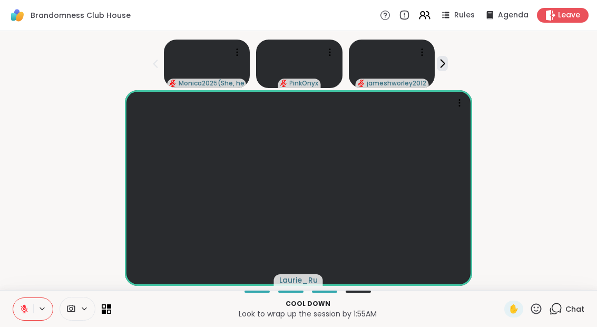
scroll to position [13, 0]
click at [575, 297] on div "Cool down Look to wrap up the session by 1:55AM ✋ 1 Chat" at bounding box center [298, 308] width 597 height 37
click at [574, 303] on span "Chat" at bounding box center [574, 308] width 19 height 11
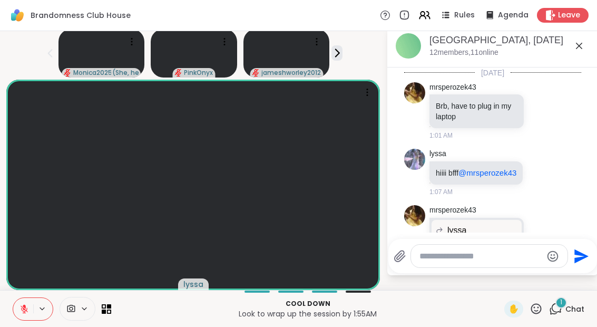
scroll to position [6310, 0]
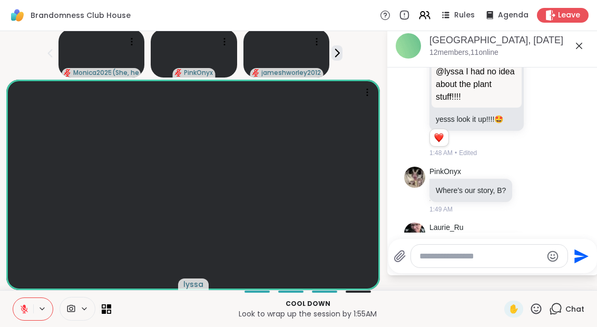
click at [573, 309] on span "Chat" at bounding box center [574, 308] width 19 height 11
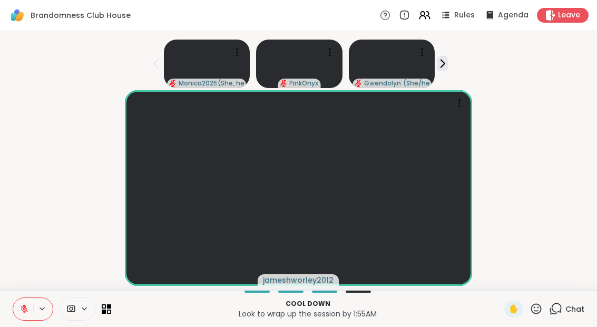
click at [568, 312] on span "Chat" at bounding box center [574, 308] width 19 height 11
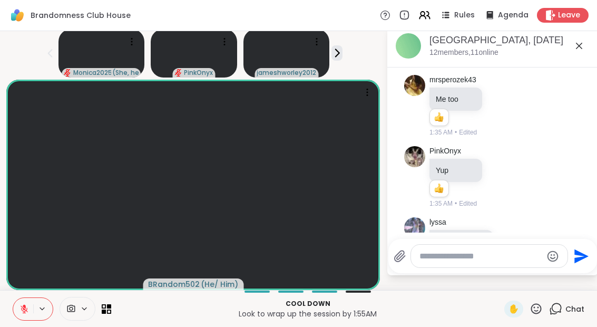
scroll to position [3801, 0]
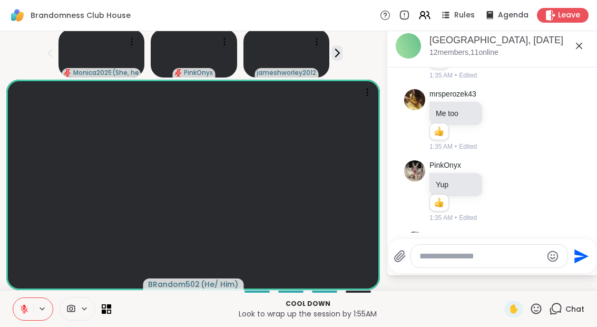
click at [575, 315] on div "Chat" at bounding box center [566, 308] width 35 height 17
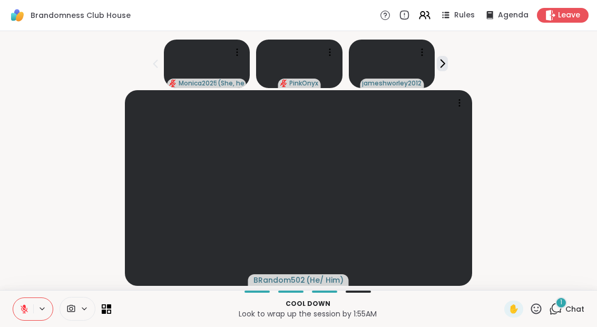
click at [569, 312] on span "Chat" at bounding box center [574, 308] width 19 height 11
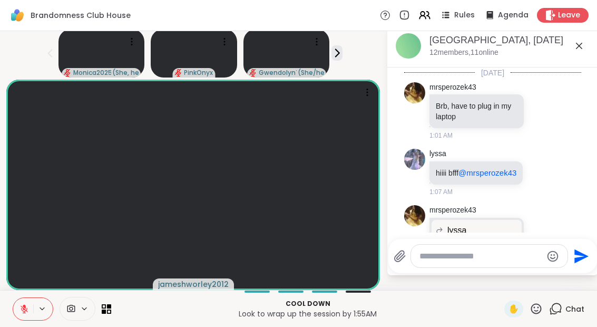
scroll to position [6415, 0]
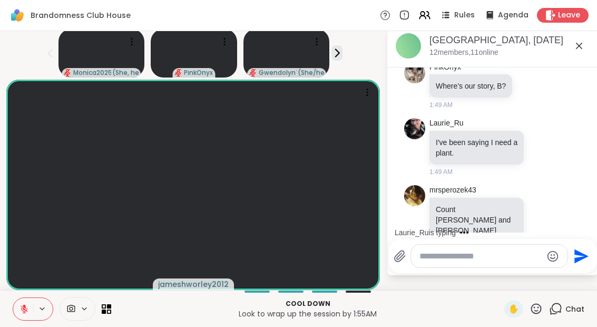
click at [574, 312] on span "Chat" at bounding box center [574, 308] width 19 height 11
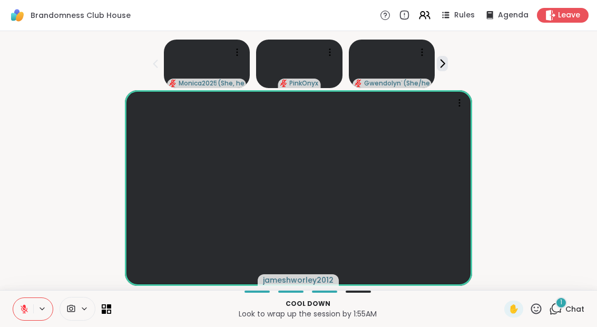
click at [568, 314] on div "1 Chat" at bounding box center [566, 308] width 35 height 17
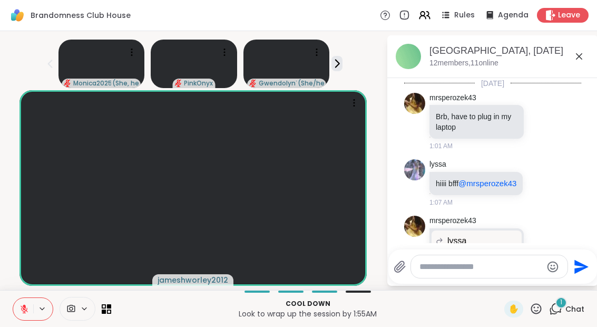
scroll to position [6471, 0]
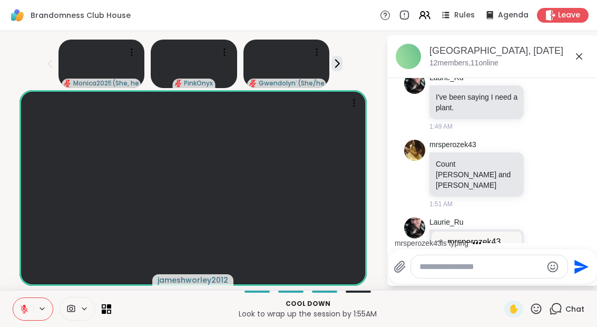
click at [577, 312] on span "Chat" at bounding box center [574, 308] width 19 height 11
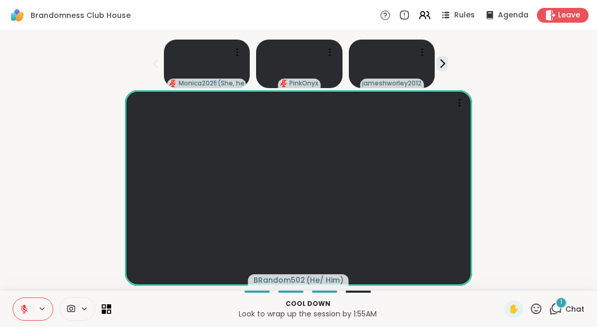
click at [569, 311] on span "Chat" at bounding box center [574, 308] width 19 height 11
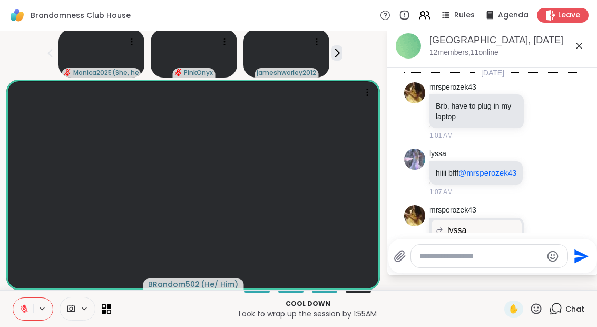
scroll to position [6573, 0]
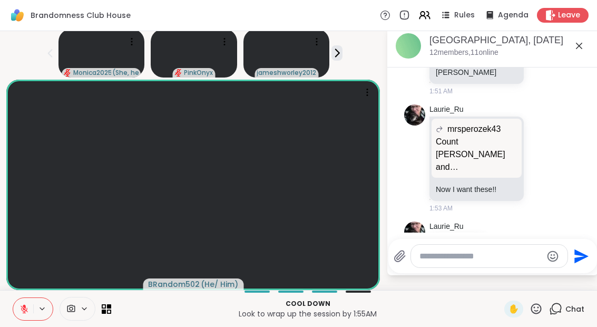
click at [567, 312] on span "Chat" at bounding box center [574, 308] width 19 height 11
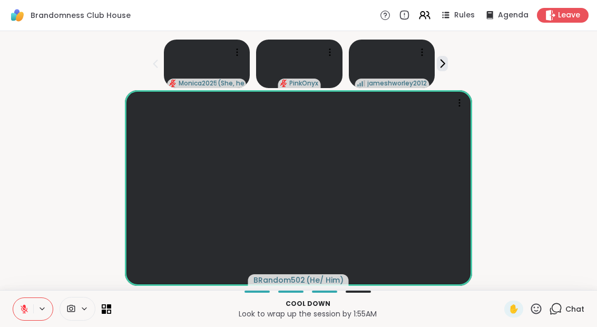
click at [567, 316] on div "Chat" at bounding box center [566, 308] width 35 height 17
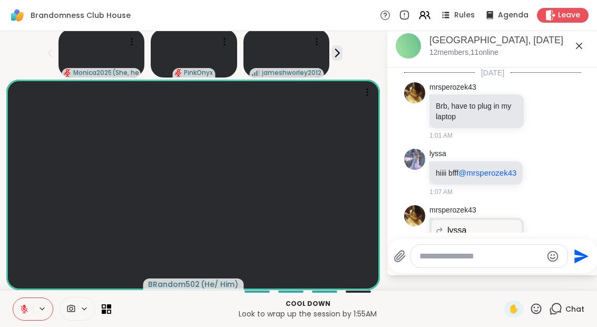
scroll to position [6552, 0]
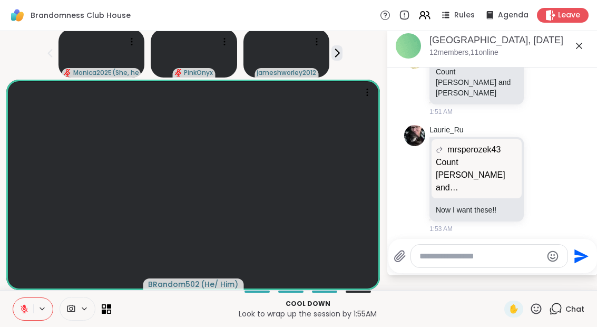
click at [566, 316] on div "Chat" at bounding box center [566, 308] width 35 height 17
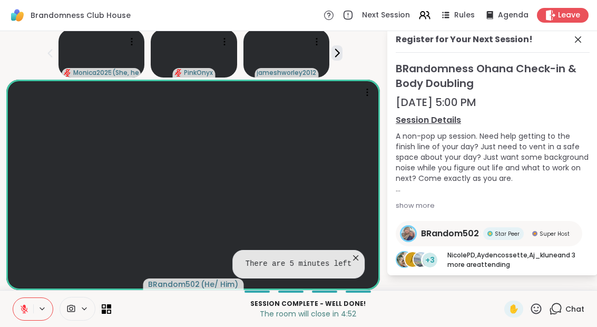
click at [568, 45] on div "Register for Your Next Session!" at bounding box center [493, 42] width 194 height 19
click at [584, 44] on icon at bounding box center [578, 39] width 13 height 13
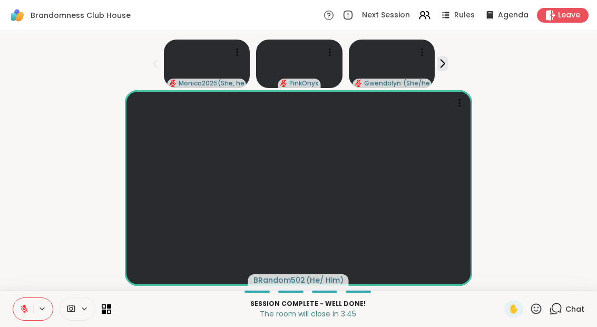
click at [113, 322] on div "Session Complete - well done! The room will close in 3:45 ✋ Chat" at bounding box center [298, 308] width 597 height 37
click at [111, 309] on icon at bounding box center [109, 311] width 4 height 4
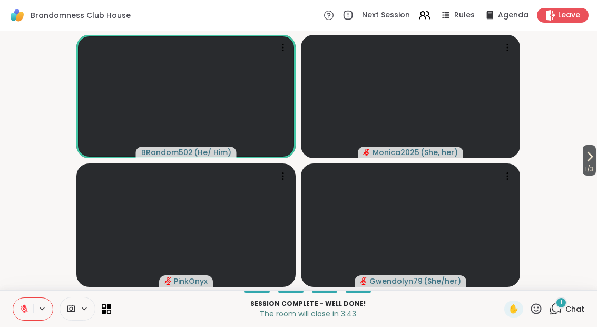
click at [594, 160] on button "1 / 3" at bounding box center [589, 160] width 13 height 31
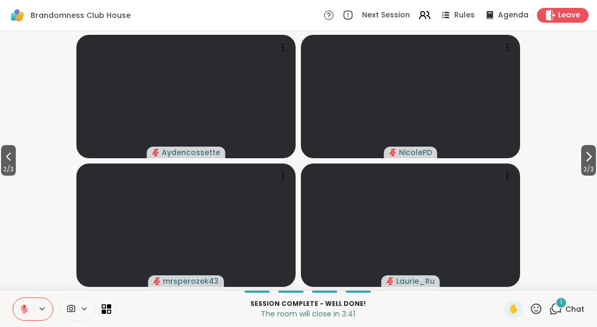
click at [594, 168] on span "2 / 3" at bounding box center [588, 169] width 15 height 13
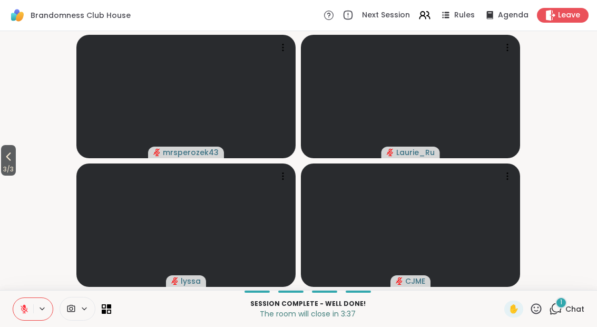
click at [7, 163] on span "3 / 3" at bounding box center [8, 169] width 15 height 13
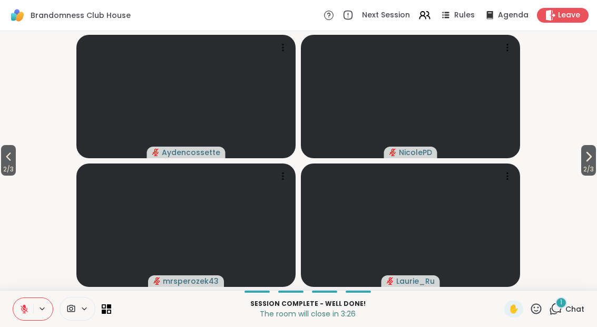
click at [568, 311] on span "Chat" at bounding box center [574, 308] width 19 height 11
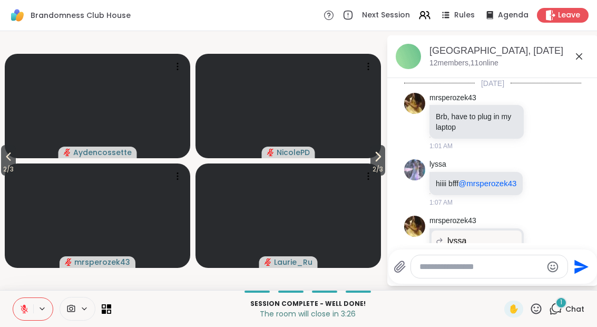
scroll to position [6616, 0]
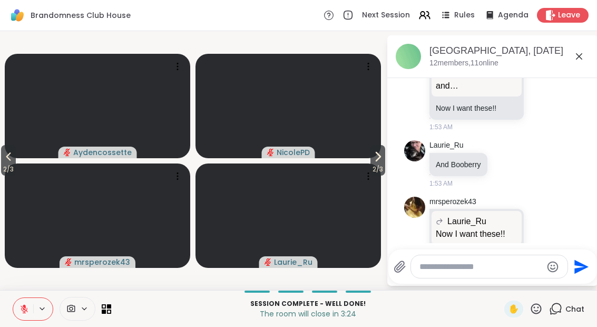
click at [562, 316] on div "Chat" at bounding box center [566, 308] width 35 height 17
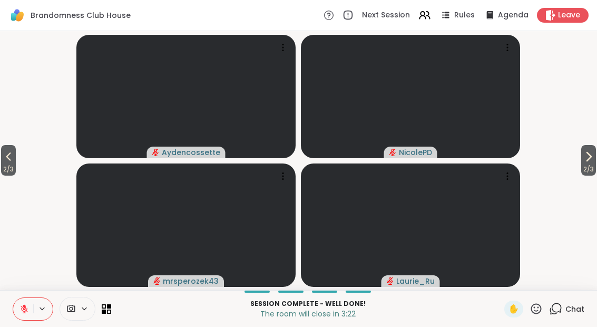
click at [105, 301] on div at bounding box center [62, 309] width 99 height 24
click at [107, 313] on icon at bounding box center [109, 311] width 4 height 4
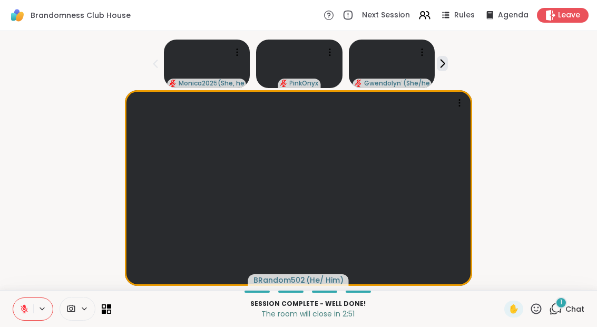
click at [569, 309] on span "Chat" at bounding box center [574, 308] width 19 height 11
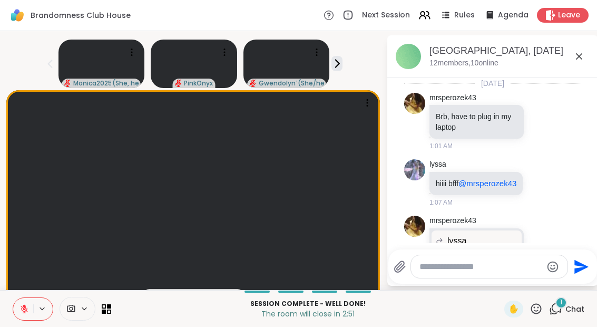
scroll to position [6672, 0]
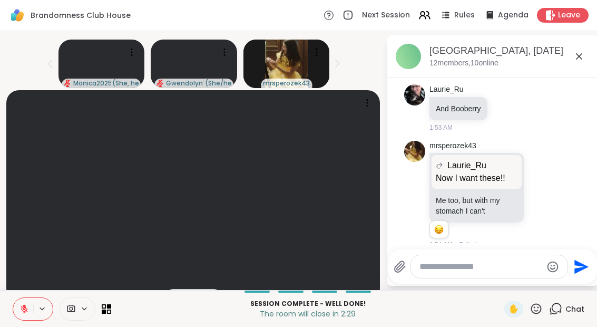
click at [102, 304] on icon at bounding box center [104, 306] width 4 height 4
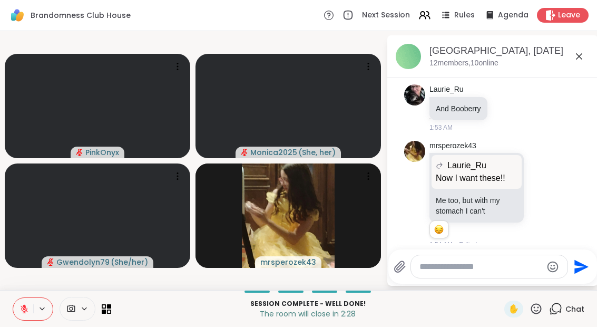
click at [103, 311] on icon at bounding box center [104, 311] width 4 height 4
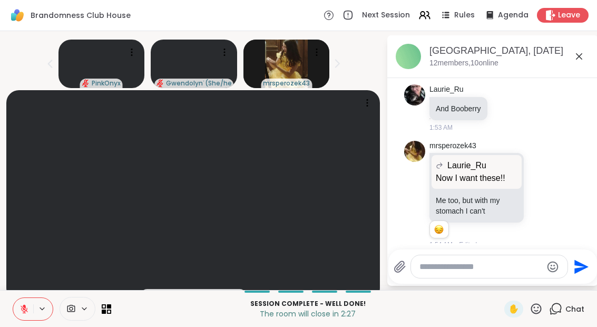
click at [105, 312] on icon at bounding box center [104, 311] width 4 height 4
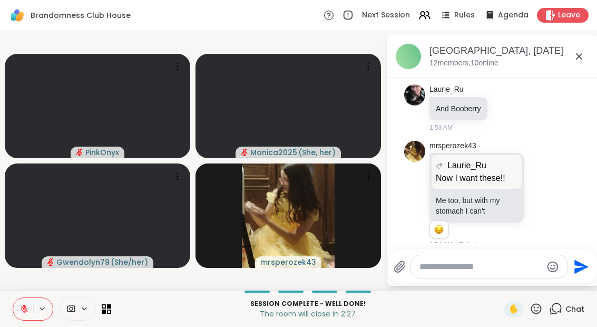
click at [102, 308] on icon at bounding box center [104, 306] width 4 height 4
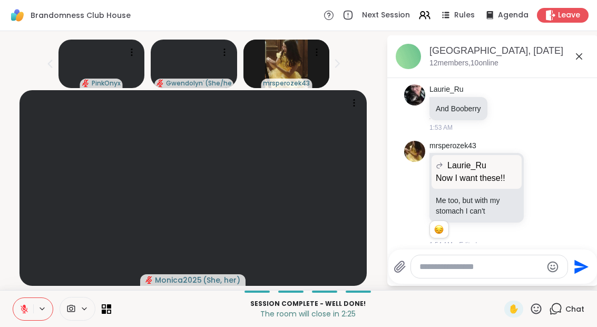
click at [106, 312] on icon at bounding box center [104, 311] width 4 height 4
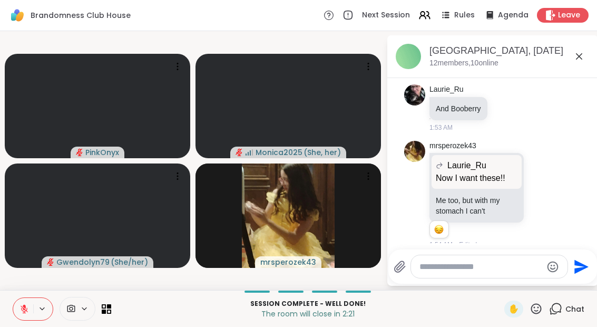
click at [579, 50] on icon at bounding box center [579, 56] width 13 height 13
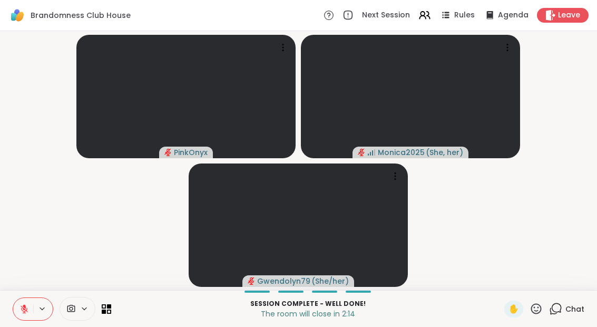
click at [561, 8] on div "Leave" at bounding box center [563, 15] width 52 height 15
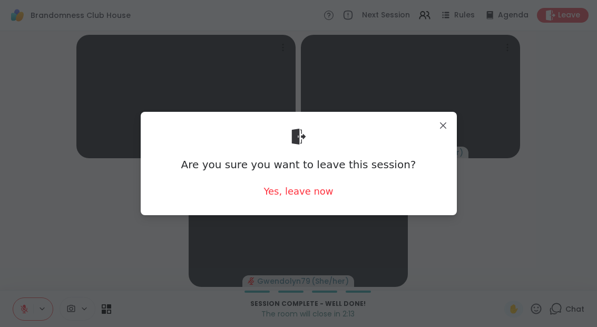
click at [288, 188] on div "Yes, leave now" at bounding box center [298, 190] width 70 height 13
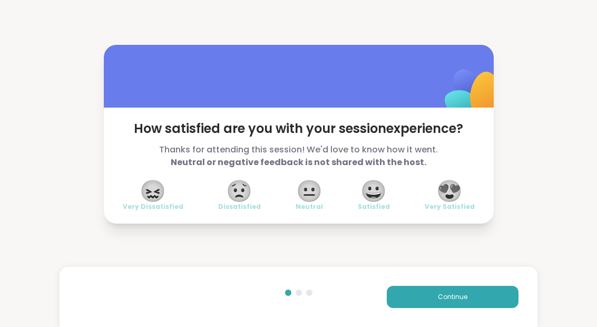
click at [375, 190] on span "😀" at bounding box center [373, 190] width 26 height 19
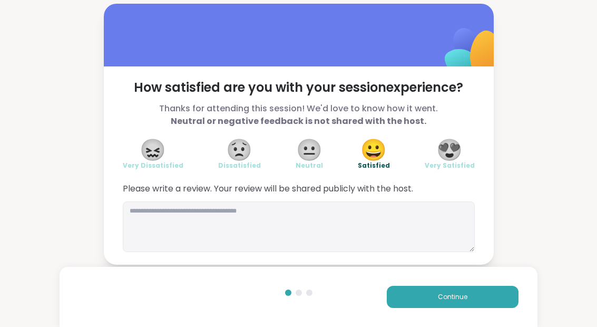
click at [424, 290] on button "Continue" at bounding box center [453, 297] width 132 height 22
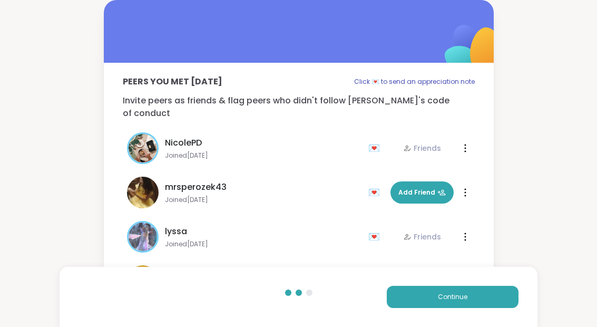
click at [424, 290] on button "Continue" at bounding box center [453, 297] width 132 height 22
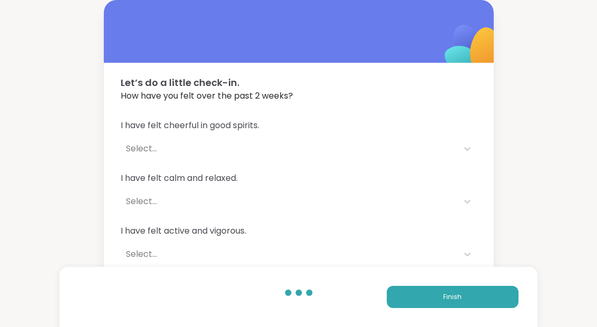
click at [429, 292] on button "Finish" at bounding box center [453, 297] width 132 height 22
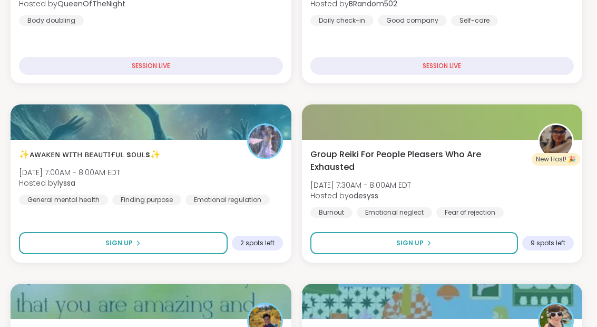
scroll to position [341, 2]
